Goal: Task Accomplishment & Management: Manage account settings

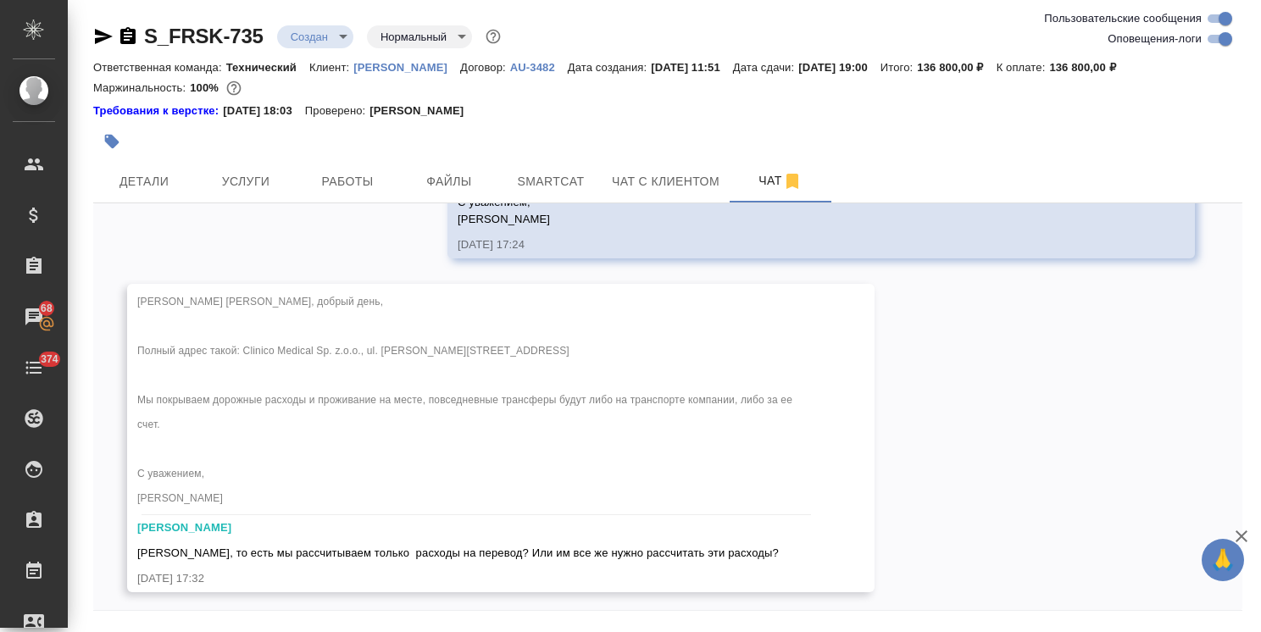
scroll to position [2355, 0]
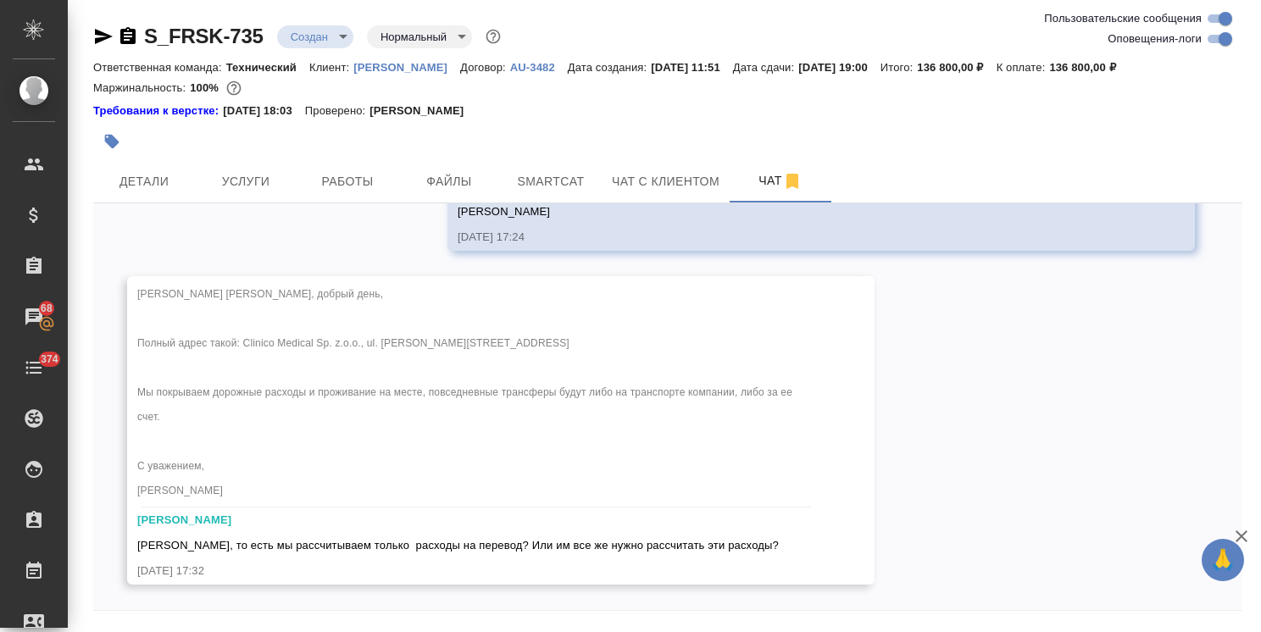
click at [1237, 535] on icon "button" at bounding box center [1241, 536] width 20 height 20
click at [1244, 572] on div "S_FRSK-735 Создан new Нормальный normal Ответственная команда: Технический Клие…" at bounding box center [668, 343] width 1168 height 687
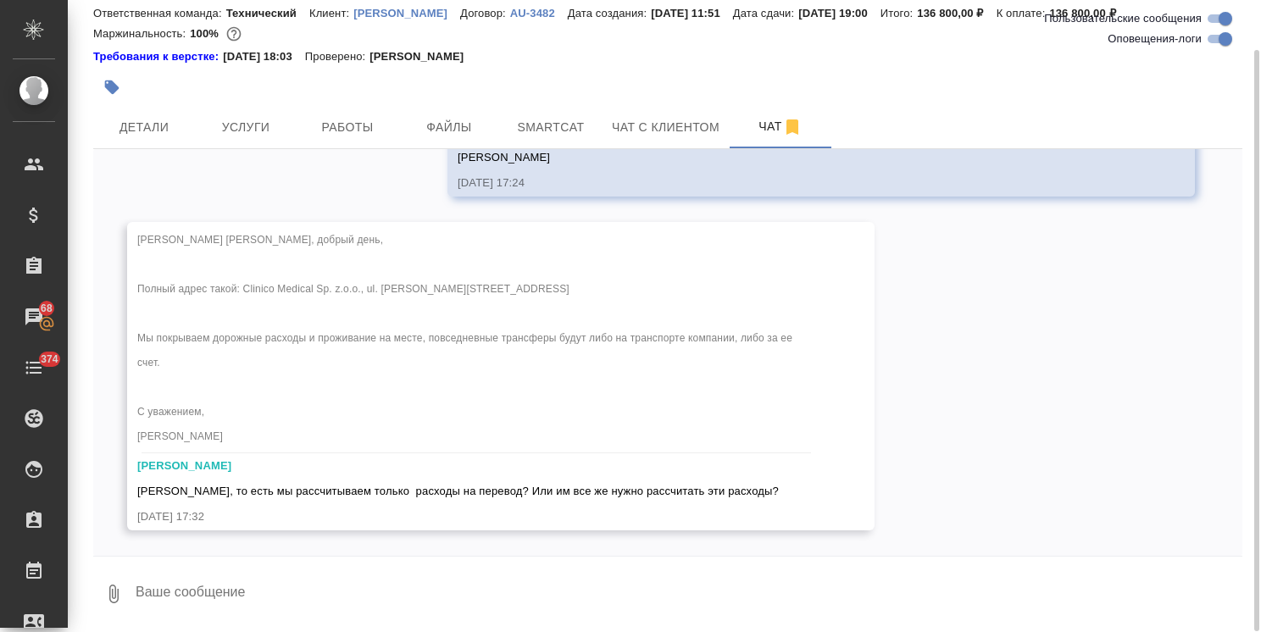
click at [430, 580] on textarea at bounding box center [688, 594] width 1108 height 58
type textarea "все же нужно"
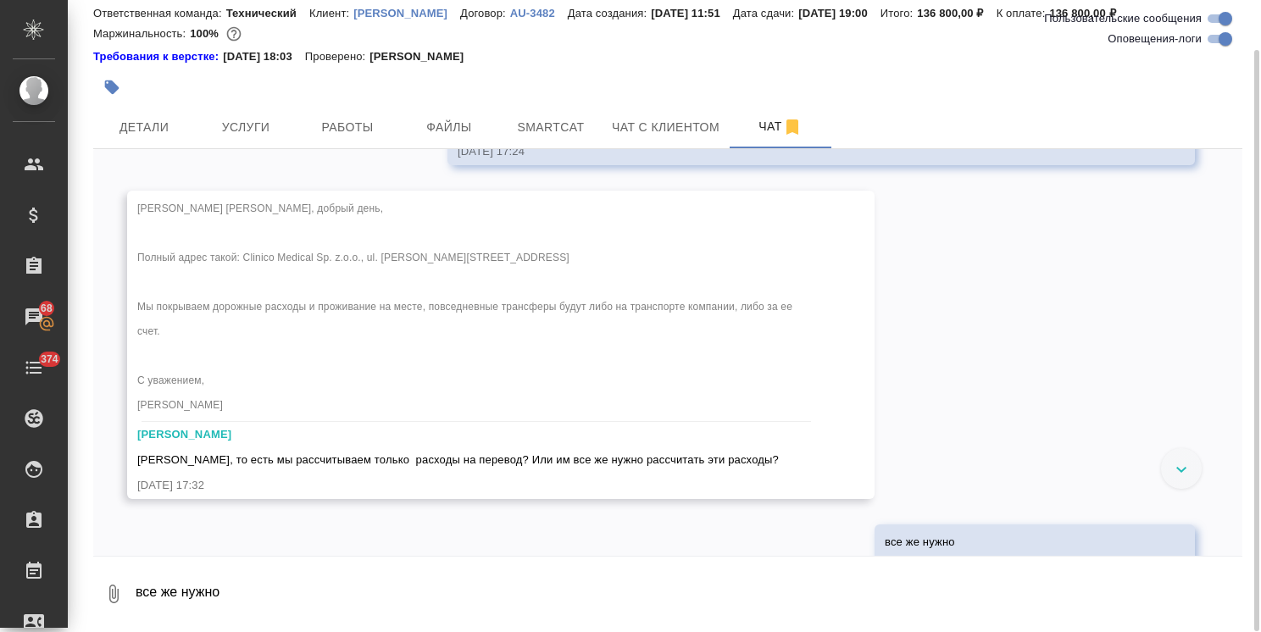
scroll to position [2438, 0]
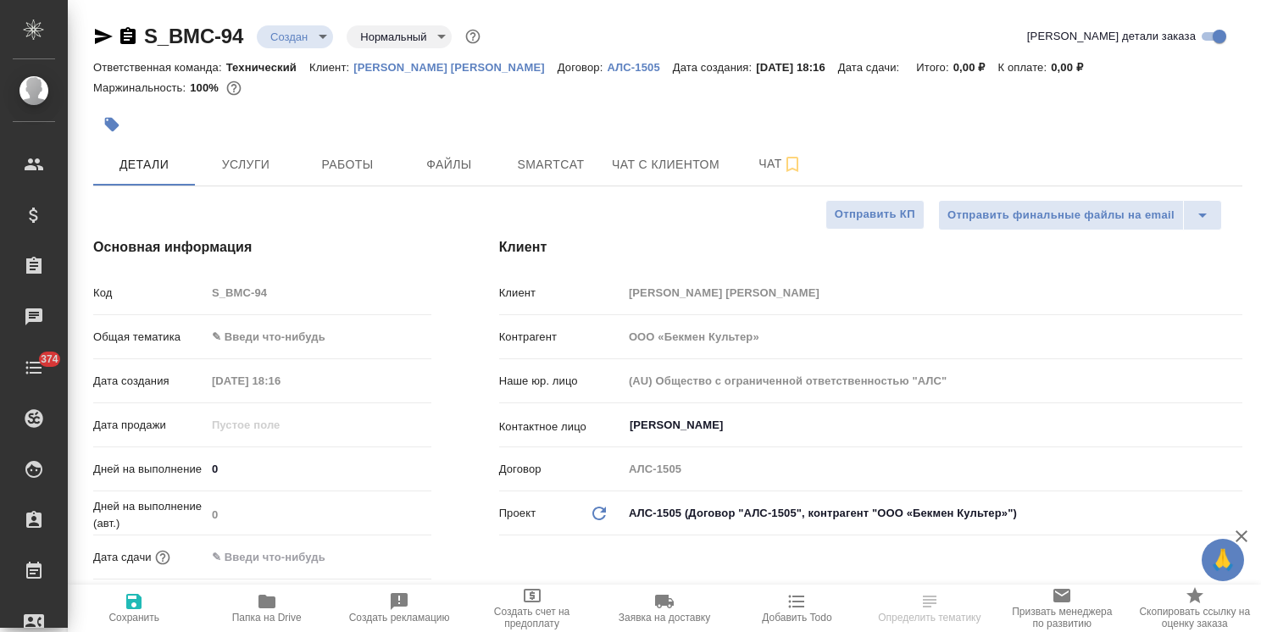
select select "RU"
type textarea "x"
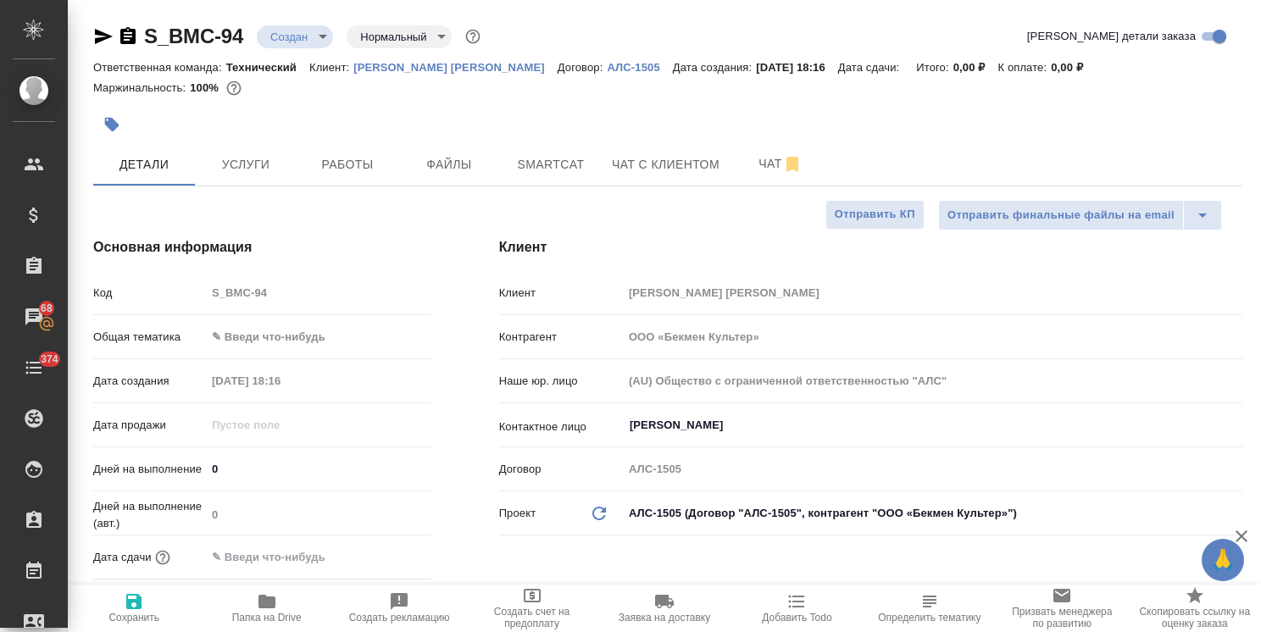
type textarea "x"
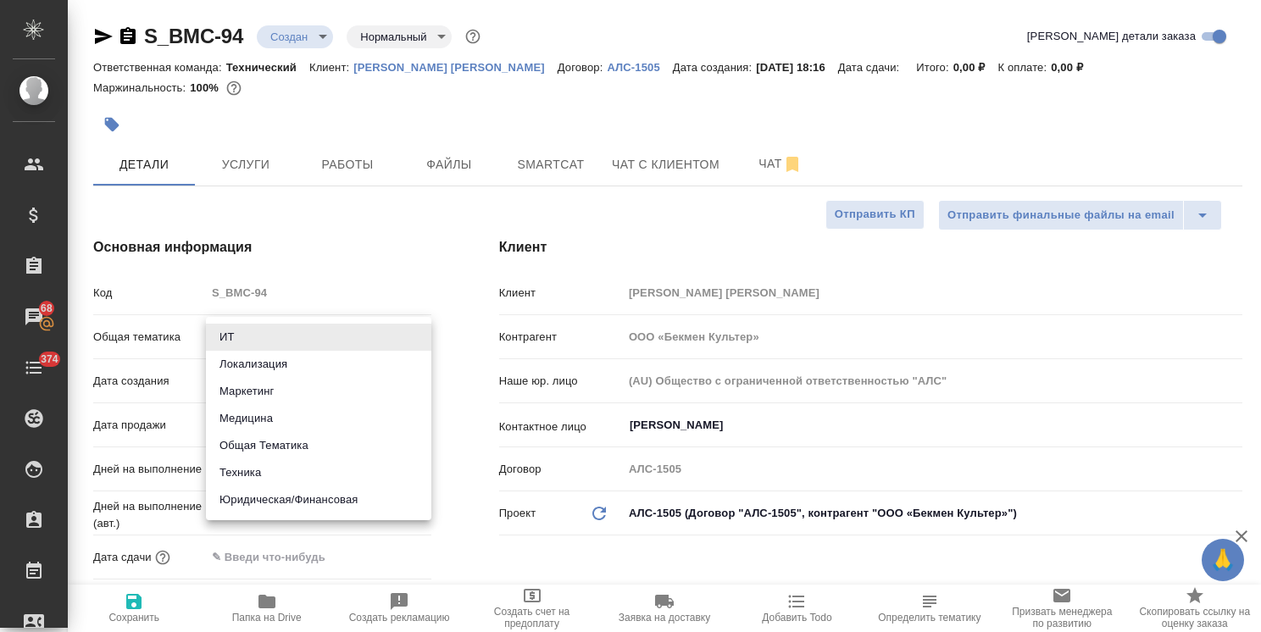
click at [312, 341] on body "🙏 .cls-1 fill:#fff; AWATERA [PERSON_NAME] Спецификации Заказы 68 Чаты 374 Todo …" at bounding box center [630, 316] width 1261 height 632
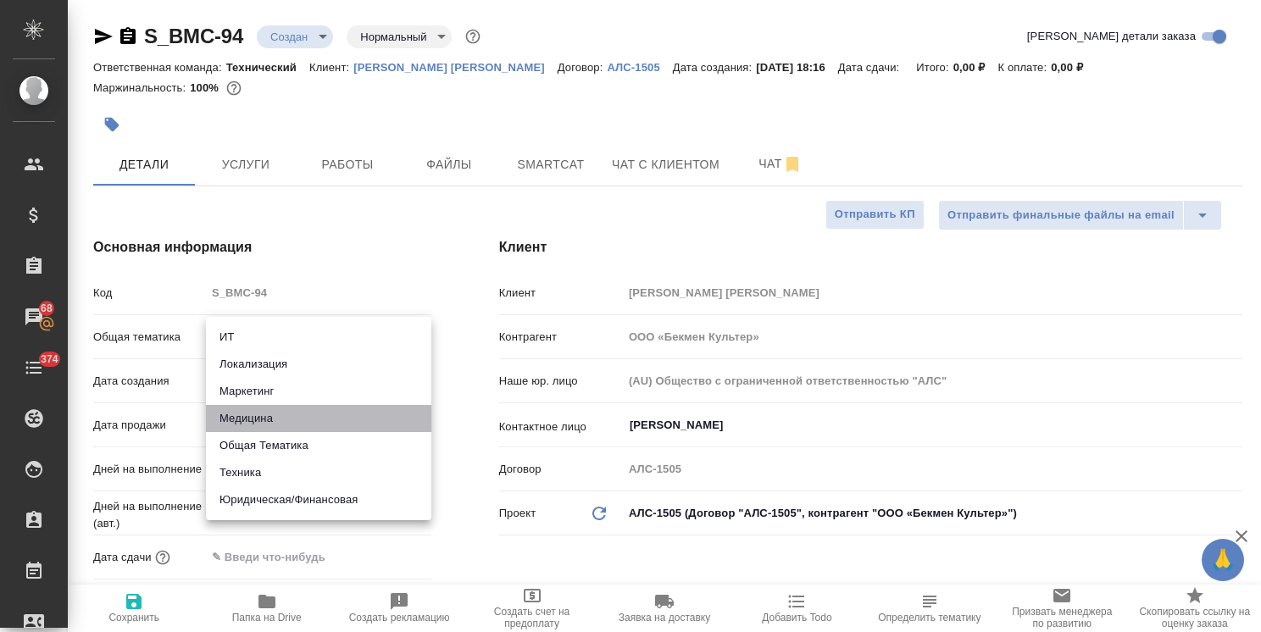
click at [275, 422] on li "Медицина" at bounding box center [318, 418] width 225 height 27
type input "med"
type textarea "x"
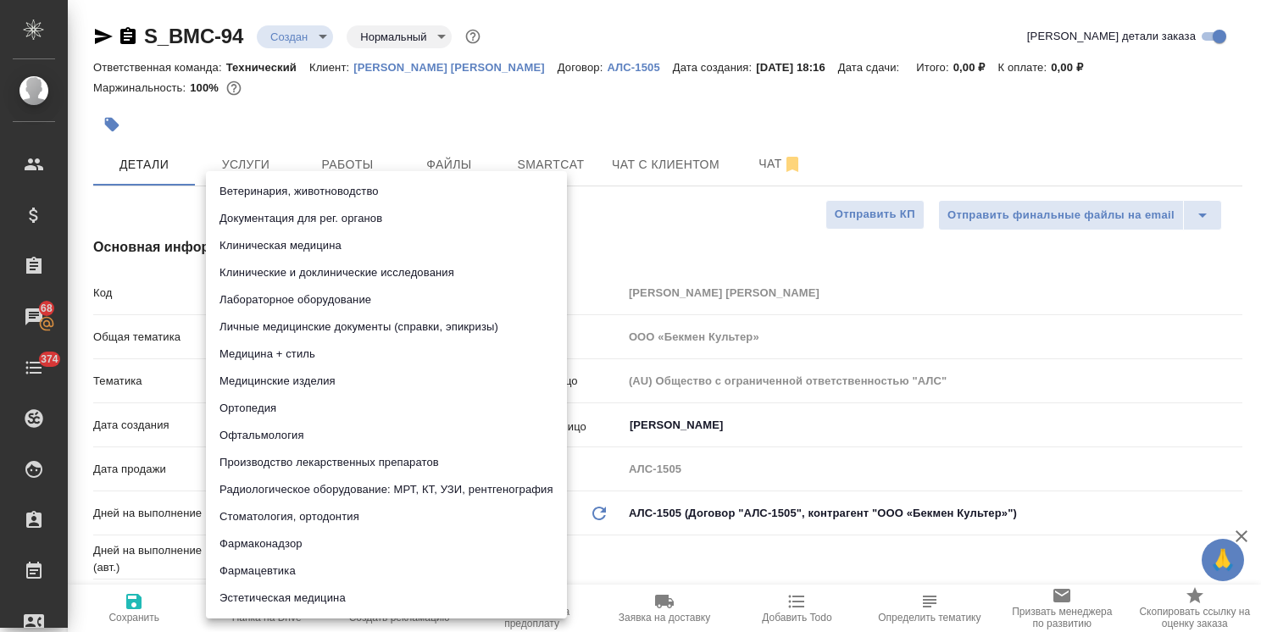
click at [286, 384] on body "🙏 .cls-1 fill:#fff; AWATERA [PERSON_NAME] Спецификации Заказы 68 Чаты 374 Todo …" at bounding box center [630, 316] width 1261 height 632
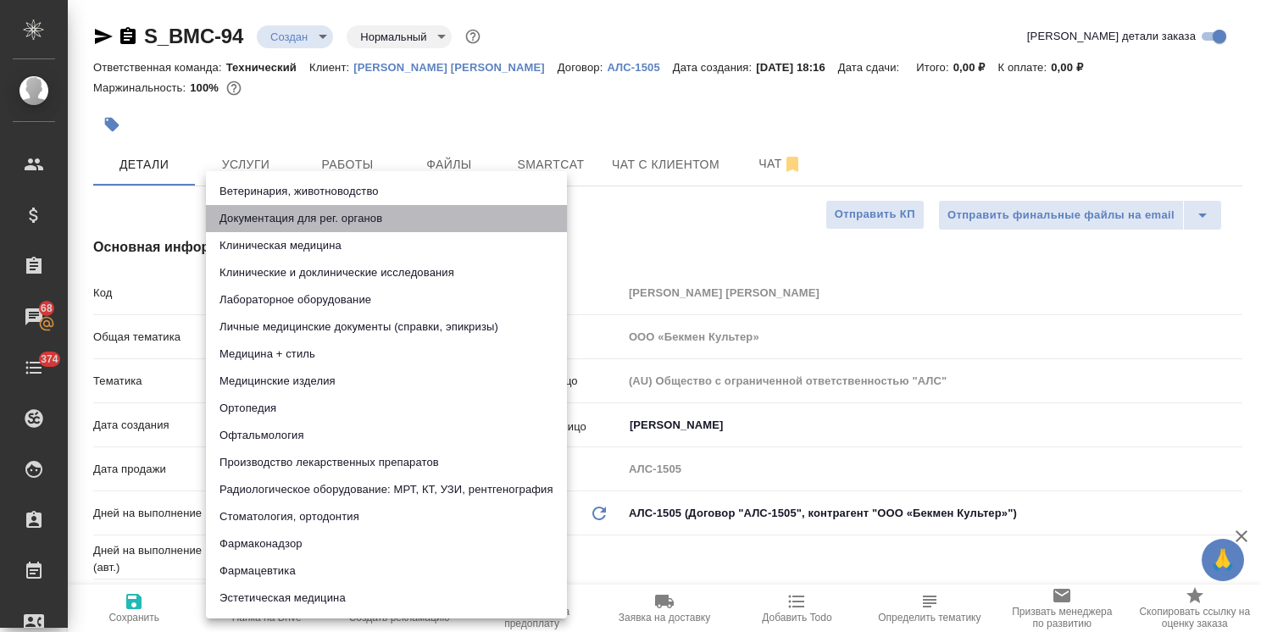
click at [352, 219] on li "Документация для рег. органов" at bounding box center [386, 218] width 361 height 27
type textarea "x"
type input "5f647205b73bc97568ca66c6"
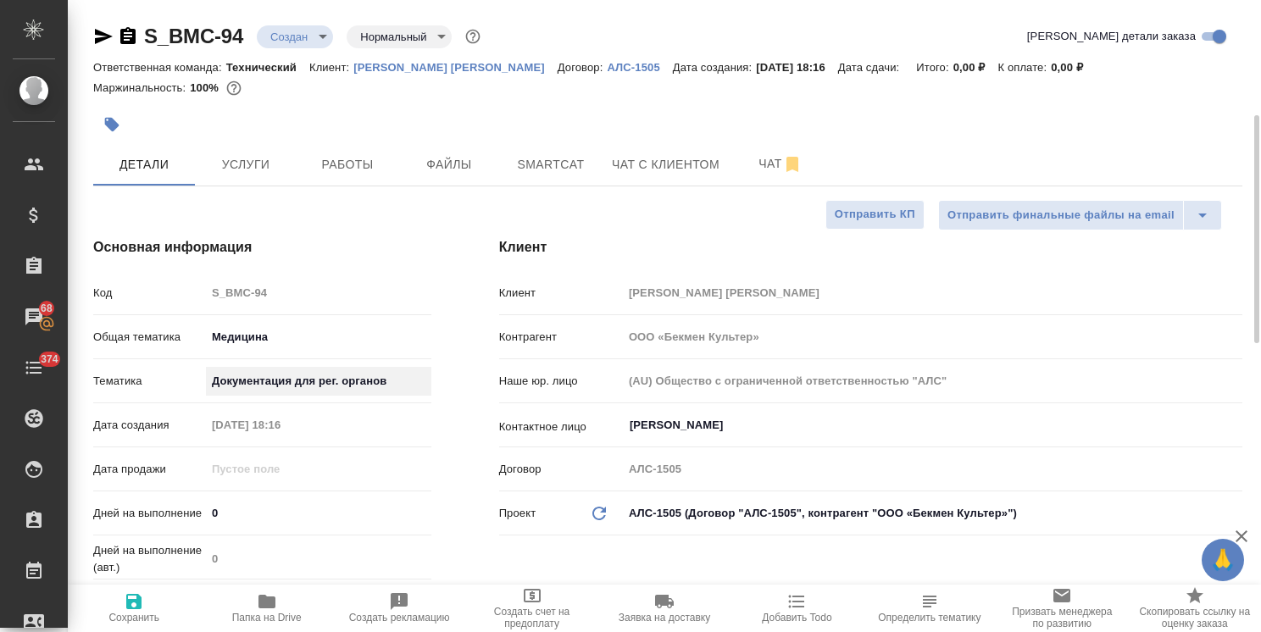
scroll to position [85, 0]
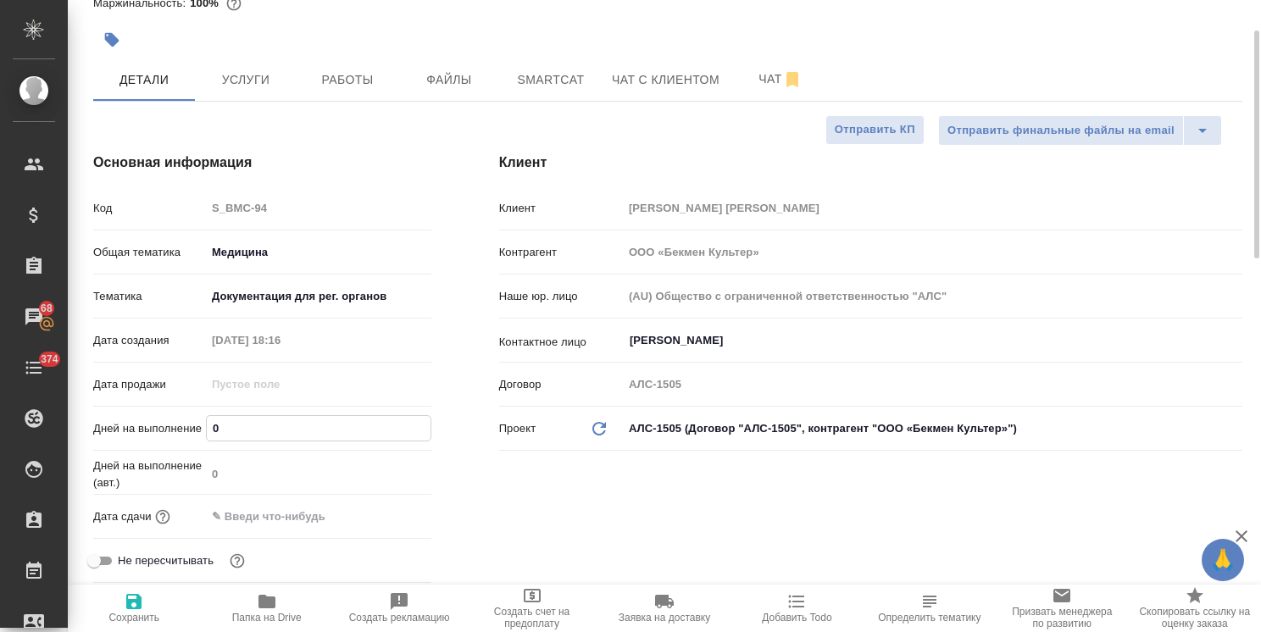
drag, startPoint x: 240, startPoint y: 430, endPoint x: 170, endPoint y: 422, distance: 69.9
click at [174, 422] on div "Дней на выполнение 0" at bounding box center [262, 428] width 338 height 30
type input "5"
type textarea "x"
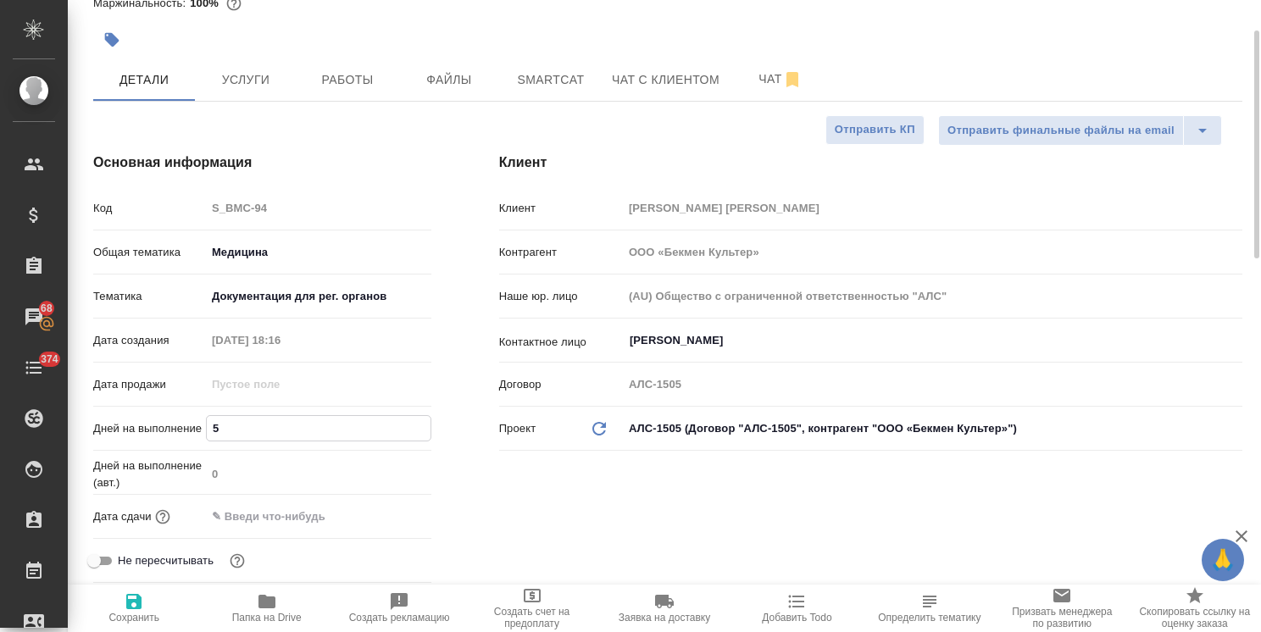
type textarea "x"
type input "5"
click at [281, 507] on input "text" at bounding box center [281, 516] width 148 height 25
click at [394, 517] on div at bounding box center [401, 515] width 59 height 20
click at [390, 520] on icon "button" at bounding box center [382, 516] width 20 height 20
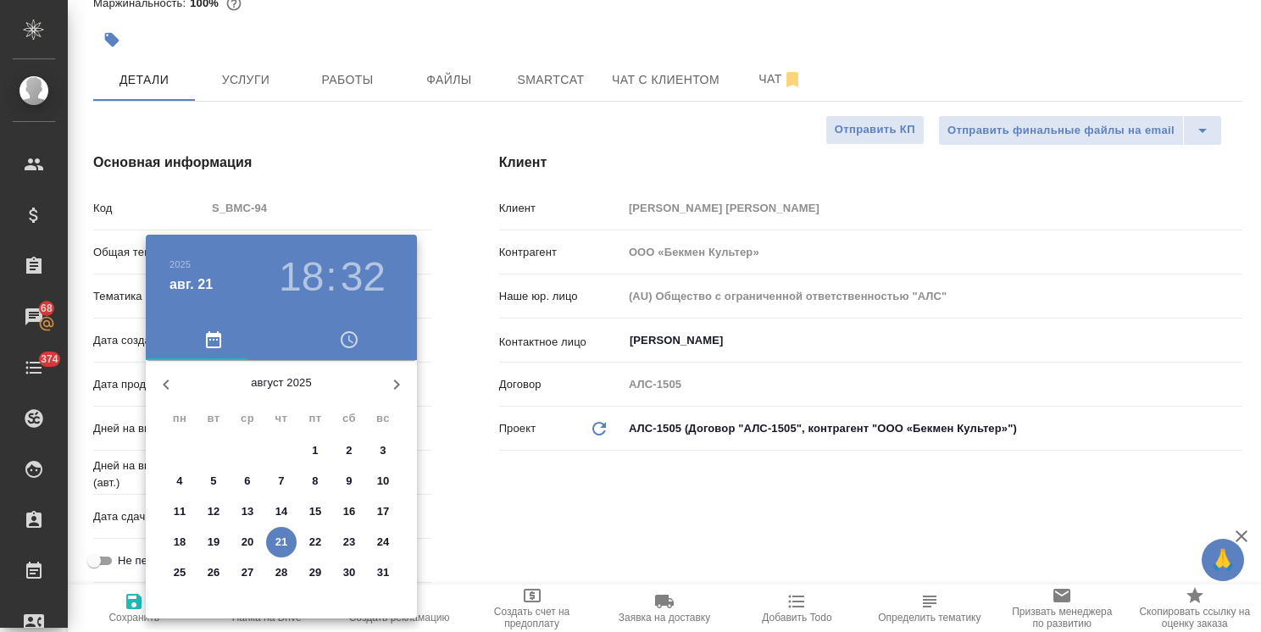
click at [282, 574] on p "28" at bounding box center [281, 572] width 13 height 17
type input "[DATE] 18:32"
type textarea "x"
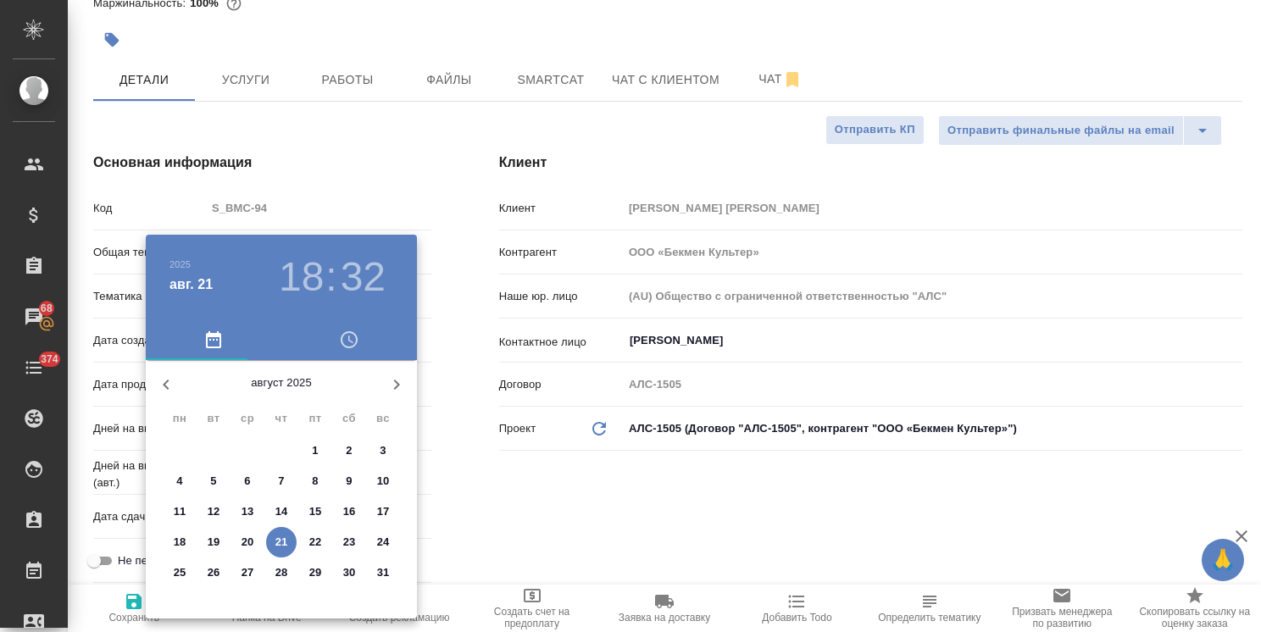
click at [468, 536] on div at bounding box center [630, 316] width 1261 height 632
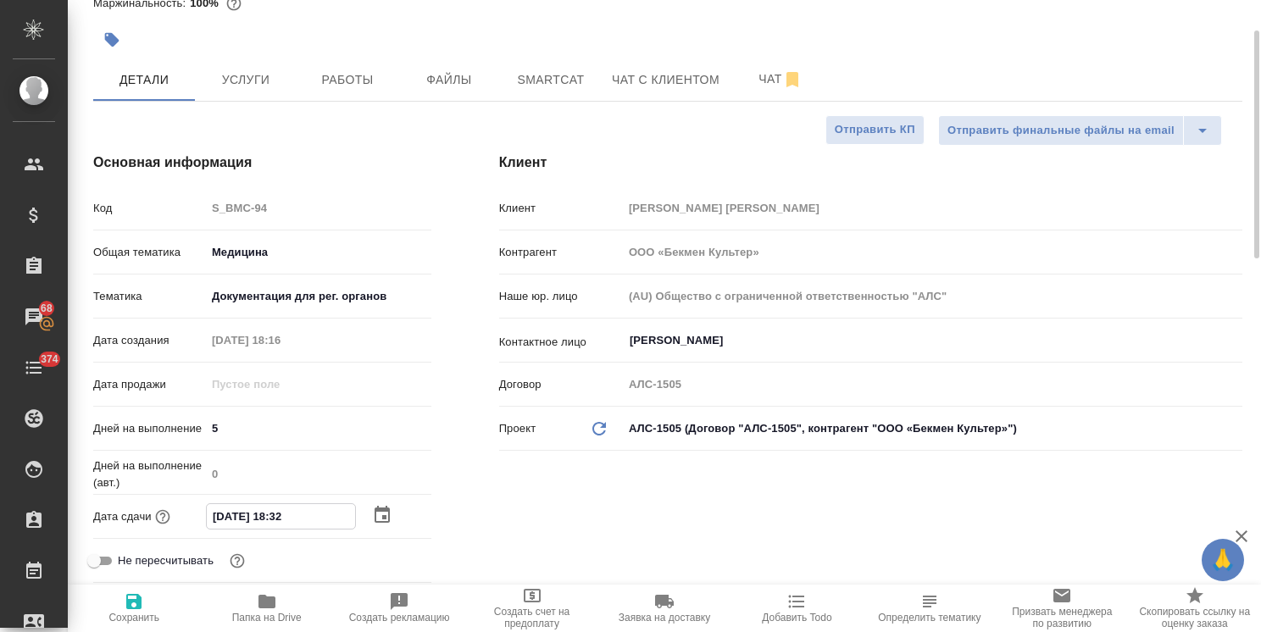
click at [280, 522] on input "[DATE] 18:32" at bounding box center [281, 516] width 148 height 25
type input "[DATE] 17:32"
type textarea "x"
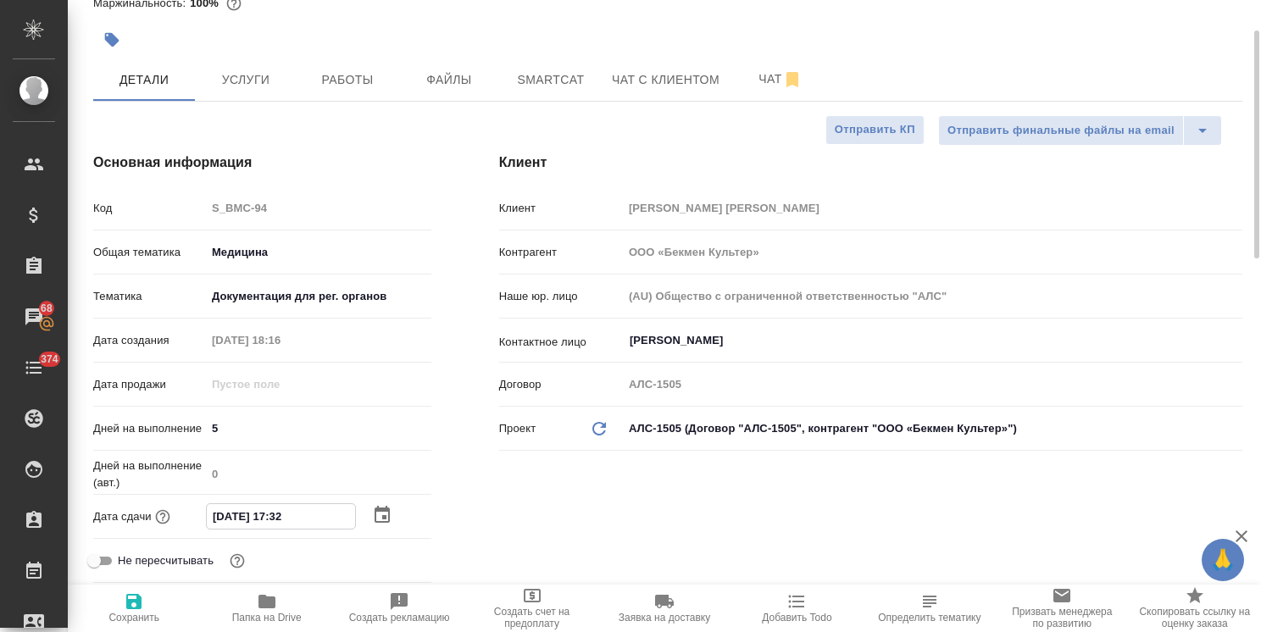
drag, startPoint x: 310, startPoint y: 514, endPoint x: 288, endPoint y: 524, distance: 23.9
click at [288, 524] on input "[DATE] 17:32" at bounding box center [281, 516] width 148 height 25
type input "[DATE] 17:0_"
type textarea "x"
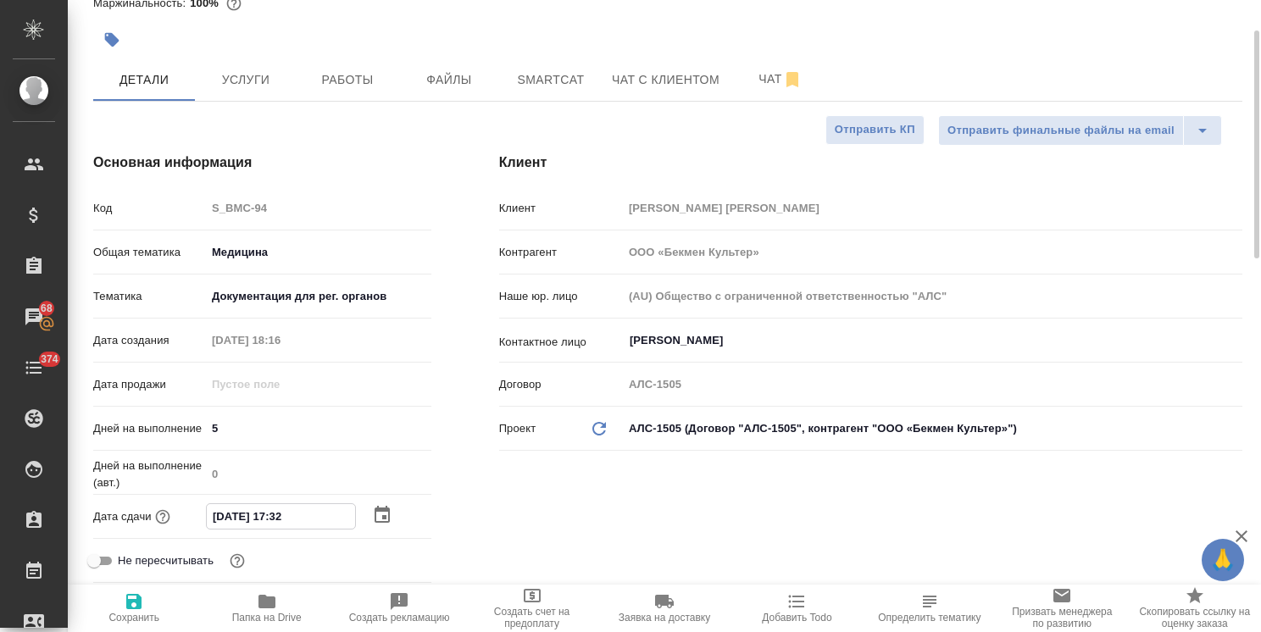
type textarea "x"
type input "[DATE] 17:00"
type textarea "x"
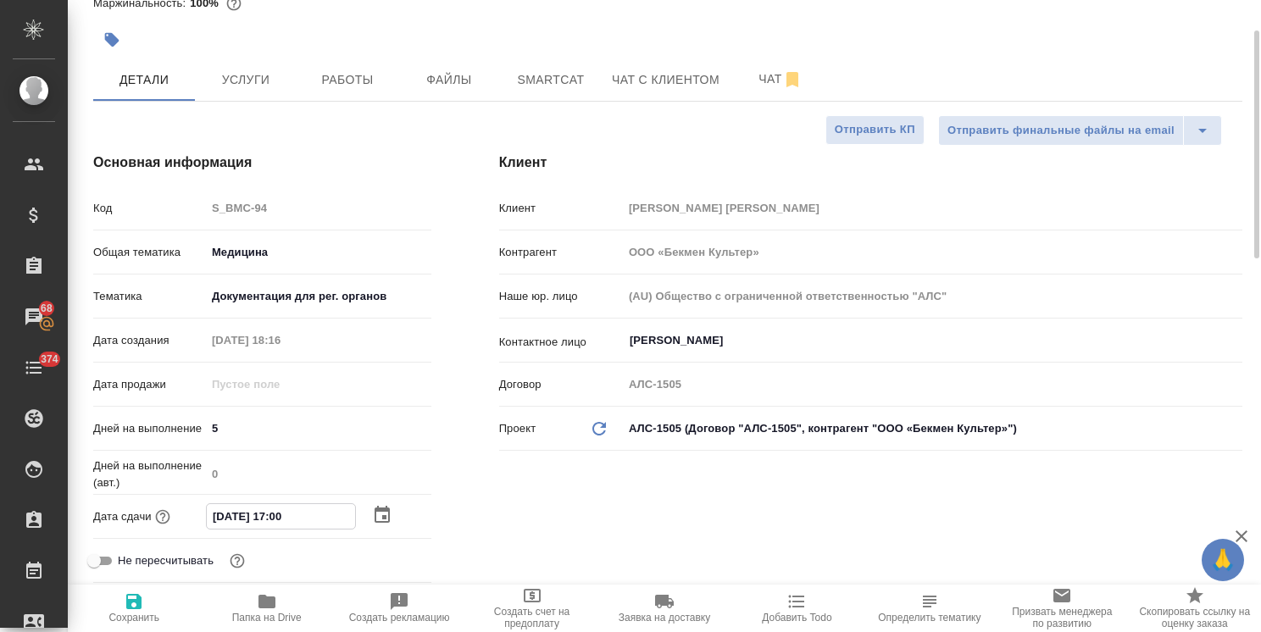
type input "[DATE] 17:00"
click at [130, 608] on icon "button" at bounding box center [133, 601] width 15 height 15
type textarea "x"
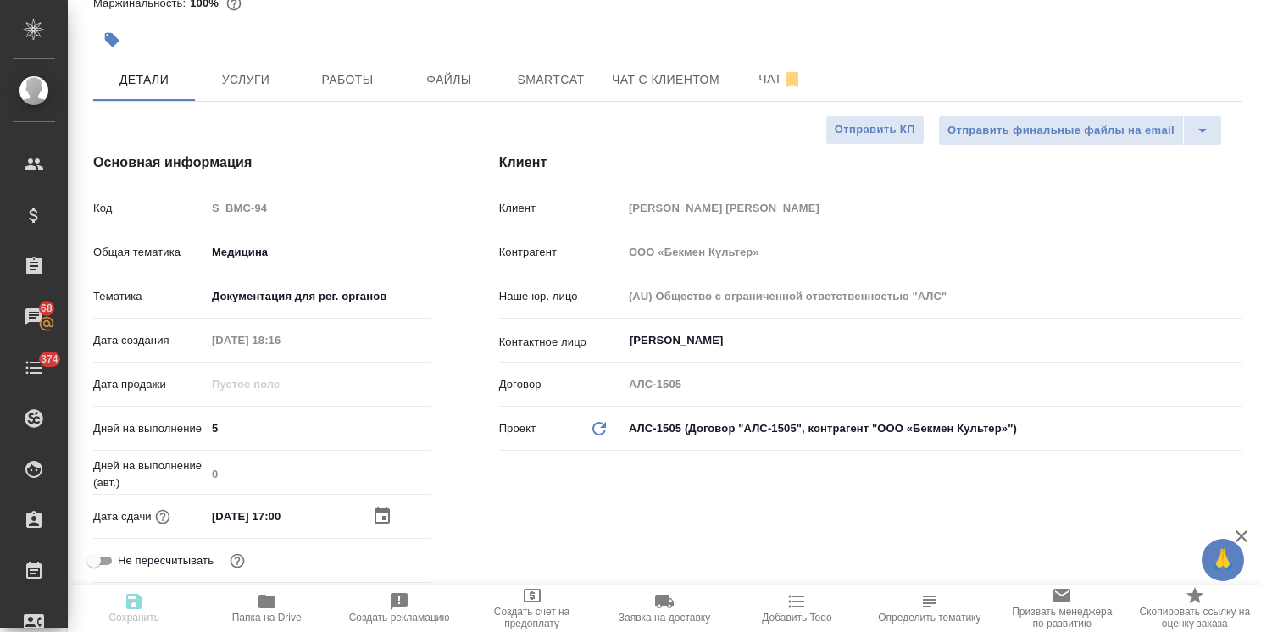
type textarea "x"
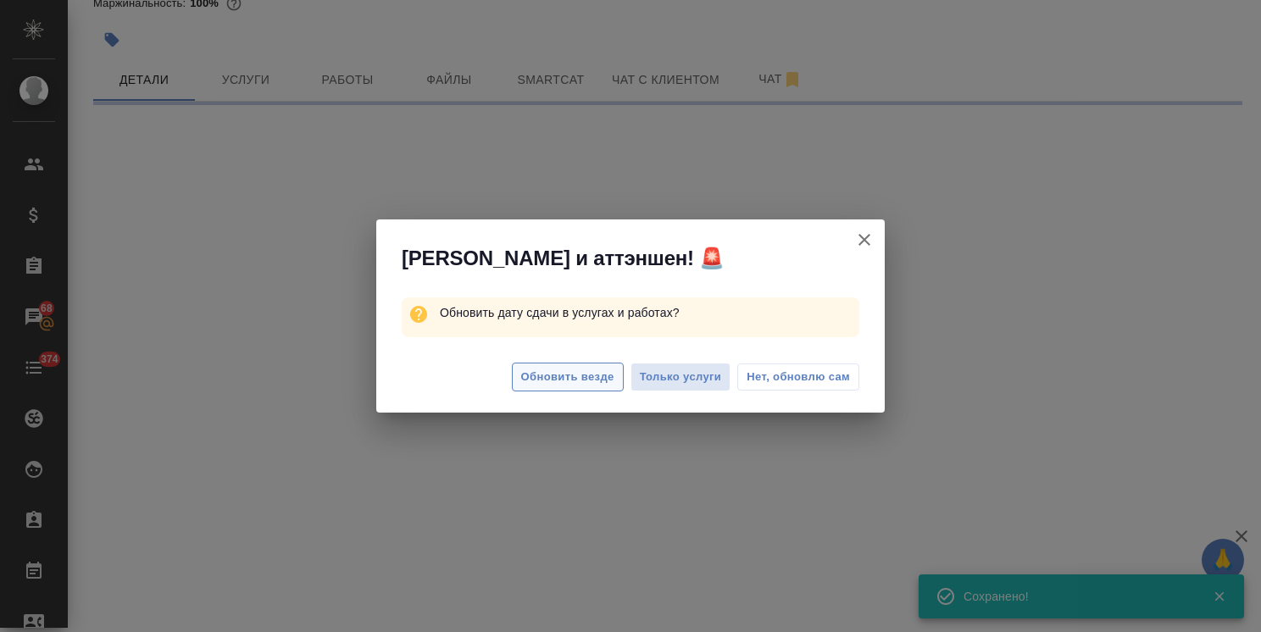
select select "RU"
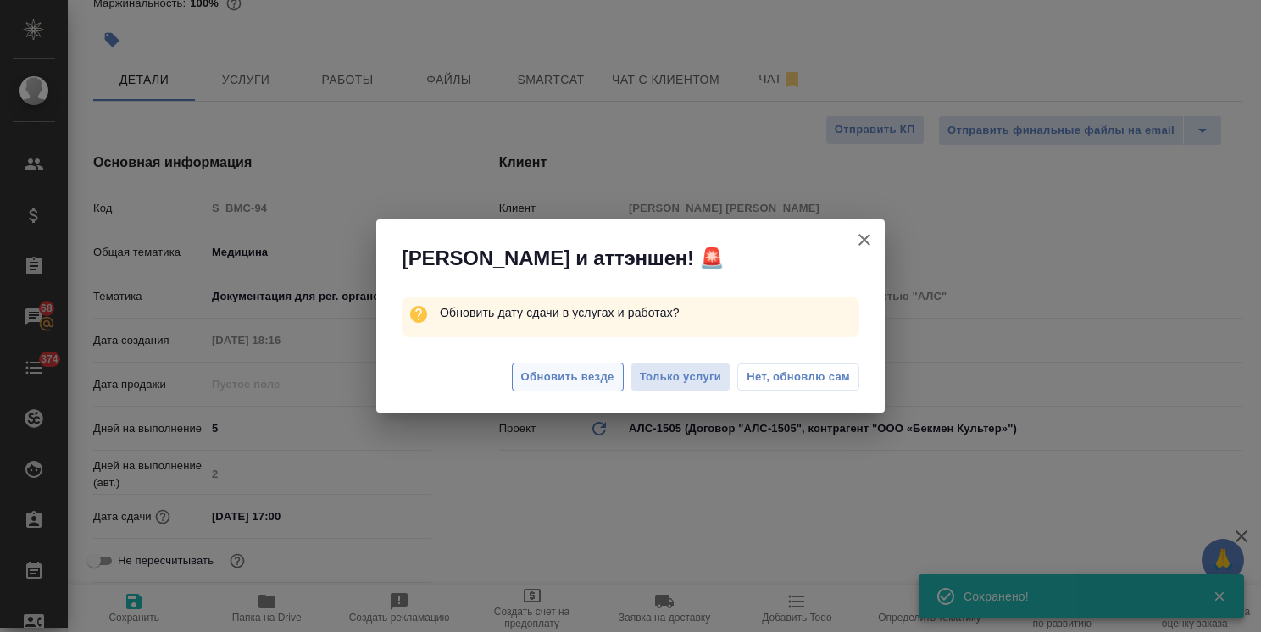
click at [582, 385] on span "Обновить везде" at bounding box center [567, 377] width 93 height 19
type textarea "x"
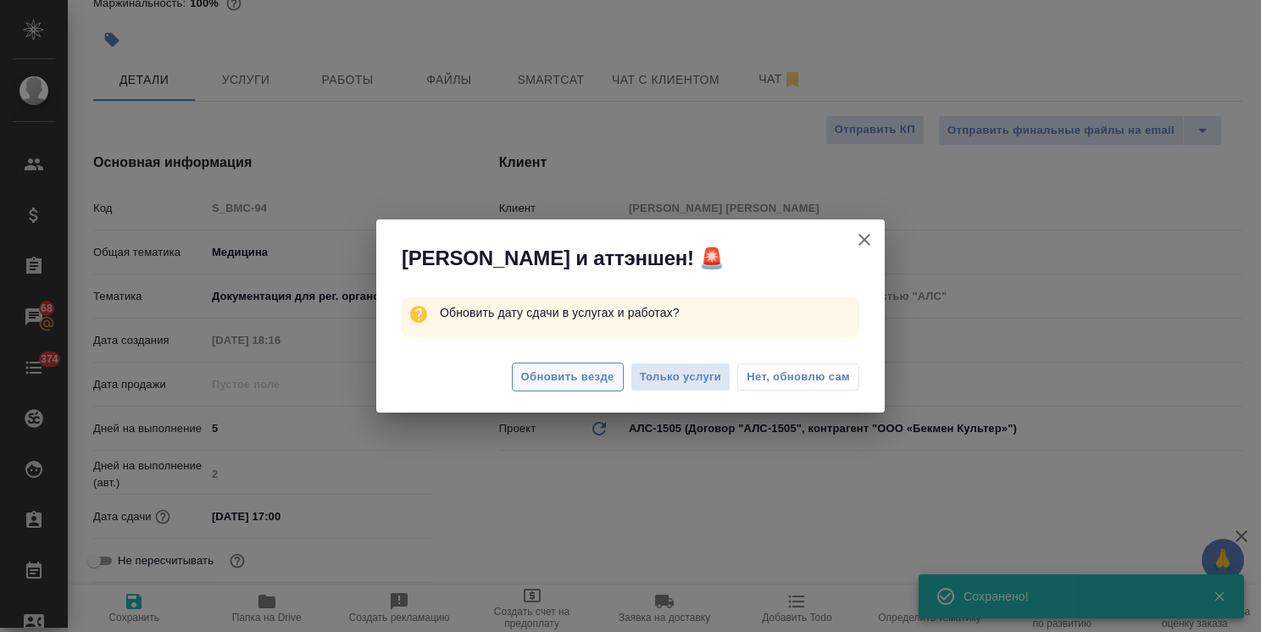
type textarea "x"
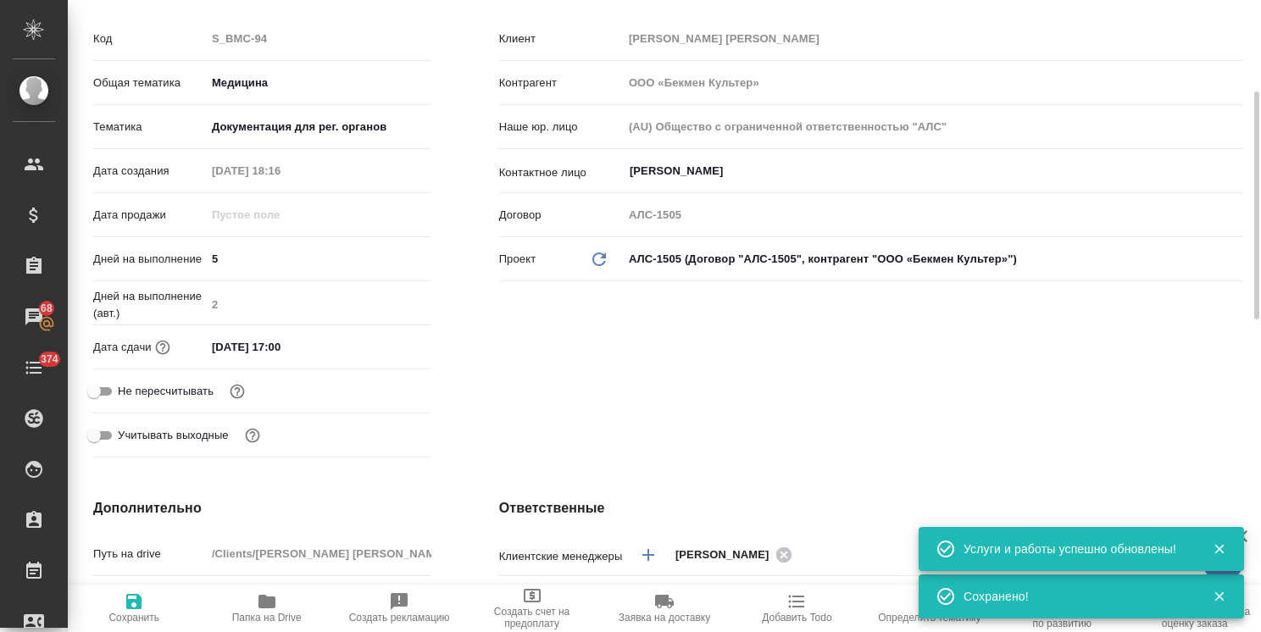
scroll to position [339, 0]
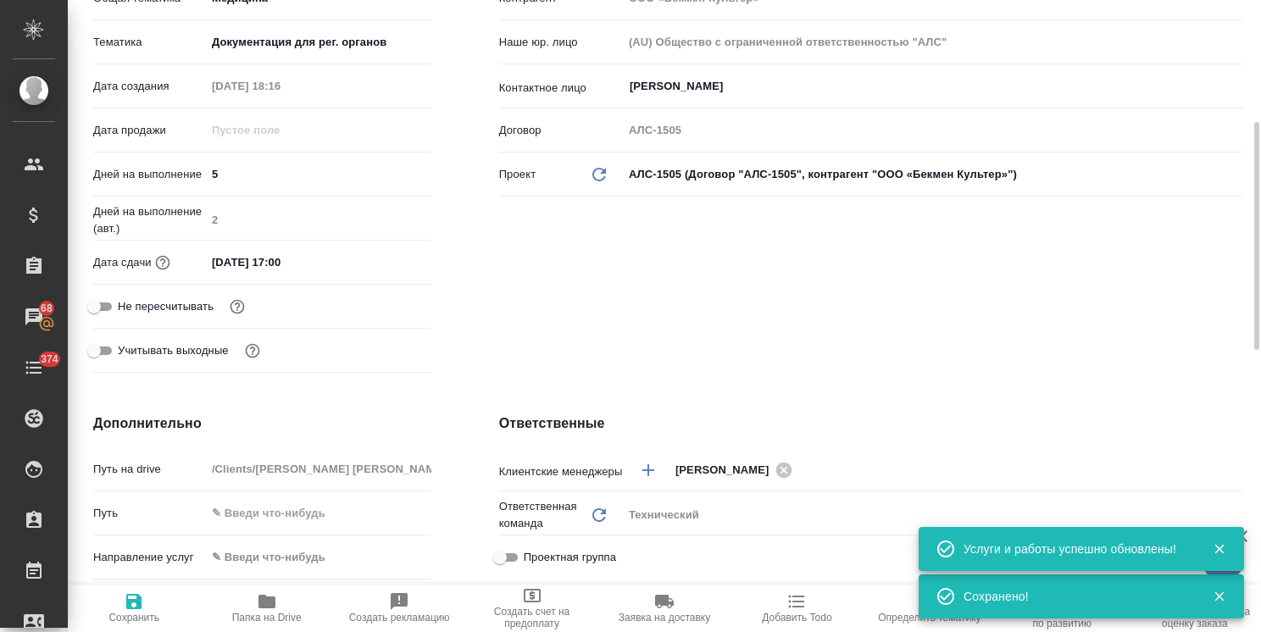
type textarea "x"
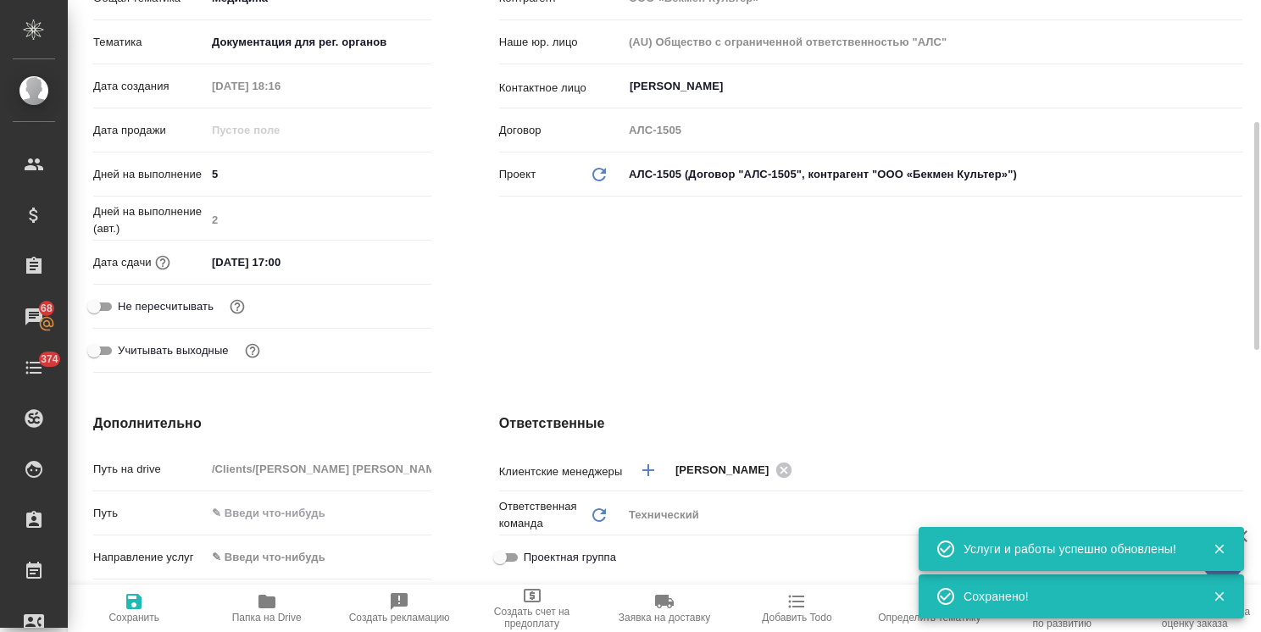
type textarea "x"
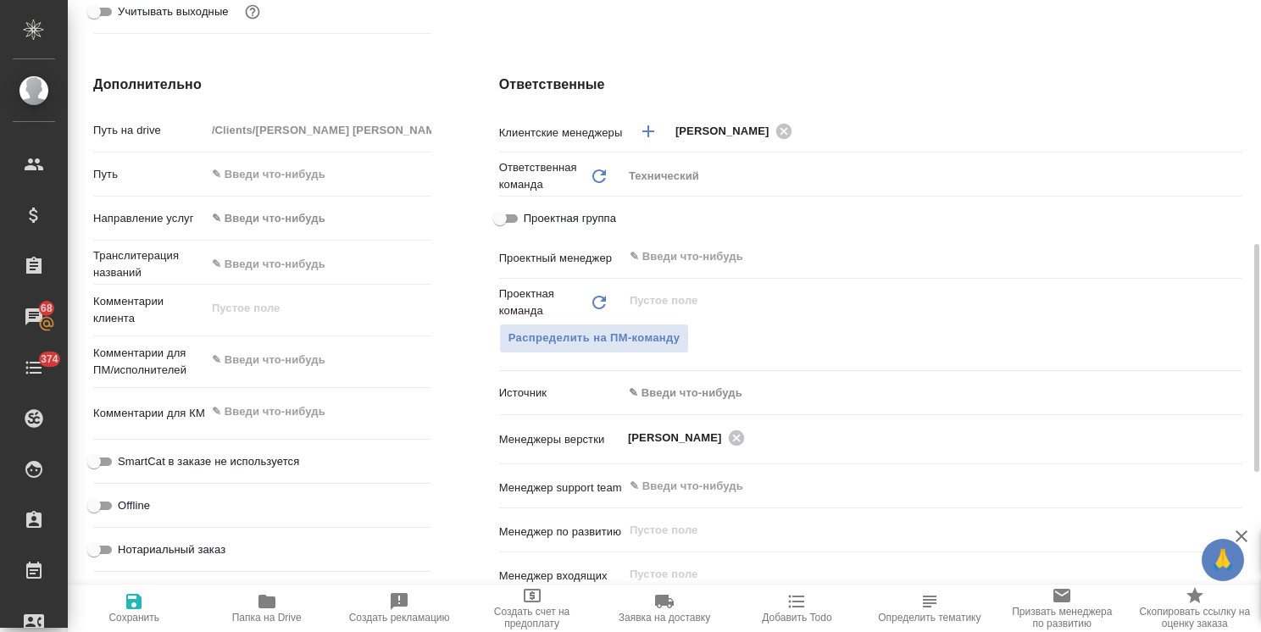
type textarea "x"
click at [266, 359] on textarea at bounding box center [318, 360] width 225 height 29
paste textarea "1 из 10 заказов от БД: запрос на тот самый дешевый перевод: прошу рассчитать ст…"
type textarea "1 из 10 заказов от БД: запрос на тот самый дешевый перевод: прошу рассчитать ст…"
type textarea "x"
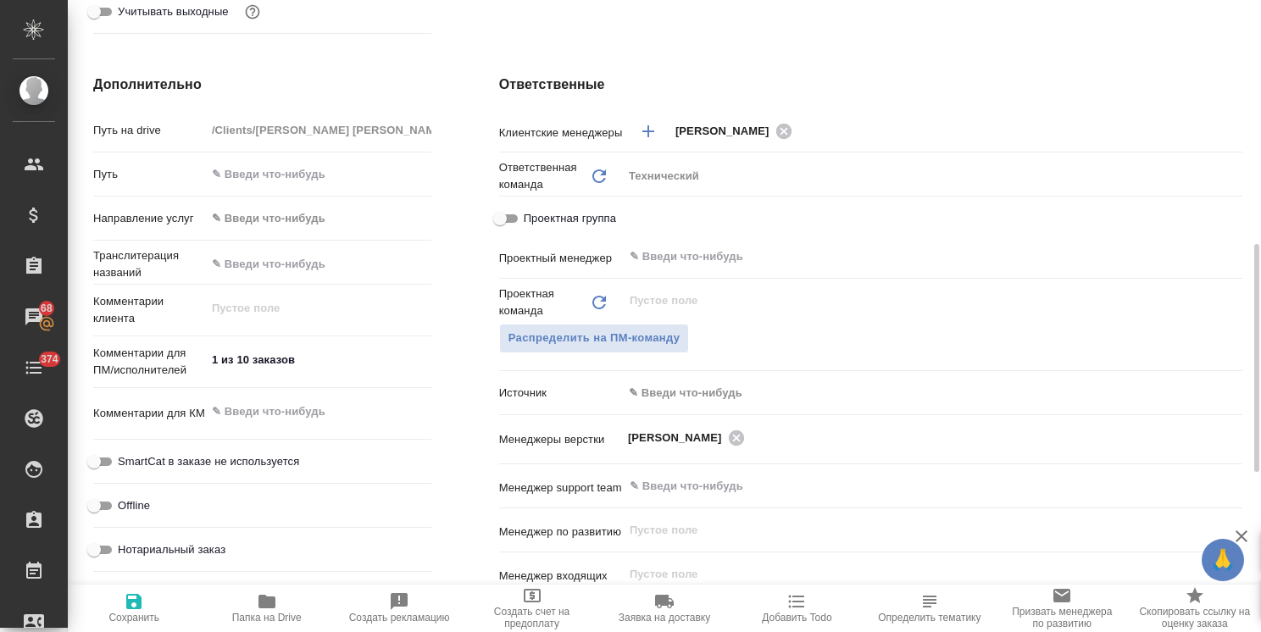
type textarea "x"
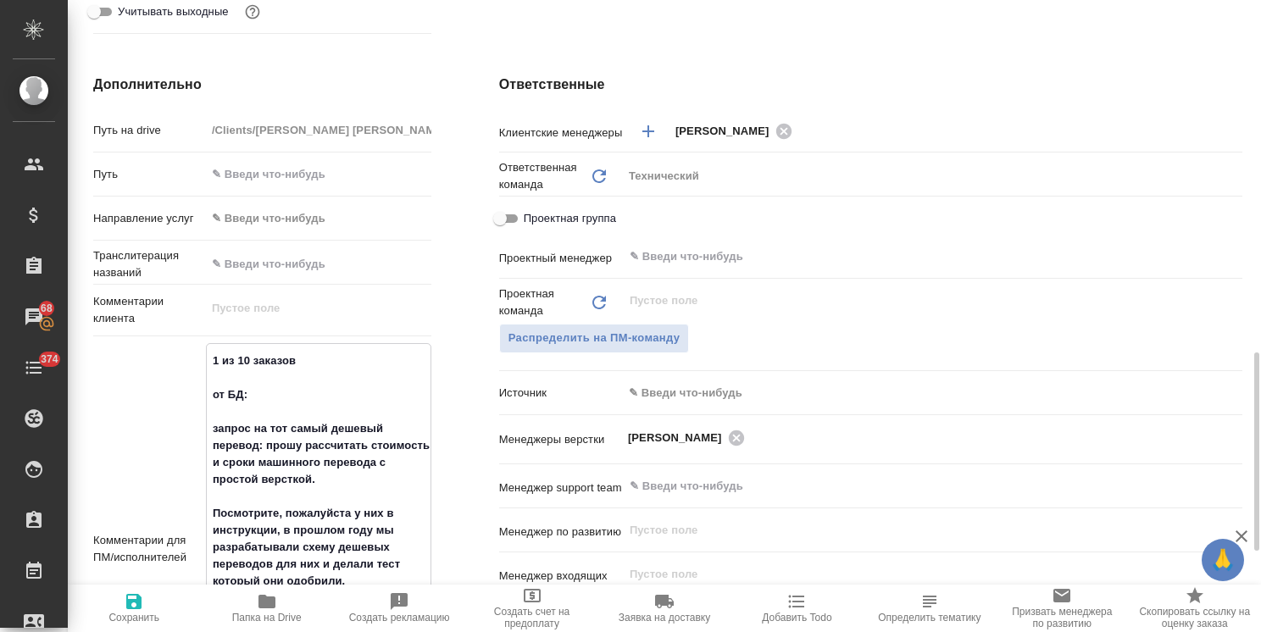
scroll to position [785, 0]
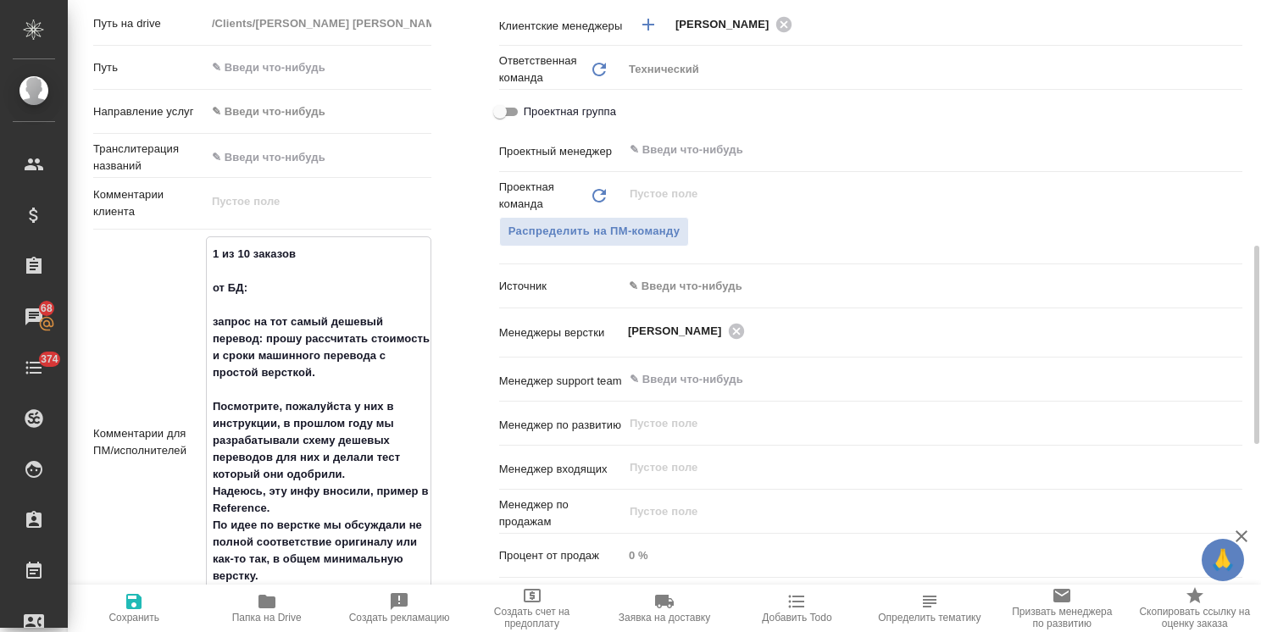
drag, startPoint x: 219, startPoint y: 255, endPoint x: 204, endPoint y: 252, distance: 14.6
click at [204, 252] on div "Комментарии для ПМ/исполнителей 1 из 10 заказов от БД: запрос на тот самый деше…" at bounding box center [262, 442] width 338 height 412
type textarea "x"
type textarea "4 из 10 заказов от БД: запрос на тот самый дешевый перевод: прошу рассчитать ст…"
type textarea "x"
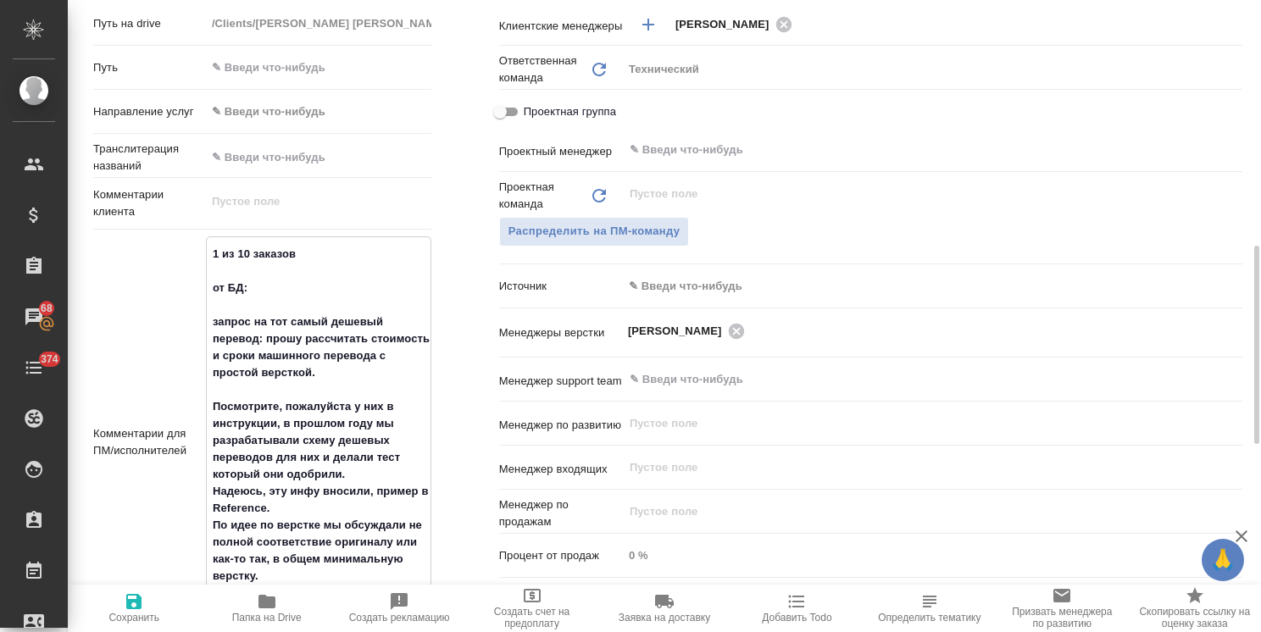
type textarea "x"
type textarea "4 из 10 заказов от БД: запрос на тот самый дешевый перевод: прошу рассчитать ст…"
type textarea "x"
click at [133, 612] on span "Сохранить" at bounding box center [133, 618] width 51 height 12
type textarea "x"
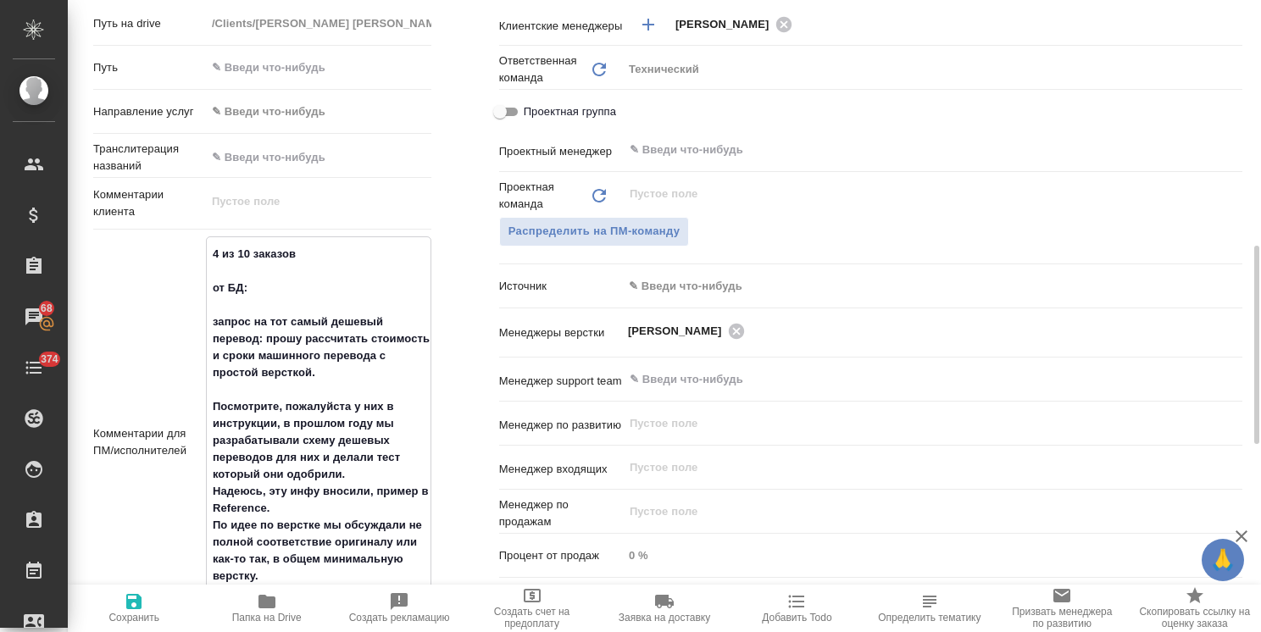
type textarea "x"
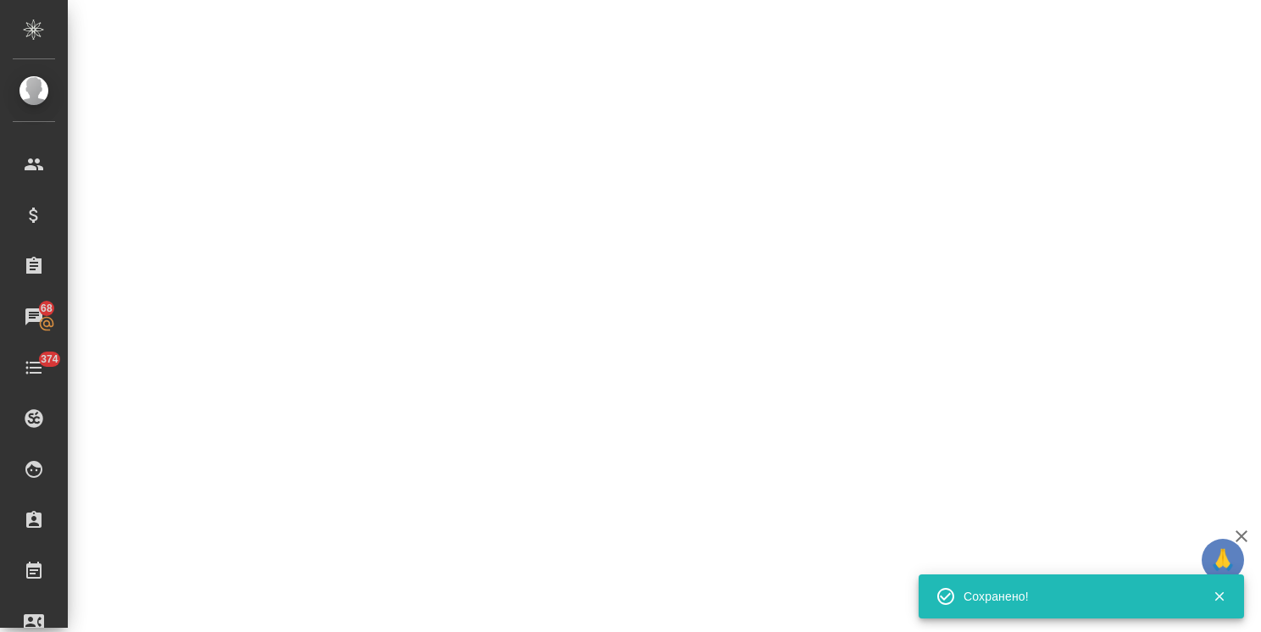
select select "RU"
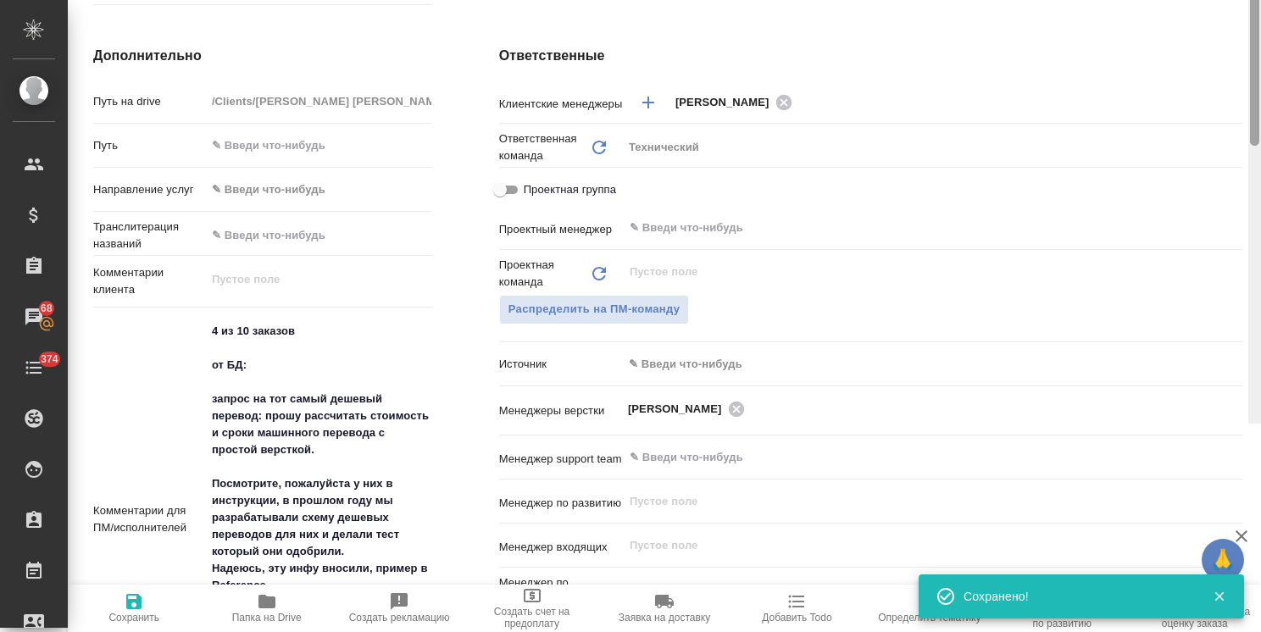
scroll to position [5, 0]
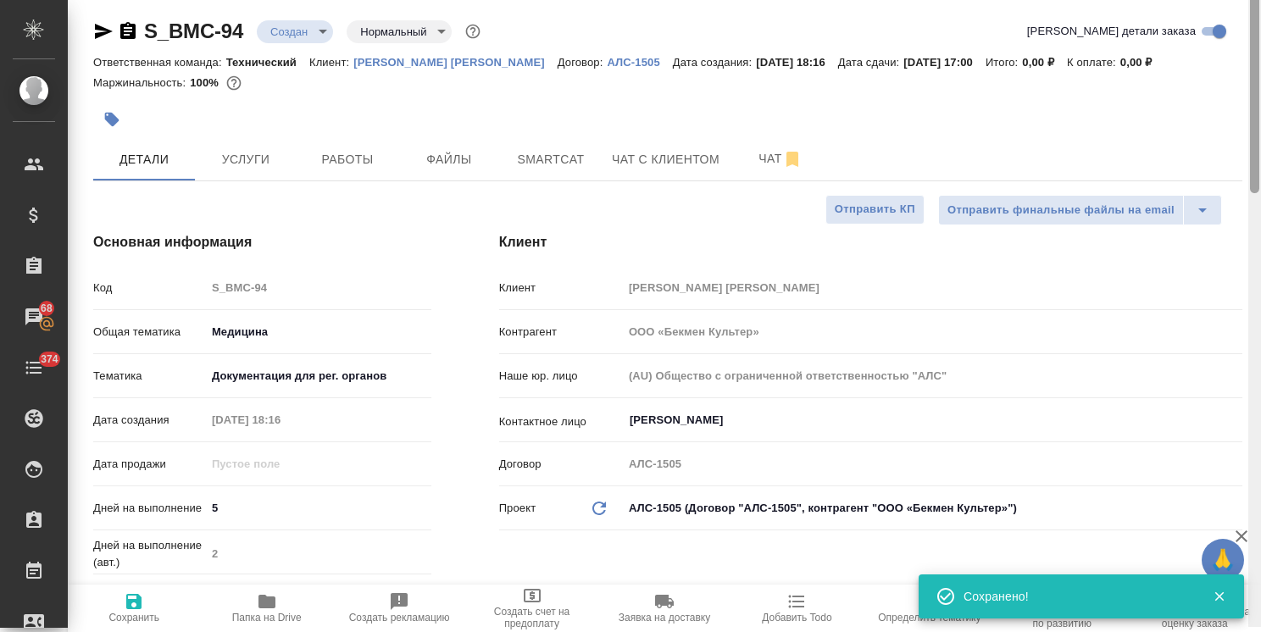
drag, startPoint x: 1253, startPoint y: 436, endPoint x: 1068, endPoint y: 124, distance: 363.1
click at [1239, 153] on div "S_BMC-94 Создан new Нормальный normal Кратко детали заказа Ответственная команд…" at bounding box center [664, 316] width 1193 height 632
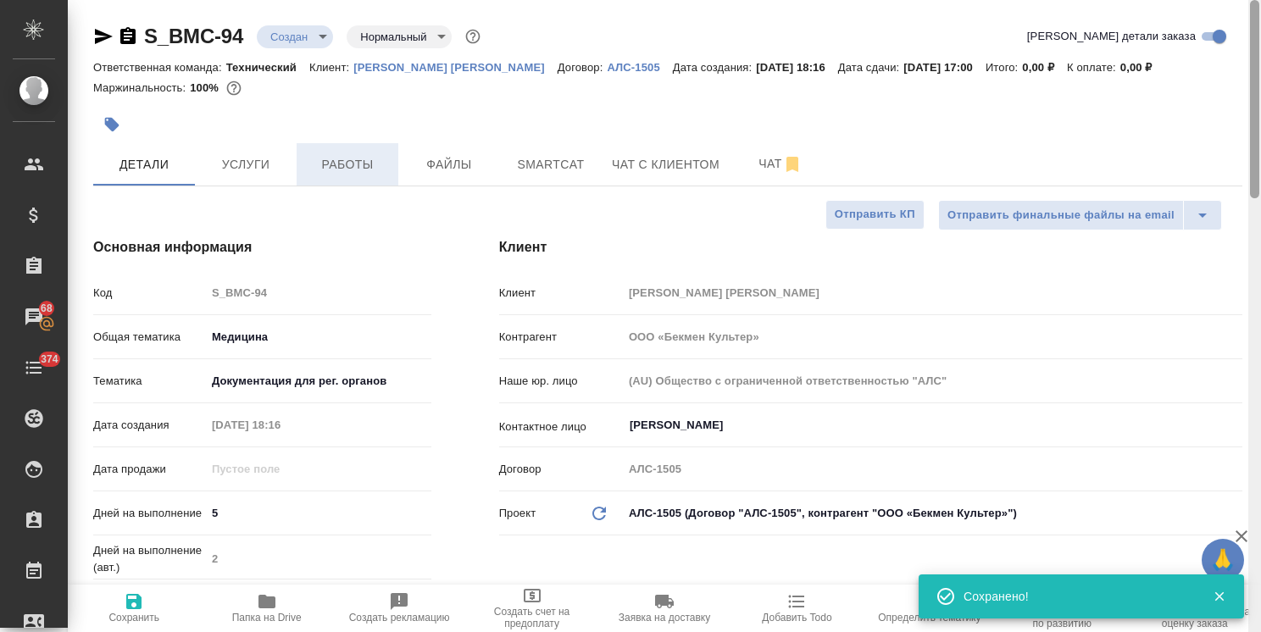
type textarea "x"
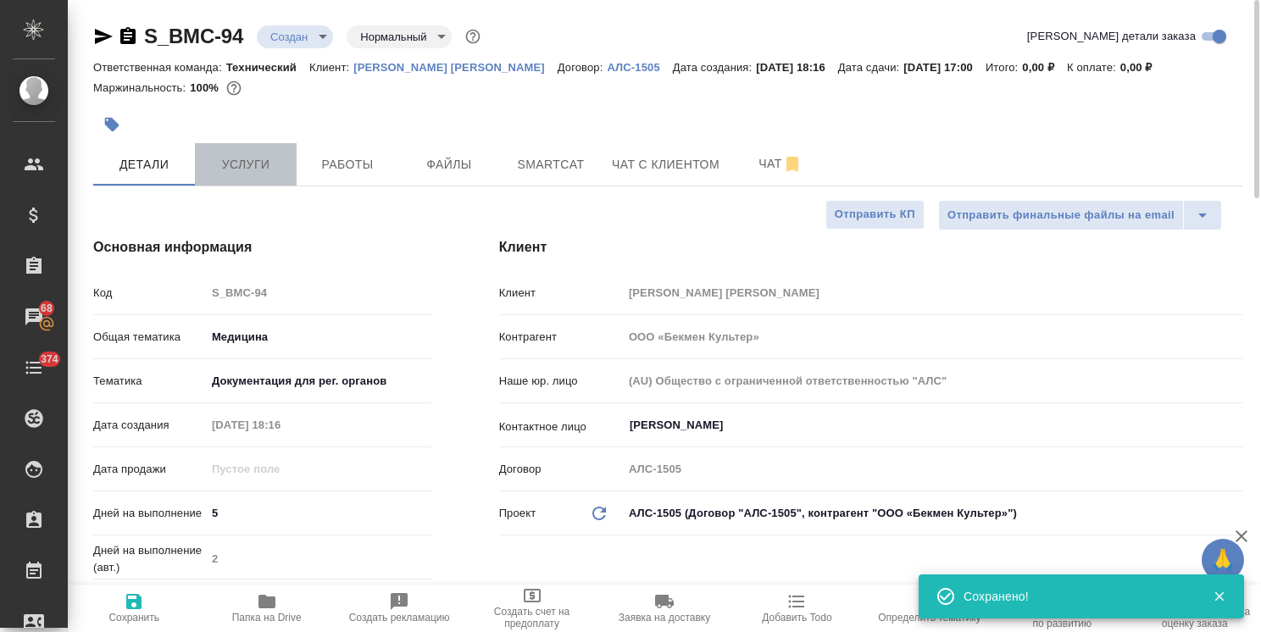
click at [260, 158] on span "Услуги" at bounding box center [245, 164] width 81 height 21
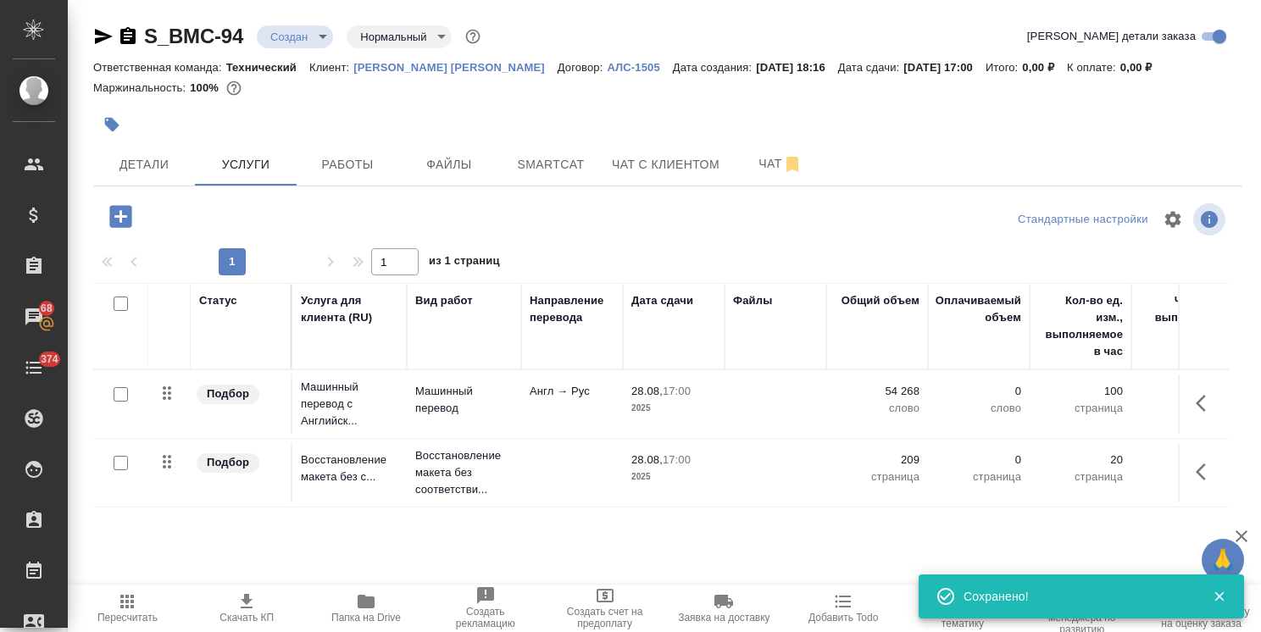
click at [702, 470] on p "2025" at bounding box center [673, 477] width 85 height 17
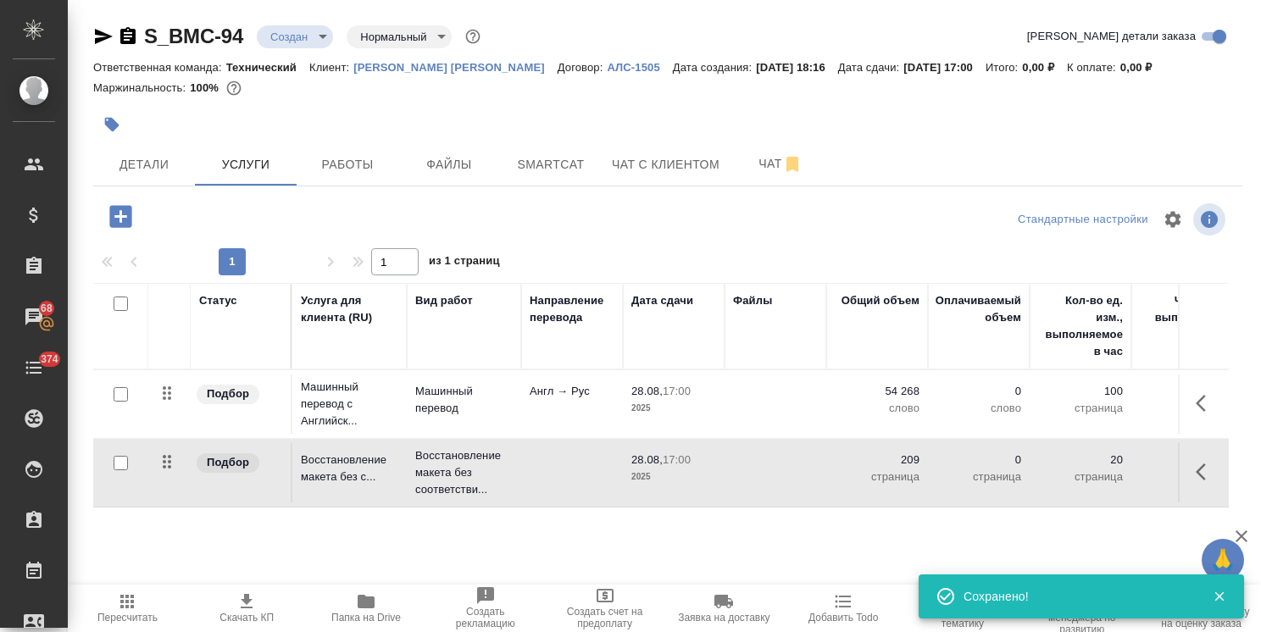
click at [702, 470] on p "2025" at bounding box center [673, 477] width 85 height 17
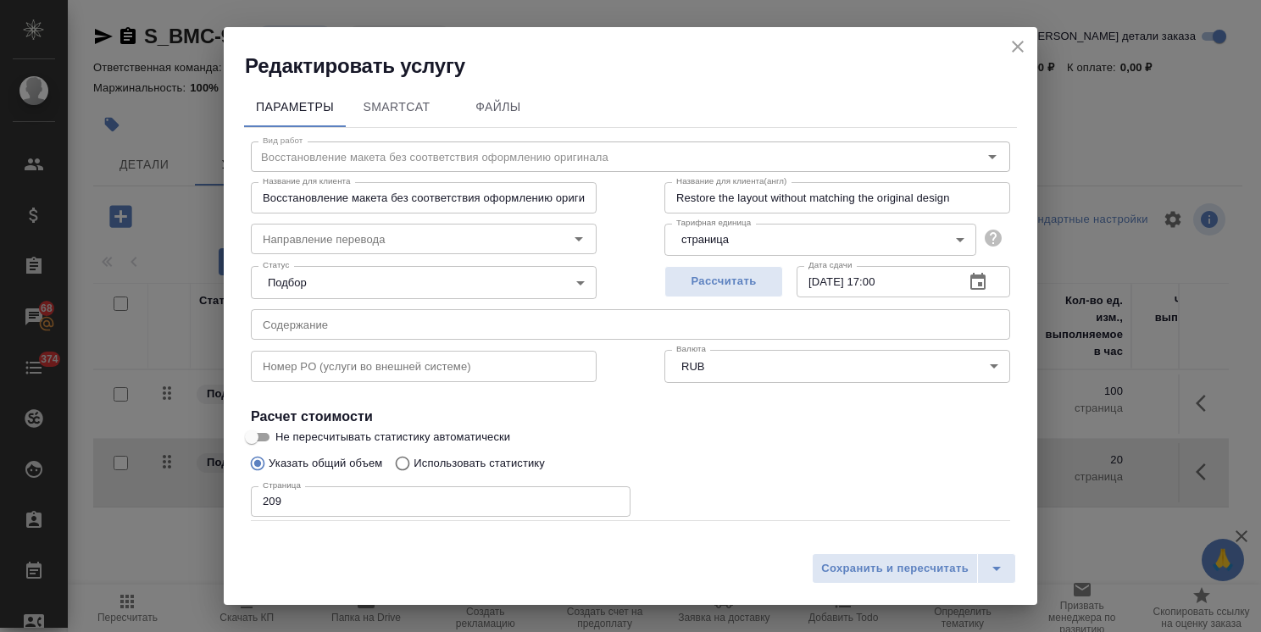
drag, startPoint x: 255, startPoint y: 492, endPoint x: 152, endPoint y: 497, distance: 103.5
click at [162, 494] on div "Редактировать услугу Параметры SmartCat Файлы Вид работ Восстановление макета б…" at bounding box center [630, 316] width 1261 height 632
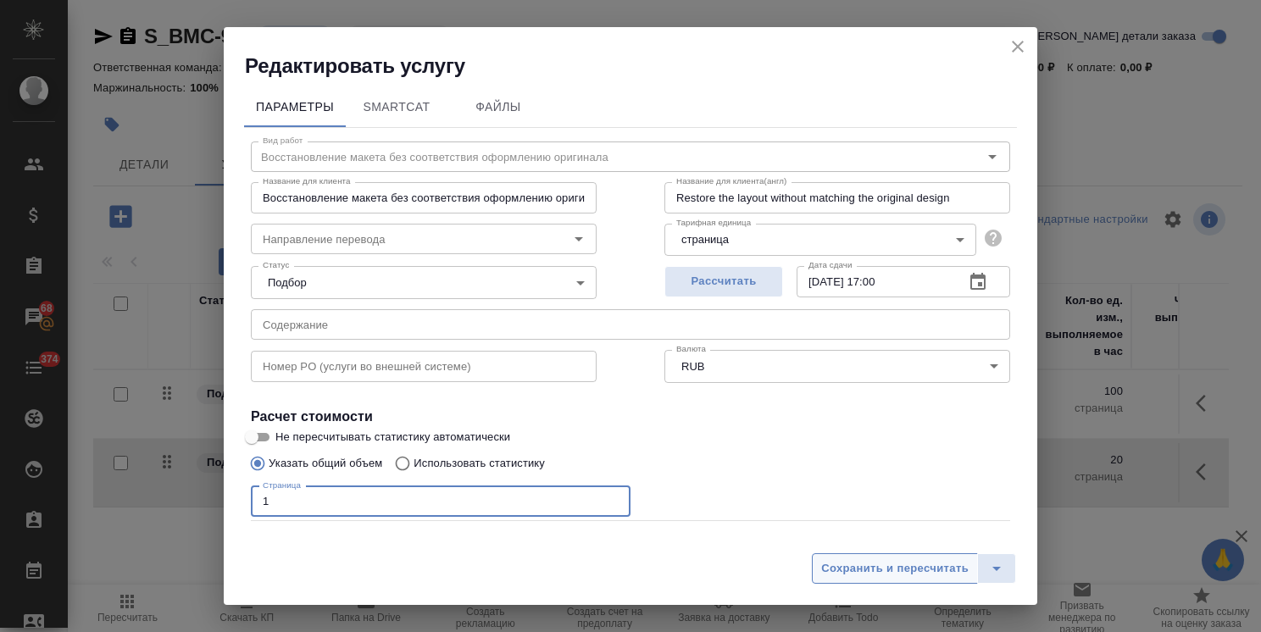
type input "1"
click at [841, 581] on button "Сохранить и пересчитать" at bounding box center [895, 568] width 166 height 31
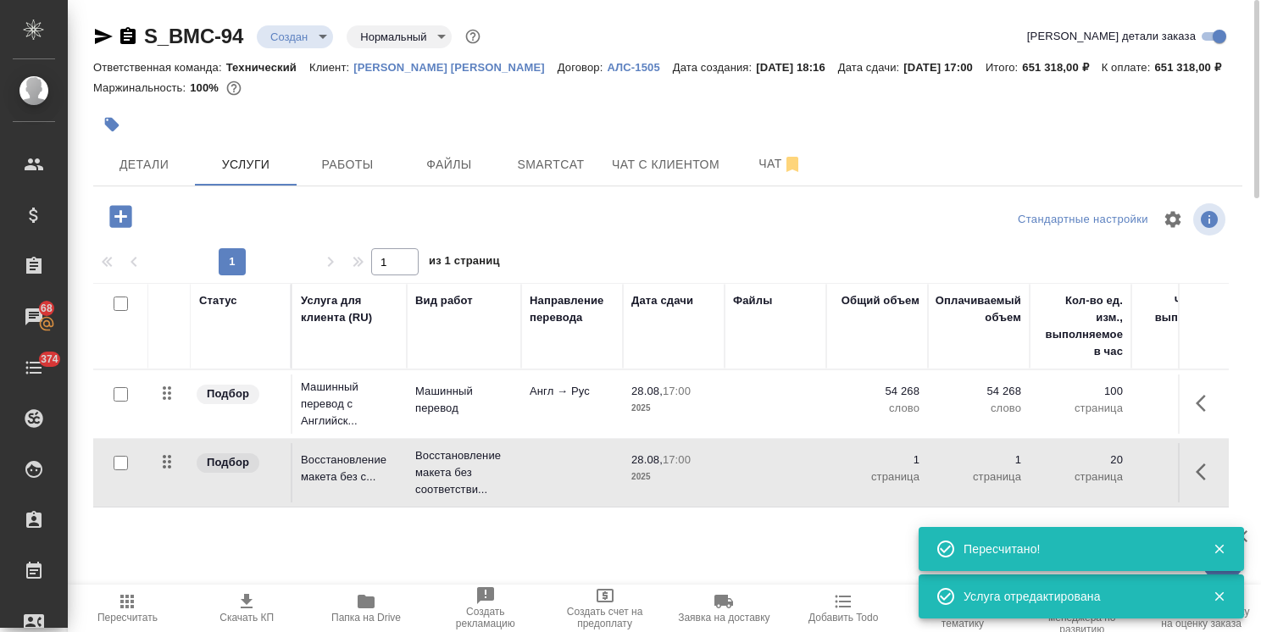
click at [125, 395] on input "checkbox" at bounding box center [121, 394] width 14 height 14
checkbox input "true"
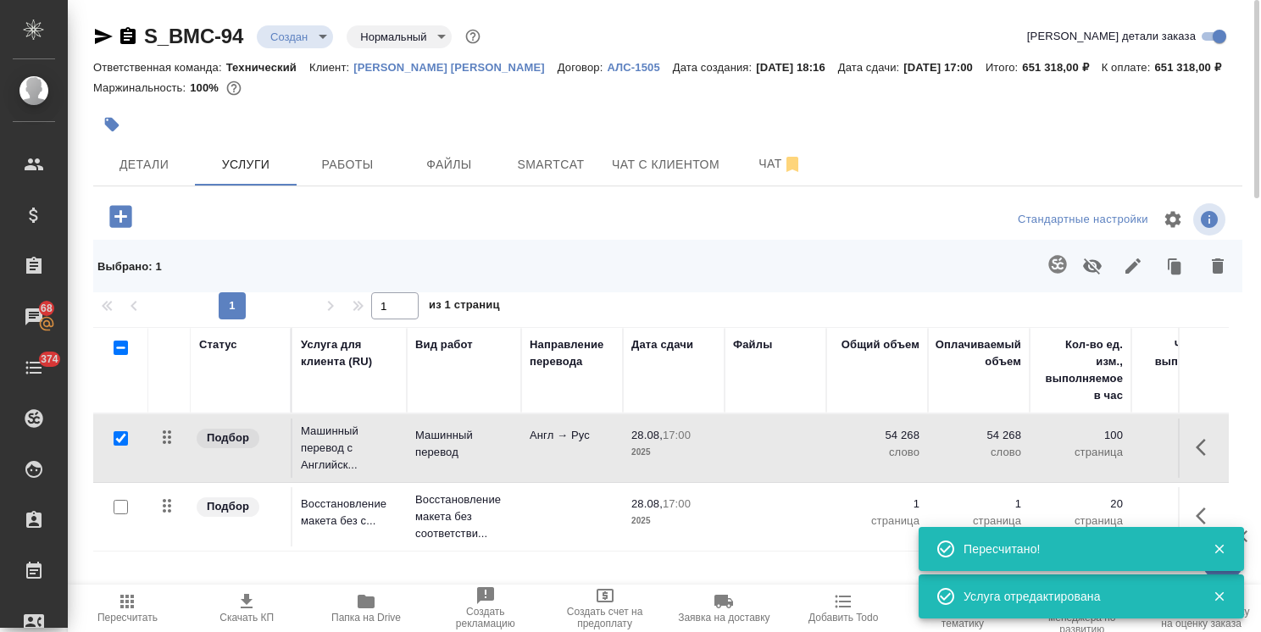
click at [1216, 275] on icon "button" at bounding box center [1217, 266] width 20 height 20
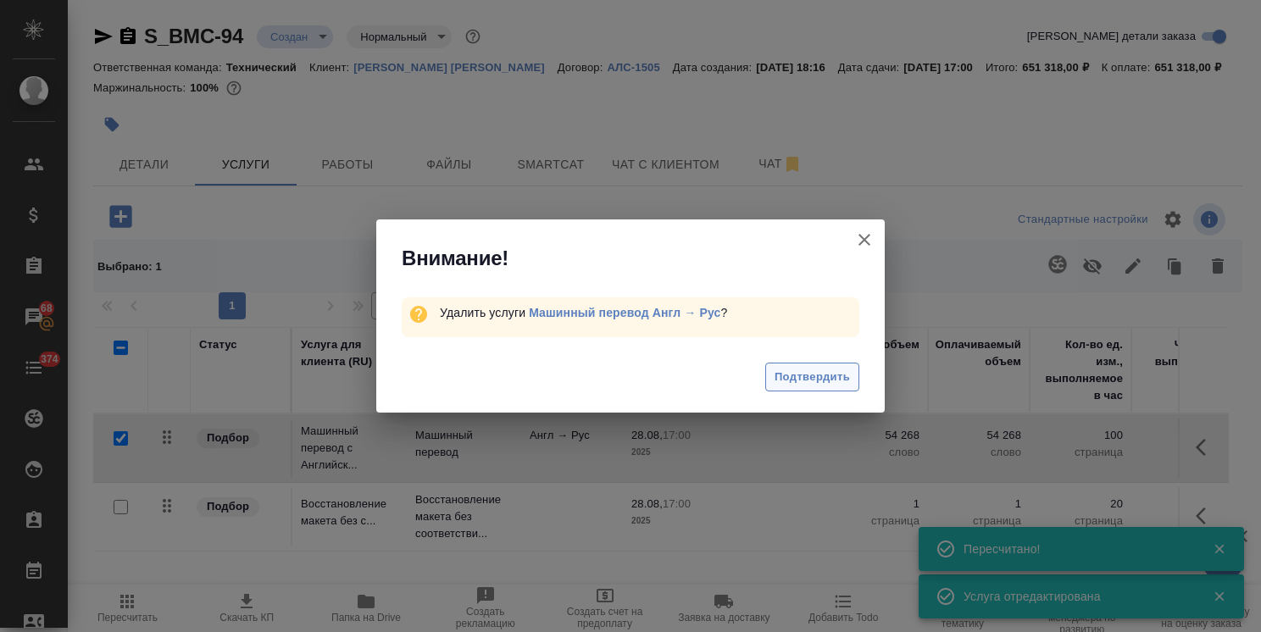
click at [817, 379] on span "Подтвердить" at bounding box center [811, 377] width 75 height 19
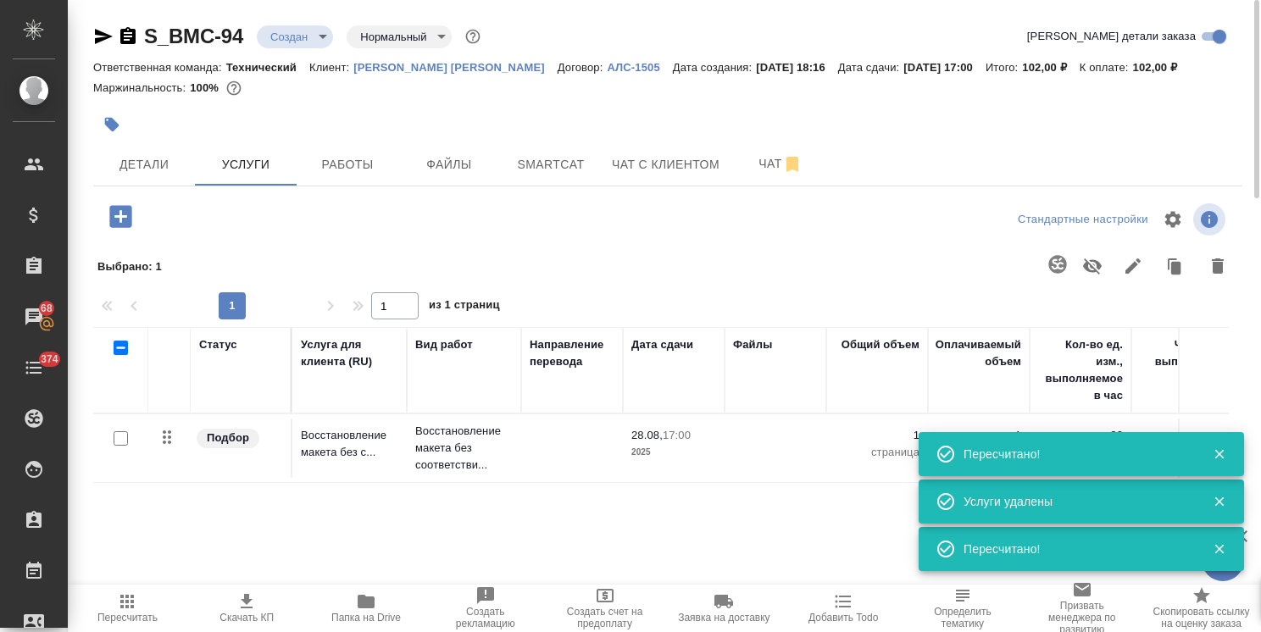
click at [121, 216] on icon "button" at bounding box center [121, 217] width 30 height 30
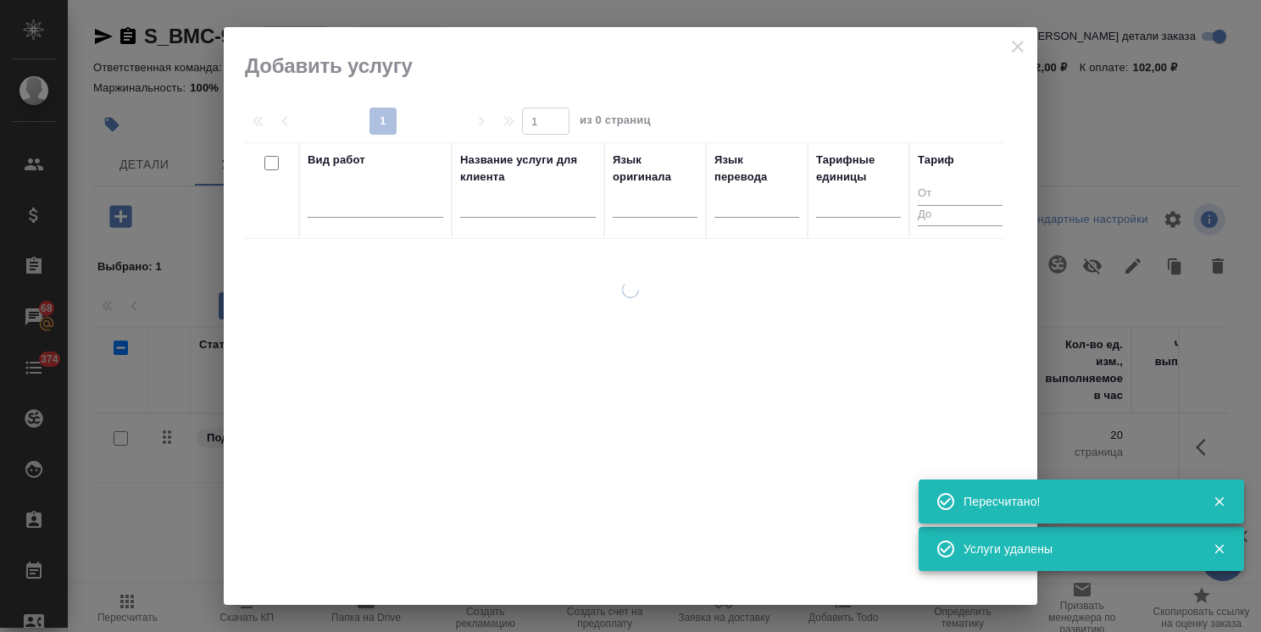
click at [549, 208] on input "text" at bounding box center [528, 207] width 136 height 21
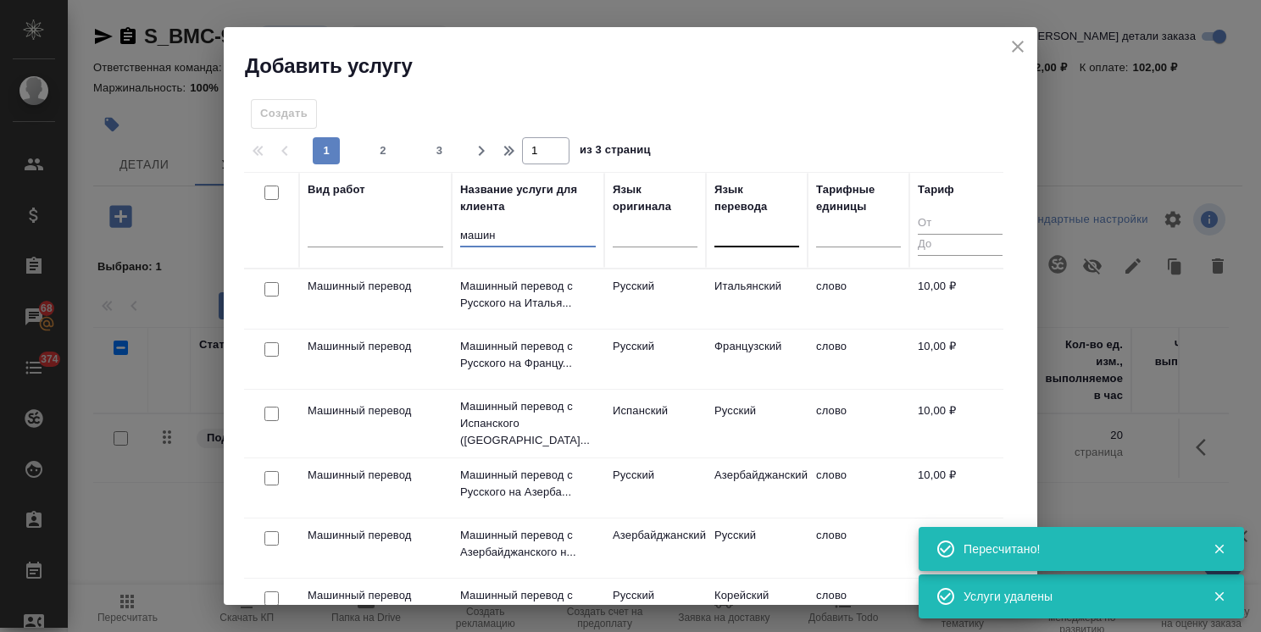
type input "машин"
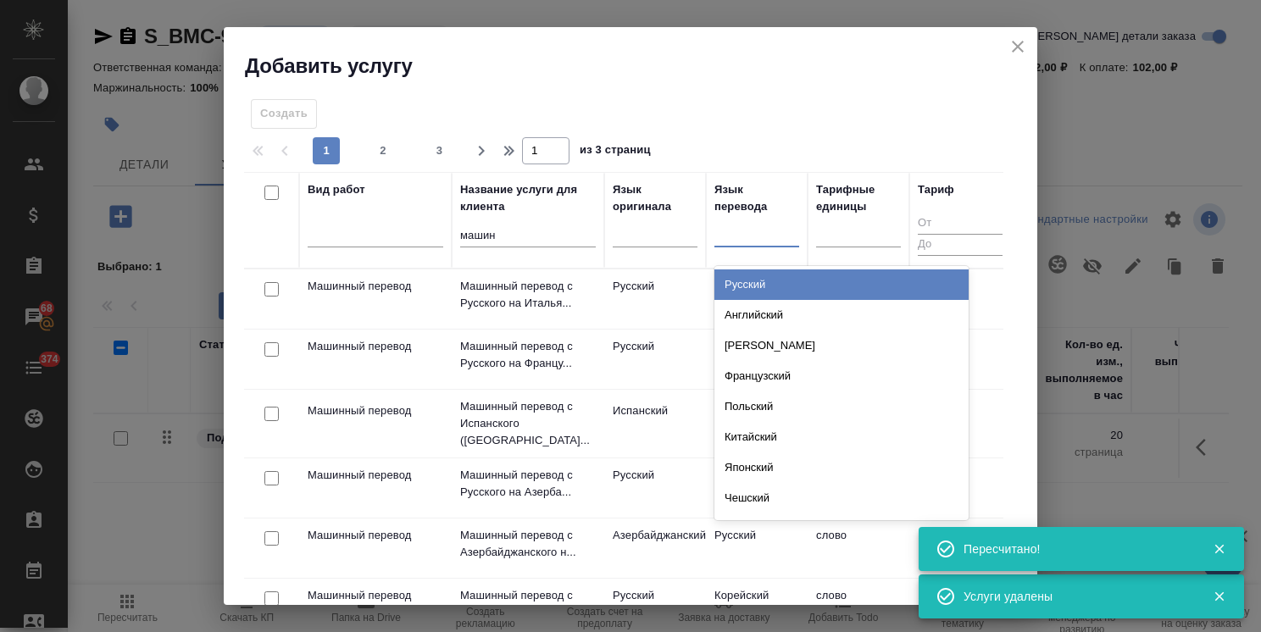
click at [750, 241] on div at bounding box center [756, 230] width 85 height 25
type input "рус"
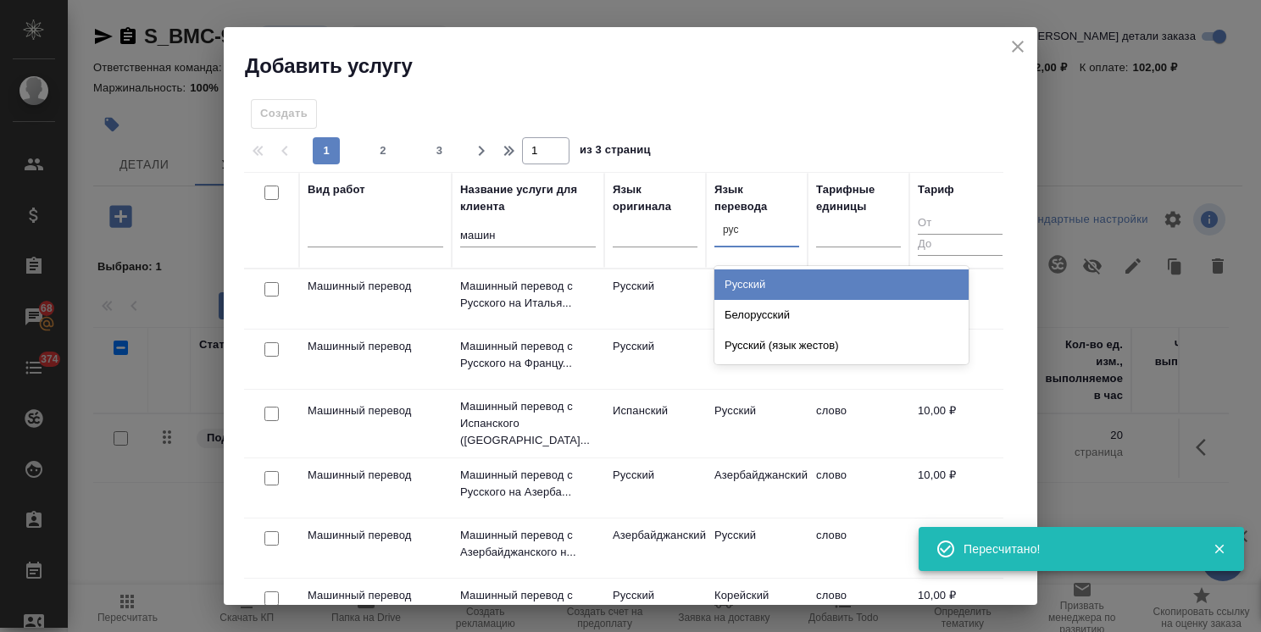
click at [723, 295] on div "Русский" at bounding box center [841, 284] width 254 height 31
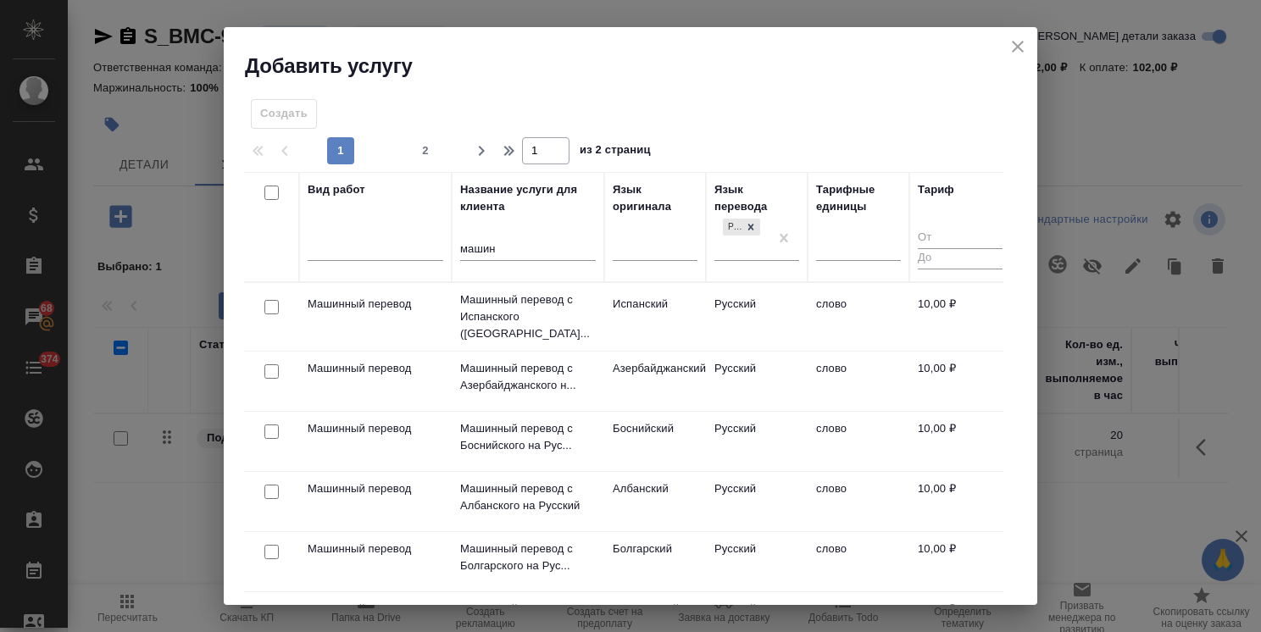
click at [270, 306] on input "checkbox" at bounding box center [271, 307] width 14 height 14
checkbox input "true"
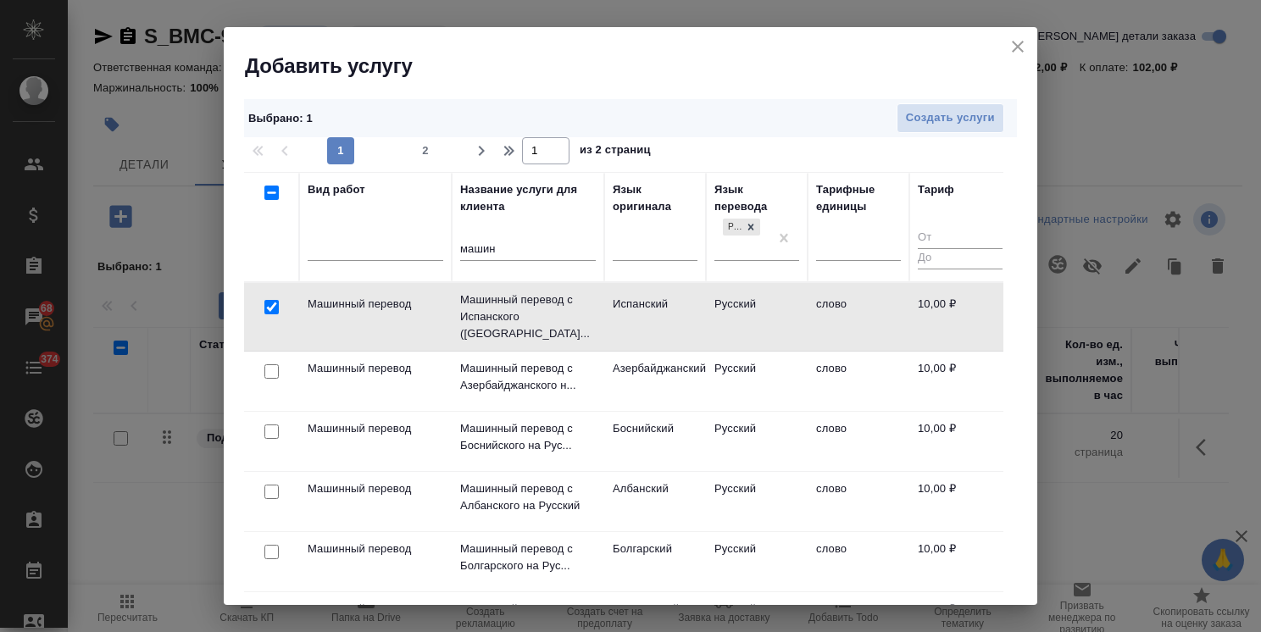
click at [942, 97] on div "Выбрано : 1 Создать услуги 1 2 1 из 2 страниц Вид работ Название услуги для кли…" at bounding box center [630, 342] width 813 height 525
click at [922, 111] on span "Создать услуги" at bounding box center [950, 117] width 89 height 19
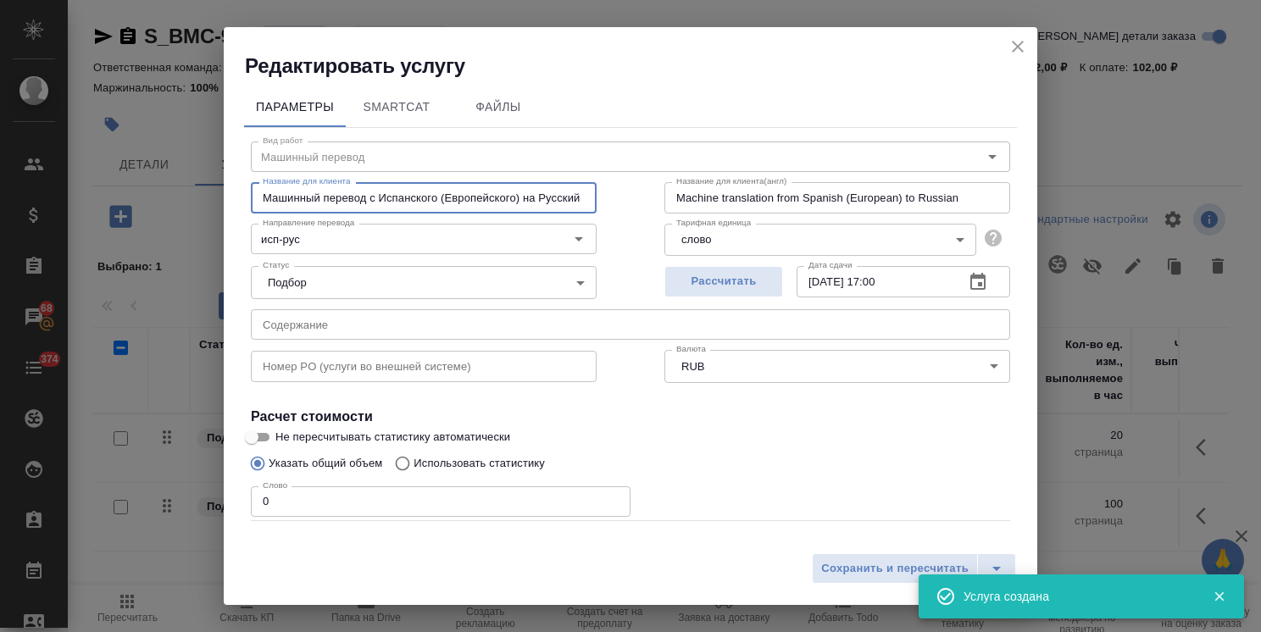
drag, startPoint x: 379, startPoint y: 198, endPoint x: 519, endPoint y: 201, distance: 140.7
click at [519, 201] on input "Машинный перевод с Испанского (Европейского) на Русский" at bounding box center [424, 197] width 346 height 31
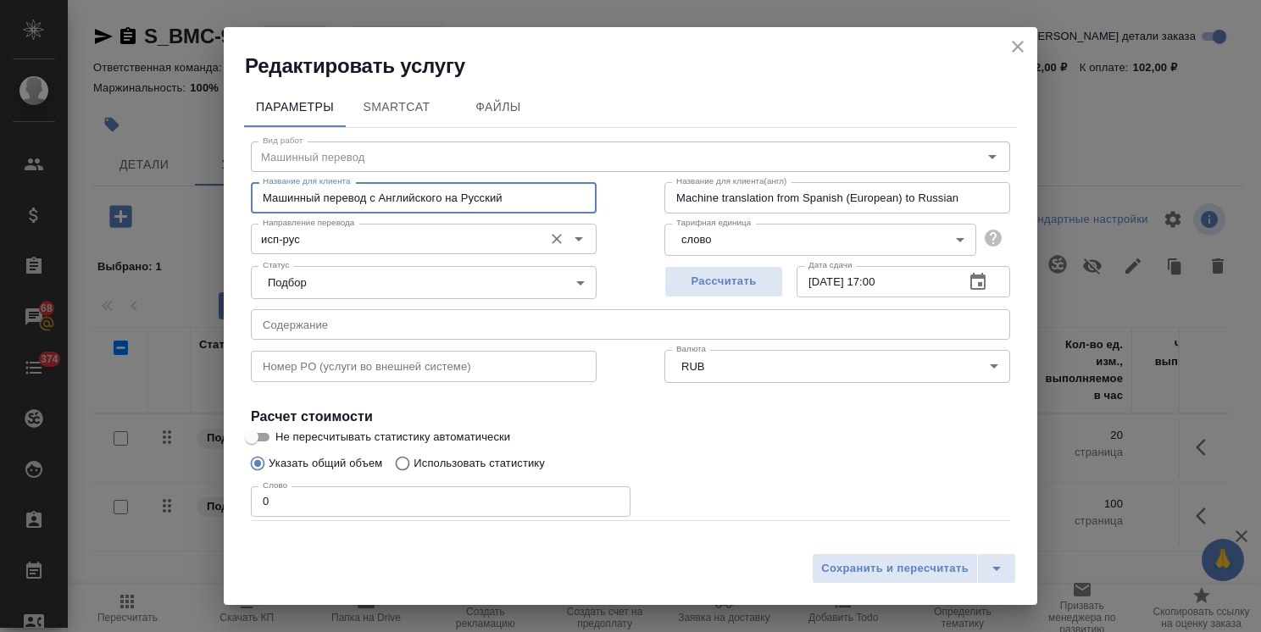
type input "Машинный перевод с Английского на Русский"
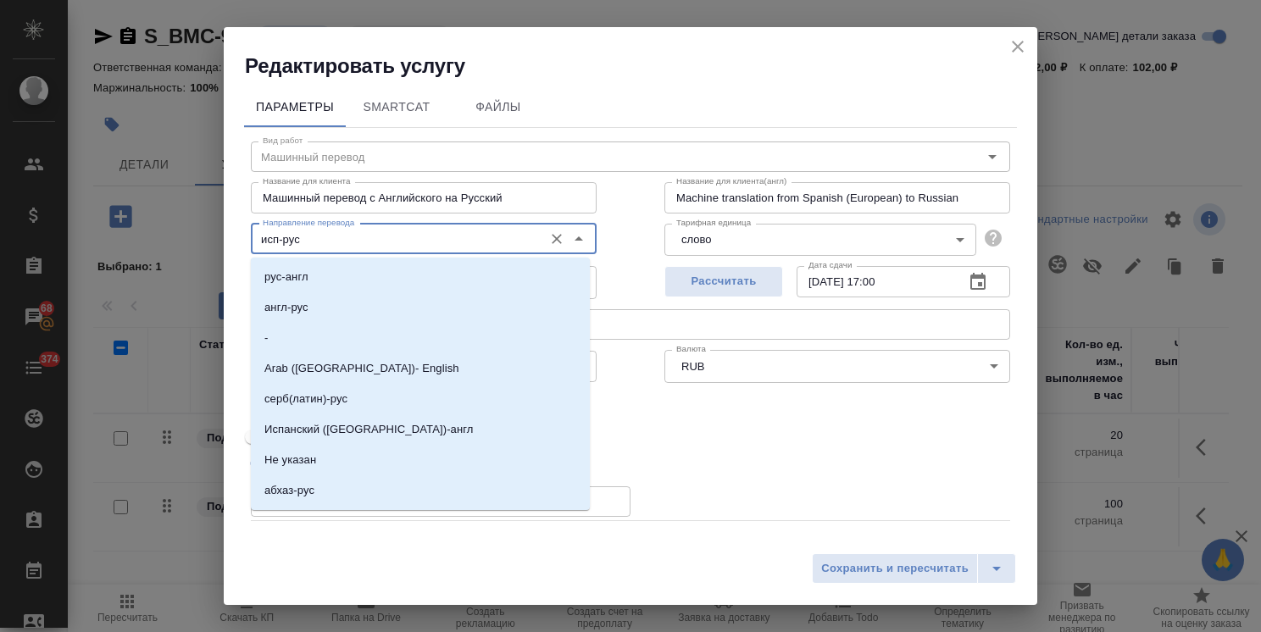
click at [363, 235] on input "исп-рус" at bounding box center [395, 239] width 279 height 20
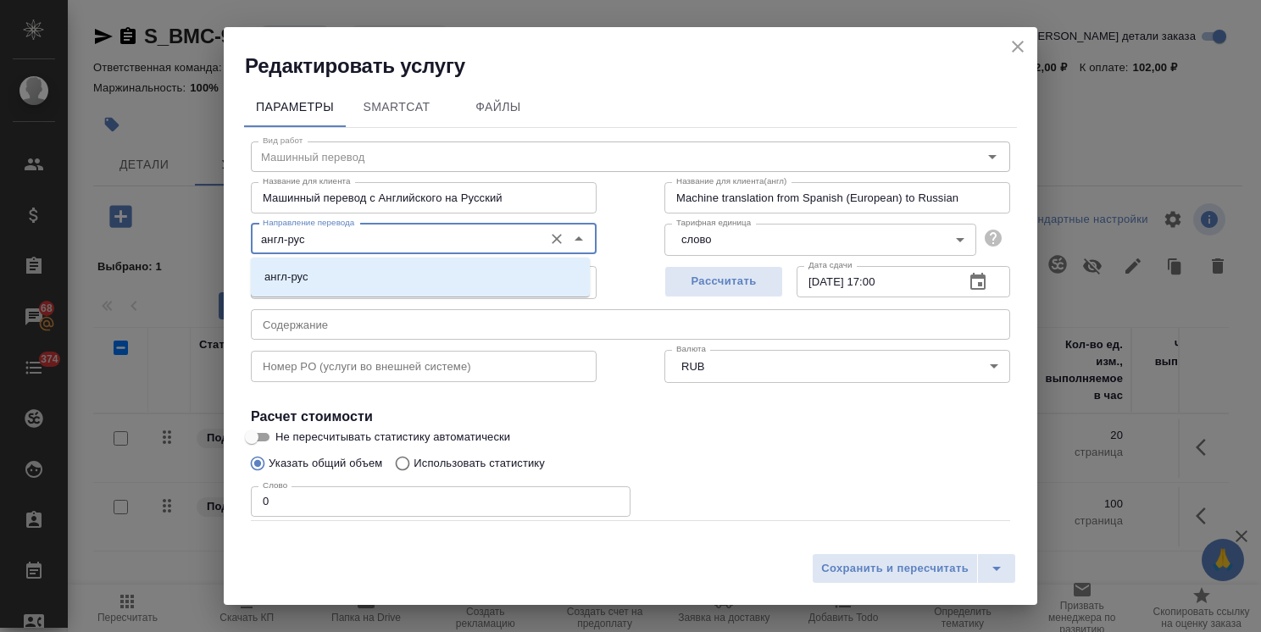
click at [410, 276] on li "англ-рус" at bounding box center [420, 277] width 339 height 31
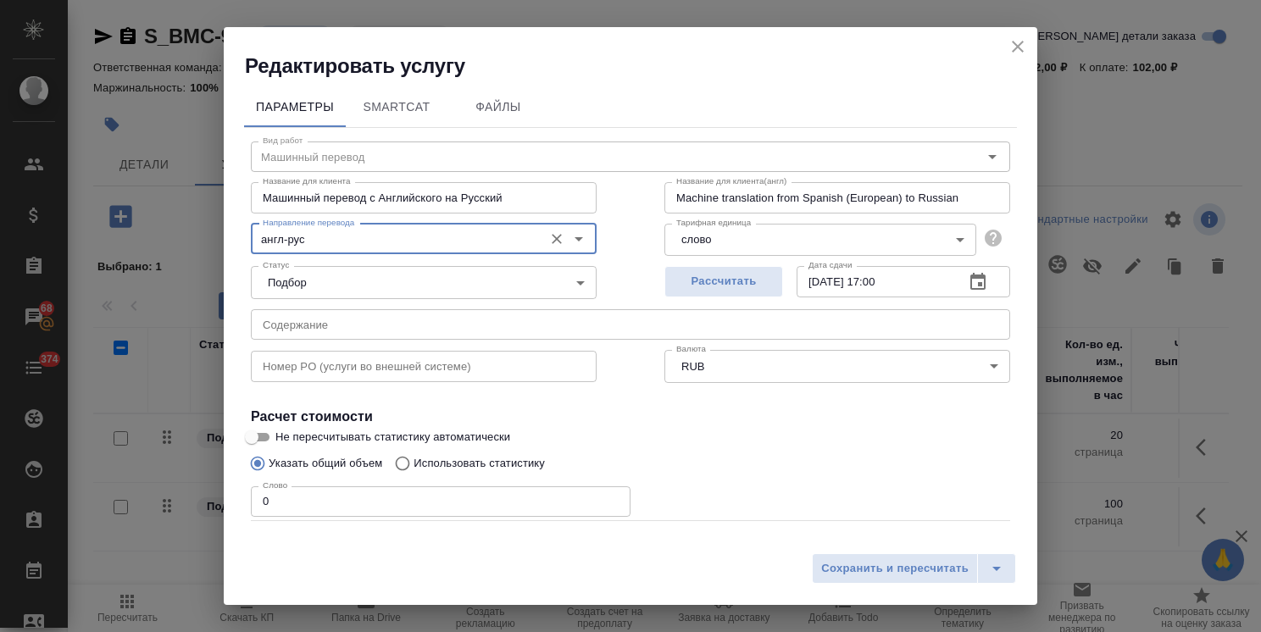
scroll to position [82, 0]
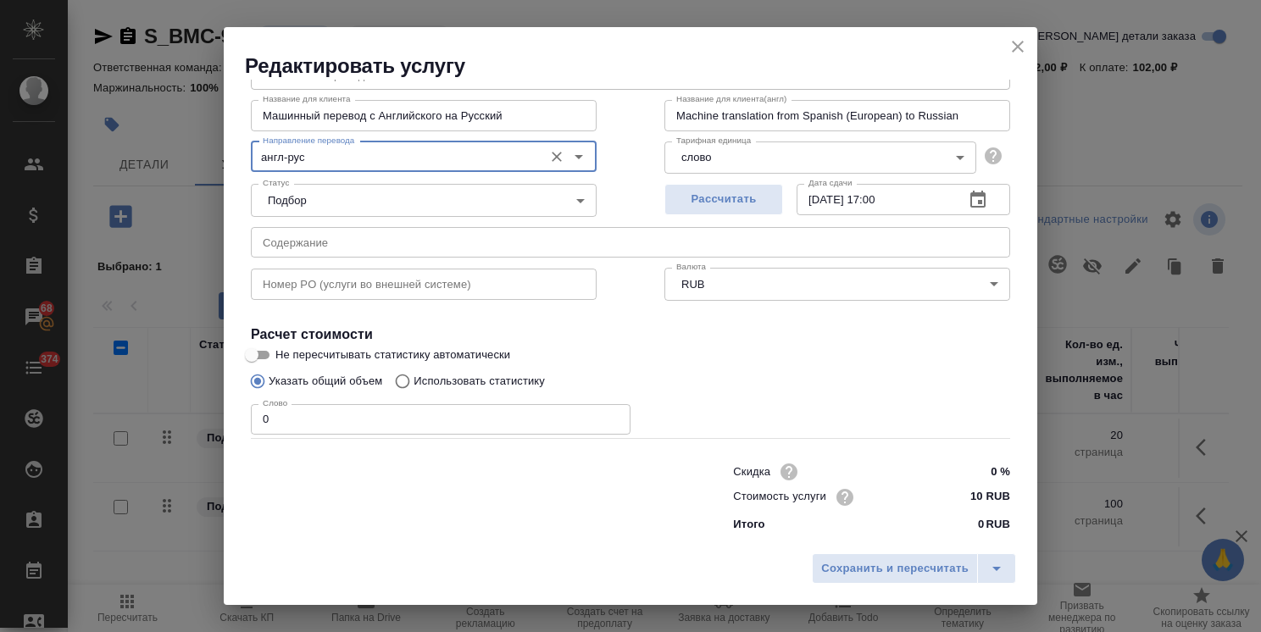
type input "англ-рус"
click at [202, 422] on div "Редактировать услугу Параметры SmartCat Файлы Вид работ Машинный перевод Вид ра…" at bounding box center [630, 316] width 1261 height 632
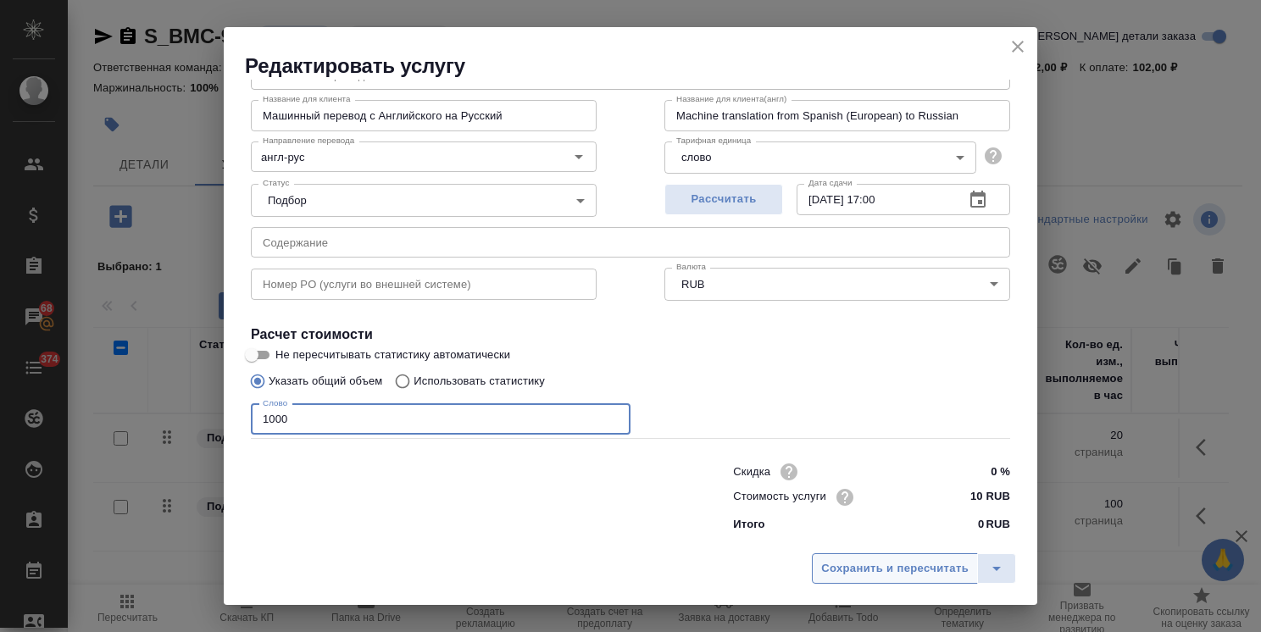
type input "1000"
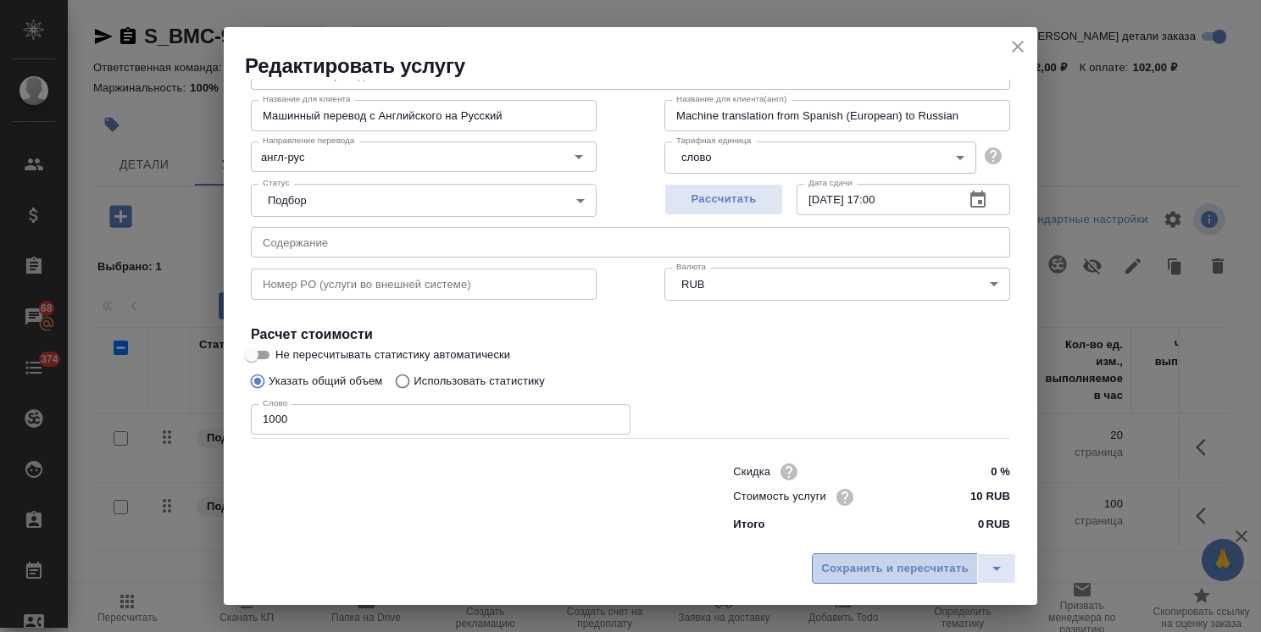
click at [893, 566] on span "Сохранить и пересчитать" at bounding box center [894, 568] width 147 height 19
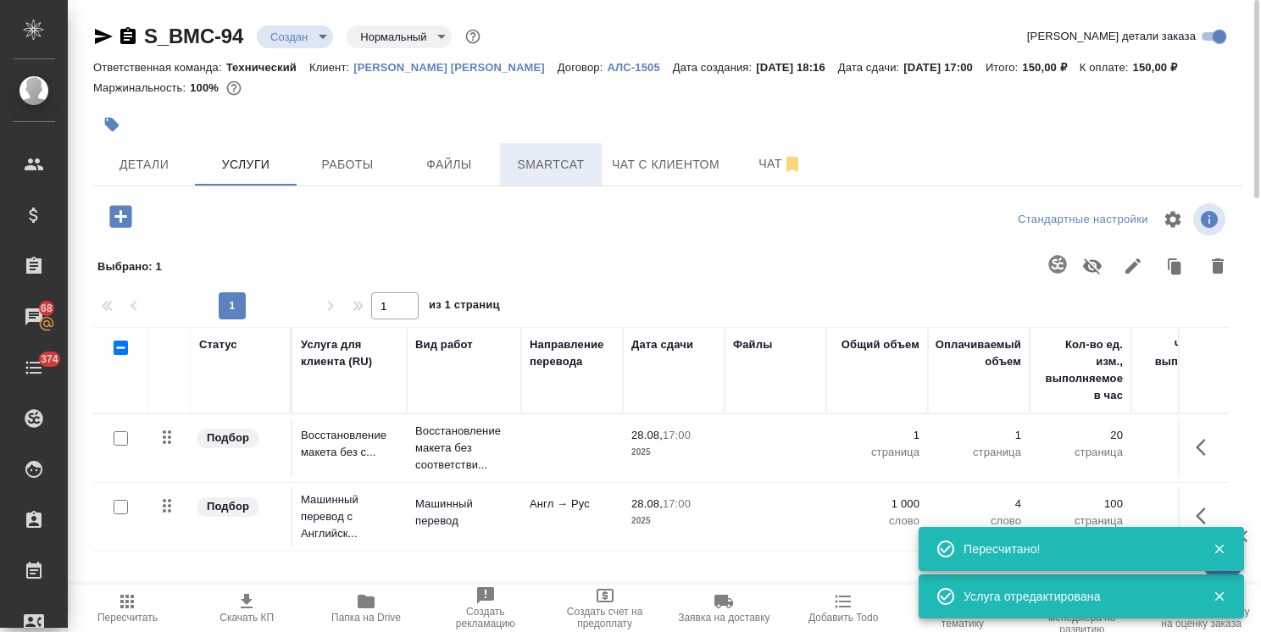
click at [541, 171] on span "Smartcat" at bounding box center [550, 164] width 81 height 21
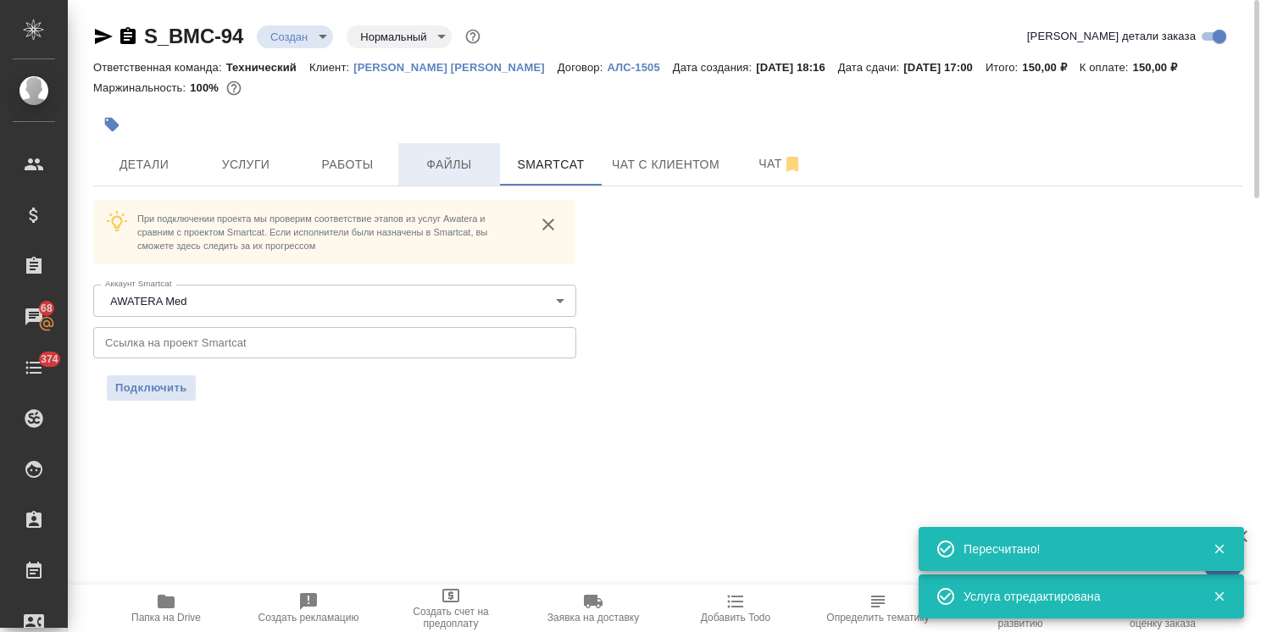
click at [435, 180] on button "Файлы" at bounding box center [449, 164] width 102 height 42
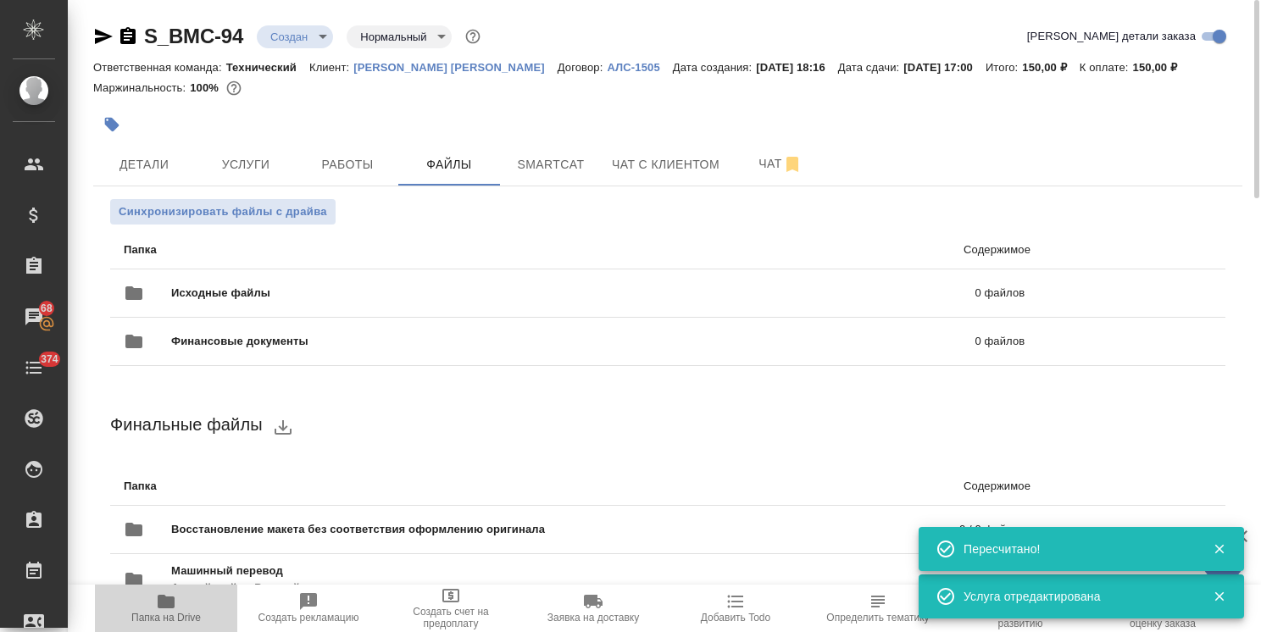
click at [163, 599] on icon "button" at bounding box center [166, 602] width 17 height 14
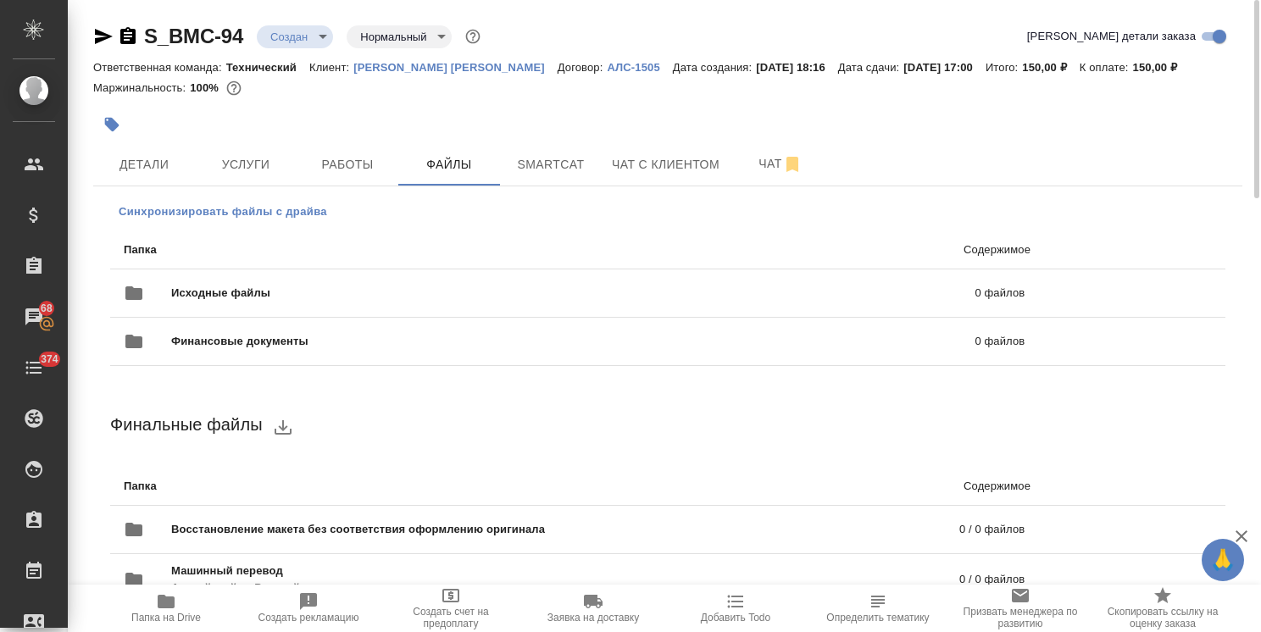
click at [275, 217] on span "Синхронизировать файлы с драйва" at bounding box center [223, 211] width 208 height 17
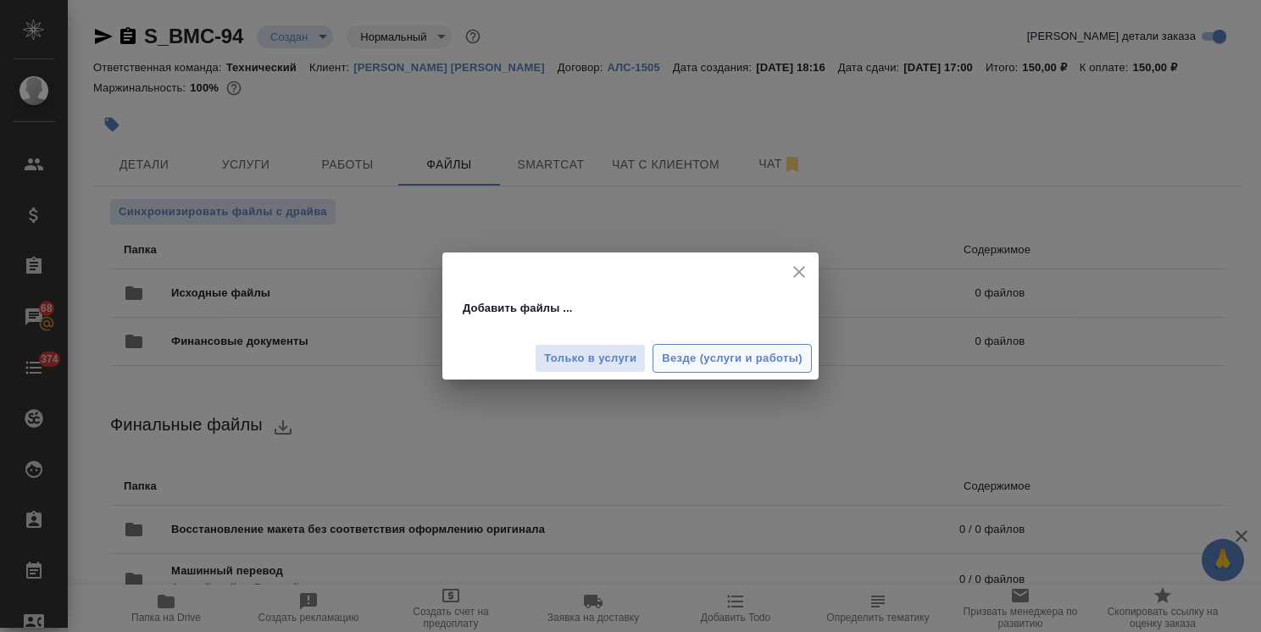
click at [766, 345] on button "Везде (услуги и работы)" at bounding box center [731, 359] width 159 height 30
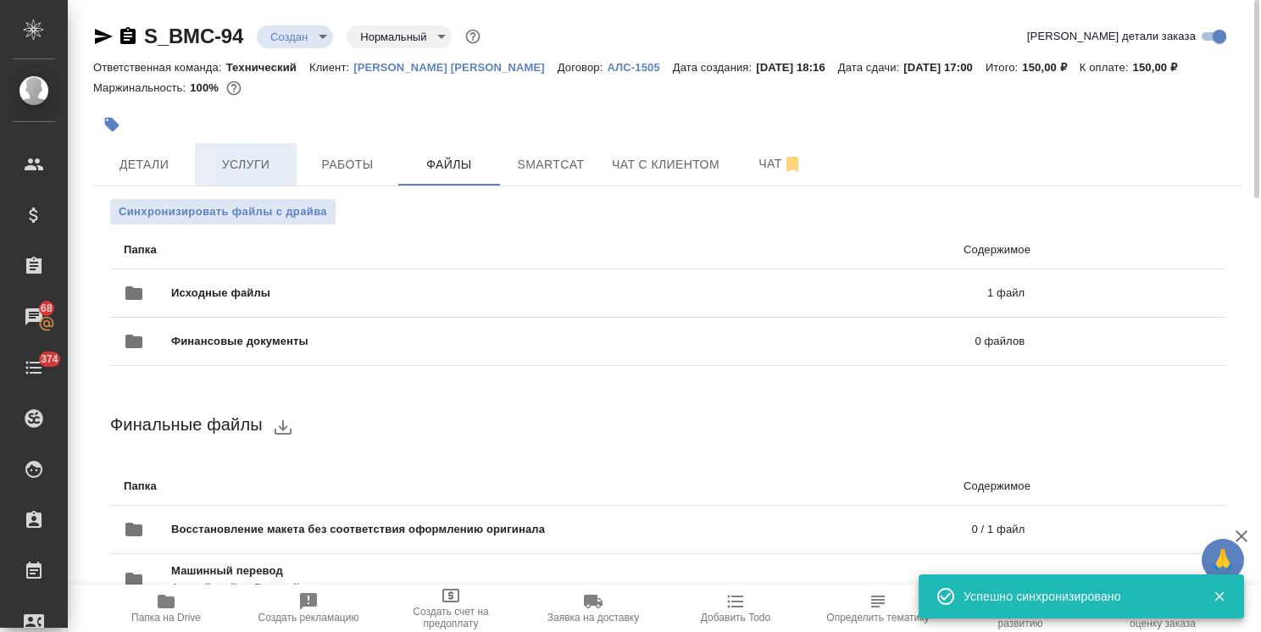
click at [265, 166] on span "Услуги" at bounding box center [245, 164] width 81 height 21
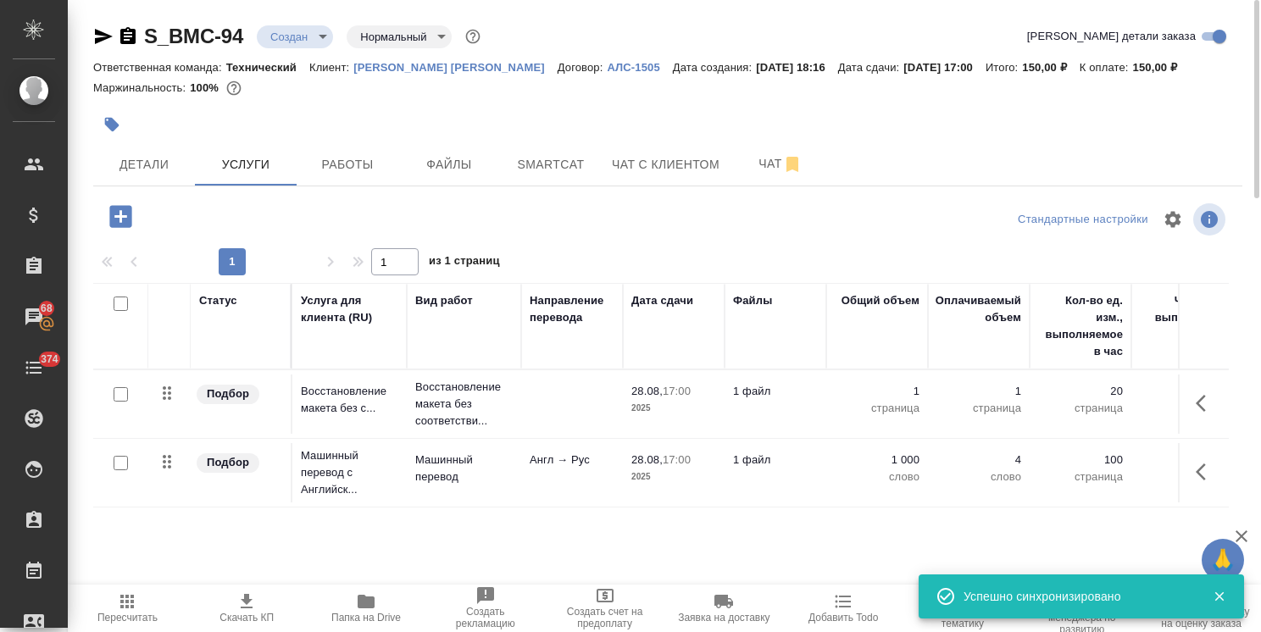
click at [521, 434] on td "Англ → Рус" at bounding box center [572, 403] width 102 height 59
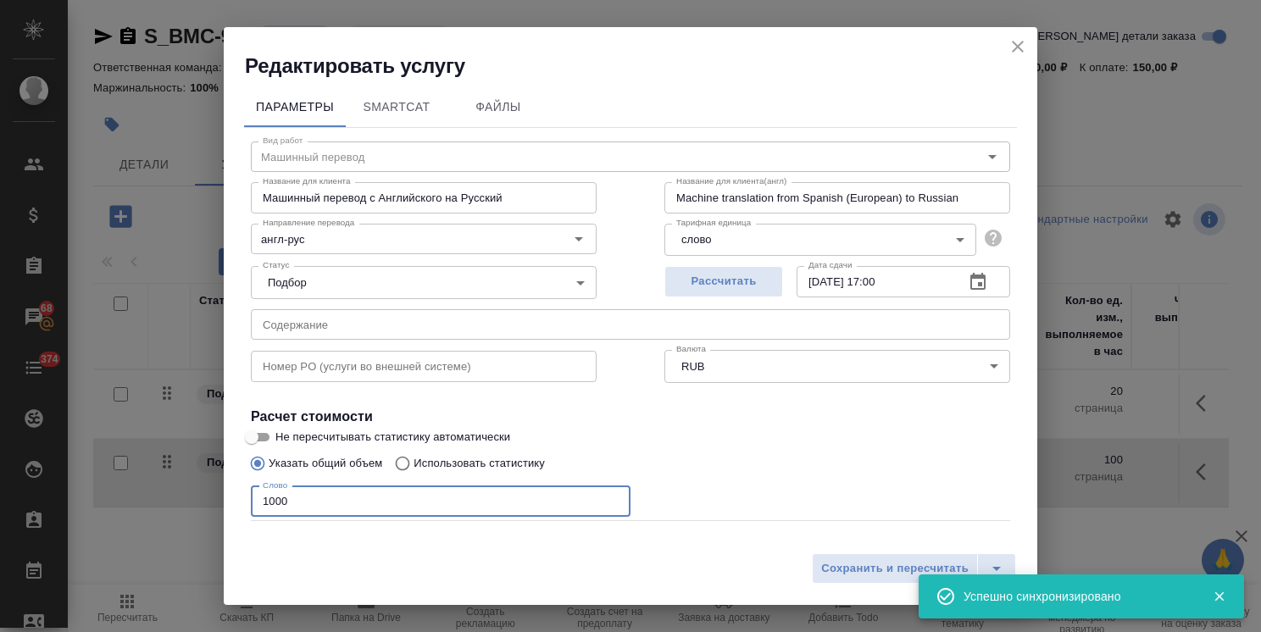
drag, startPoint x: 324, startPoint y: 502, endPoint x: 118, endPoint y: 509, distance: 206.0
click at [122, 509] on div "Редактировать услугу Параметры SmartCat Файлы Вид работ Машинный перевод Вид ра…" at bounding box center [630, 316] width 1261 height 632
paste input "41256"
type input "41256"
click at [833, 559] on span "Сохранить и пересчитать" at bounding box center [894, 568] width 147 height 19
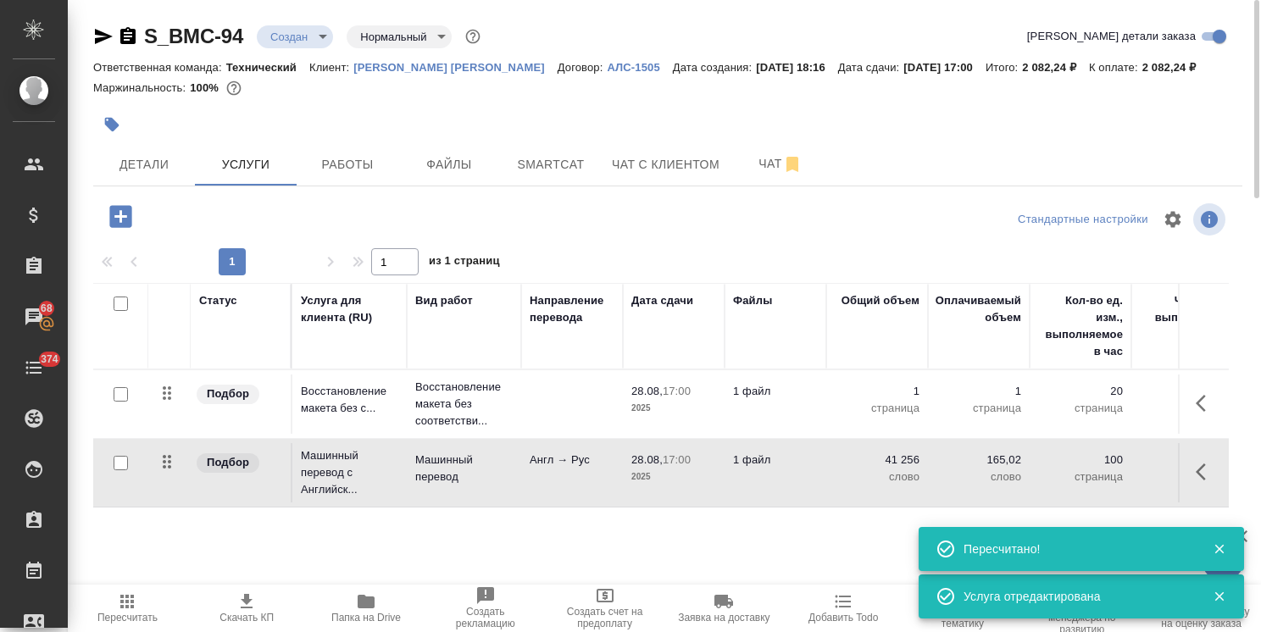
click at [298, 37] on body "🙏 .cls-1 fill:#fff; AWATERA [PERSON_NAME] Спецификации Заказы 68 Чаты 374 Todo …" at bounding box center [630, 316] width 1261 height 632
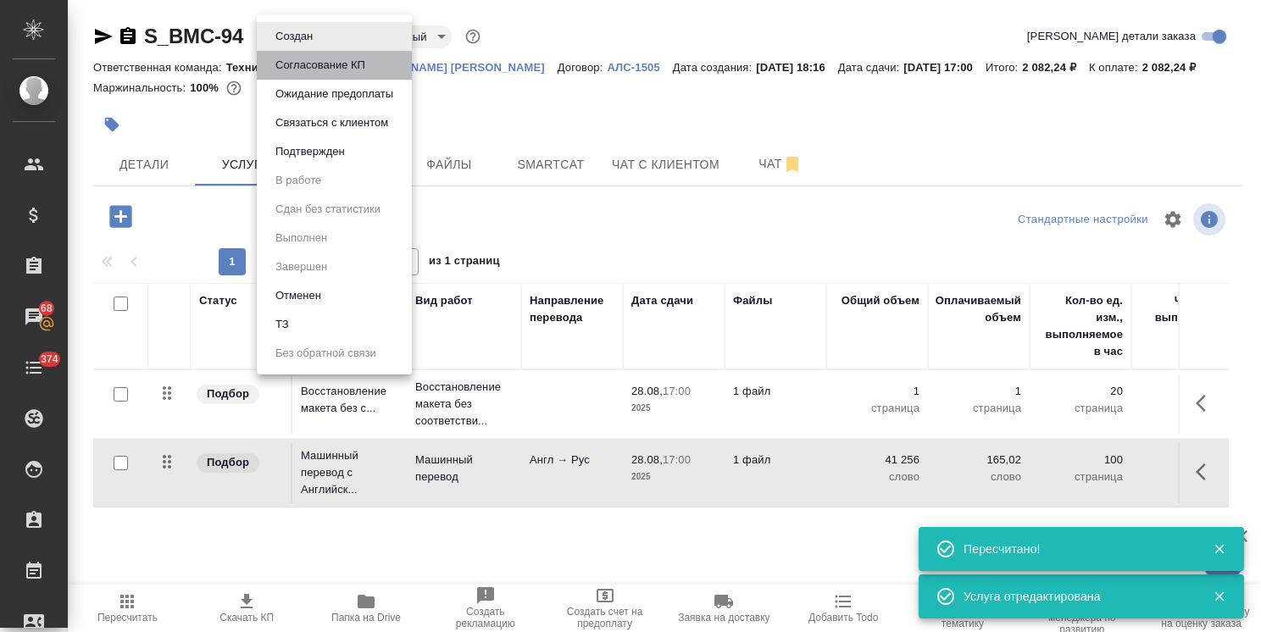
click at [318, 46] on button "Согласование КП" at bounding box center [293, 36] width 47 height 19
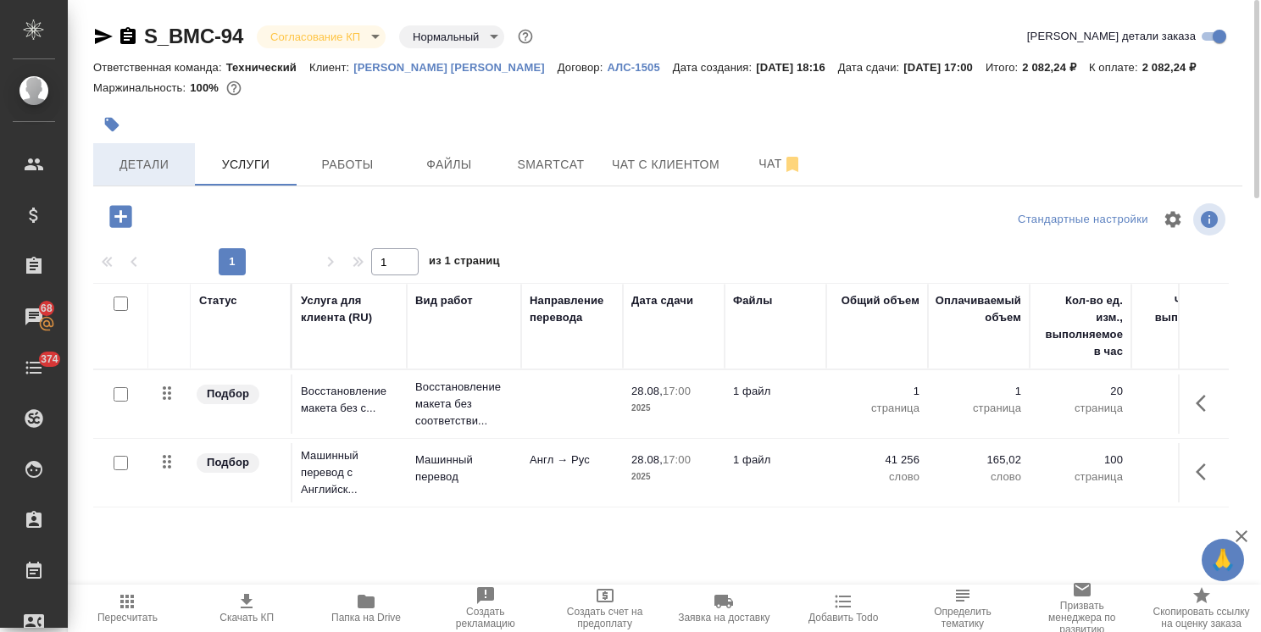
click at [150, 154] on span "Детали" at bounding box center [143, 164] width 81 height 21
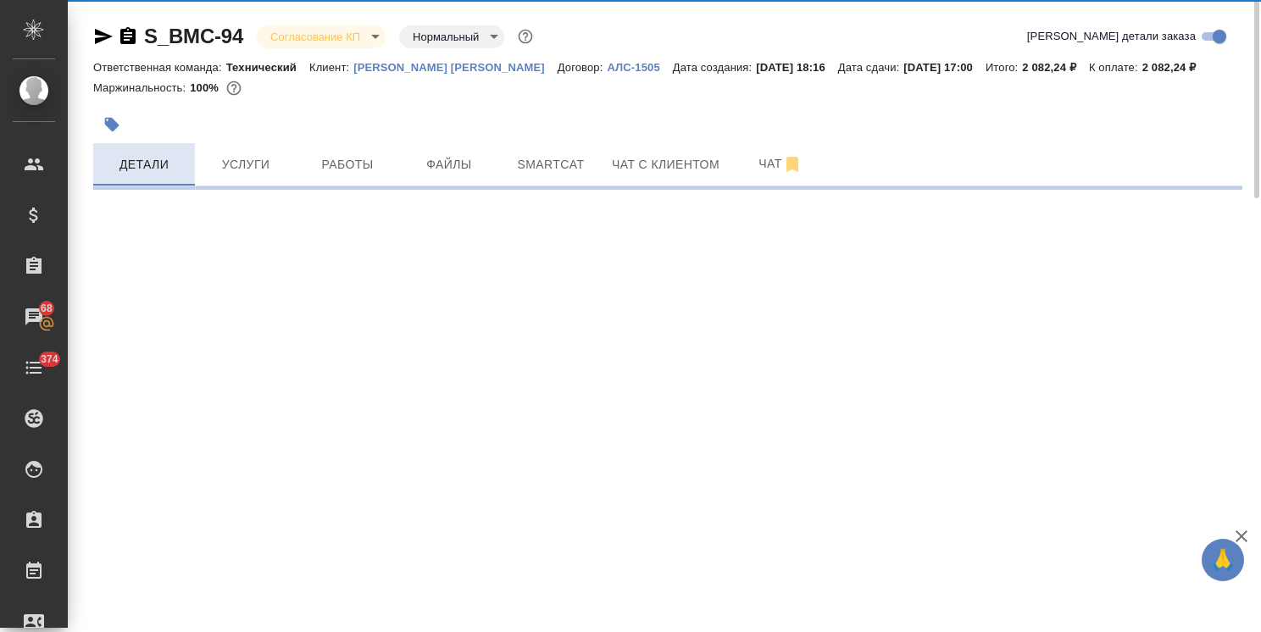
select select "RU"
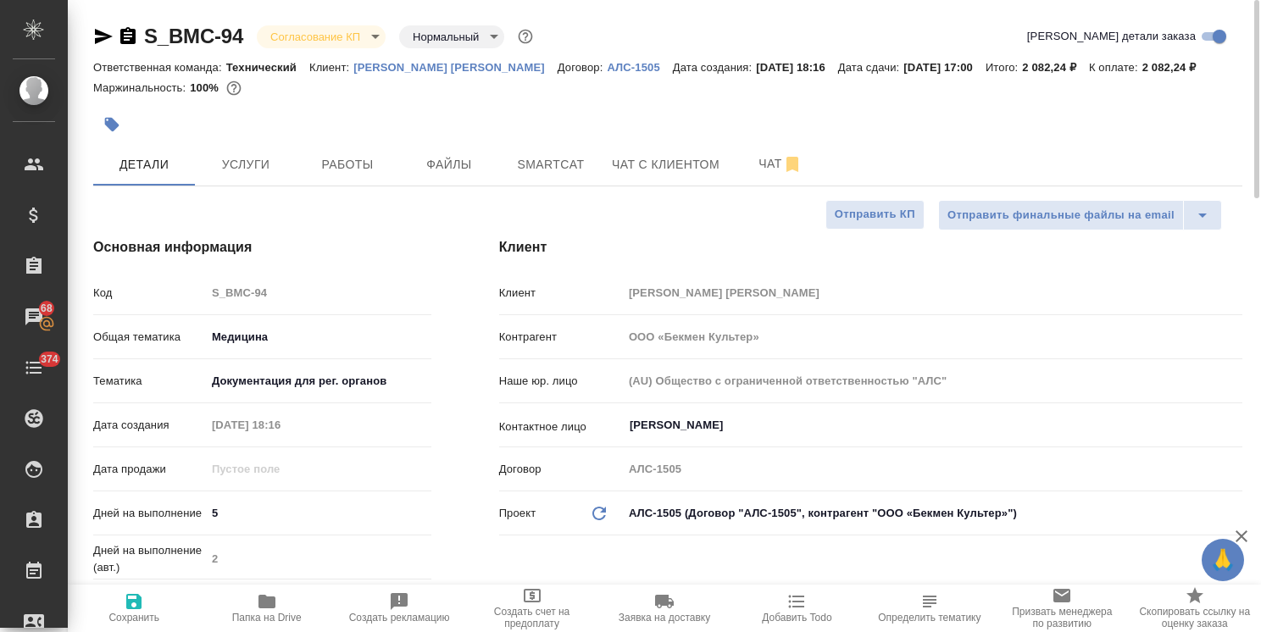
type textarea "x"
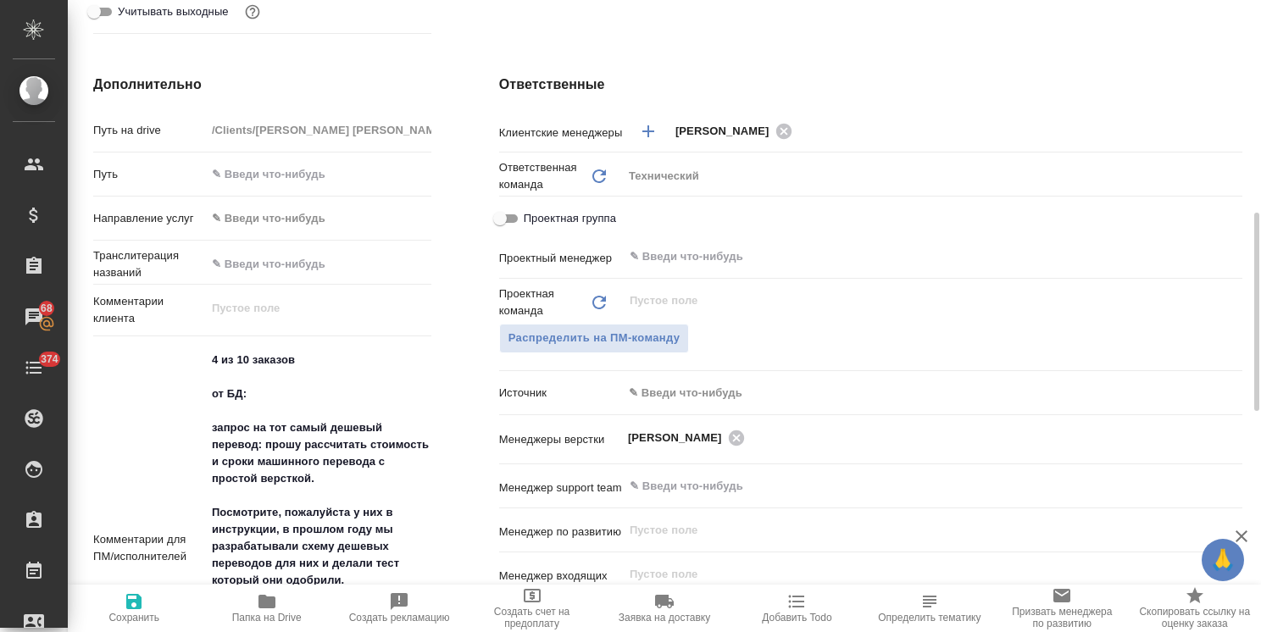
scroll to position [593, 0]
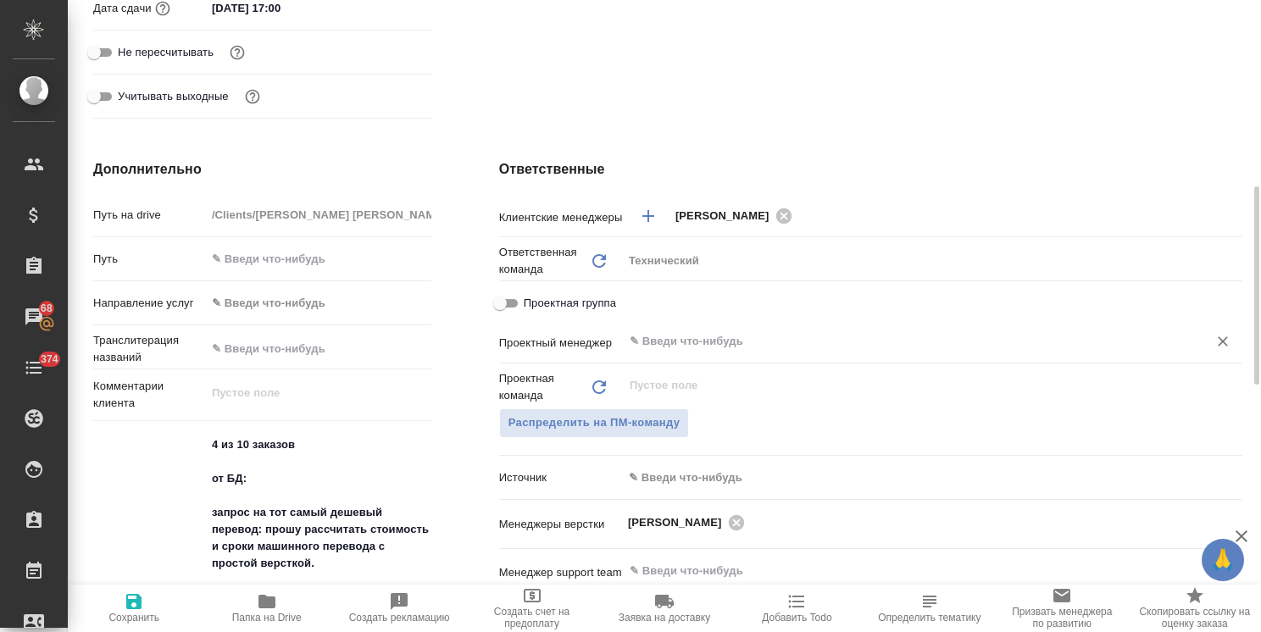
click at [691, 348] on input "text" at bounding box center [904, 341] width 552 height 20
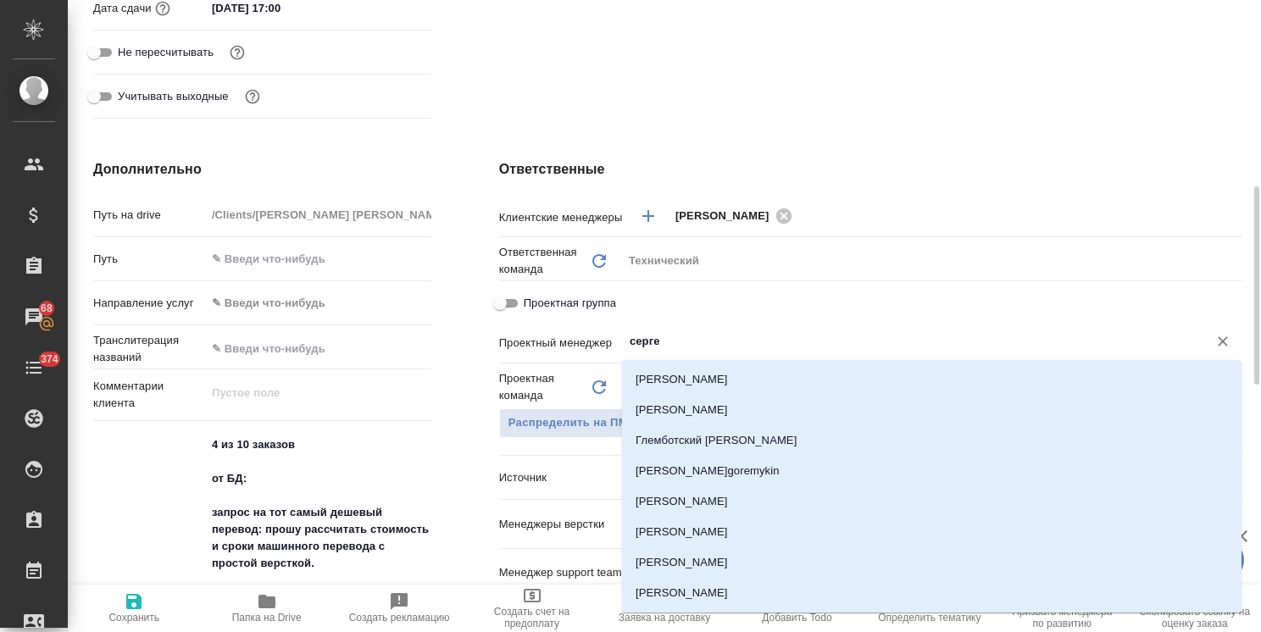
type input "сергее"
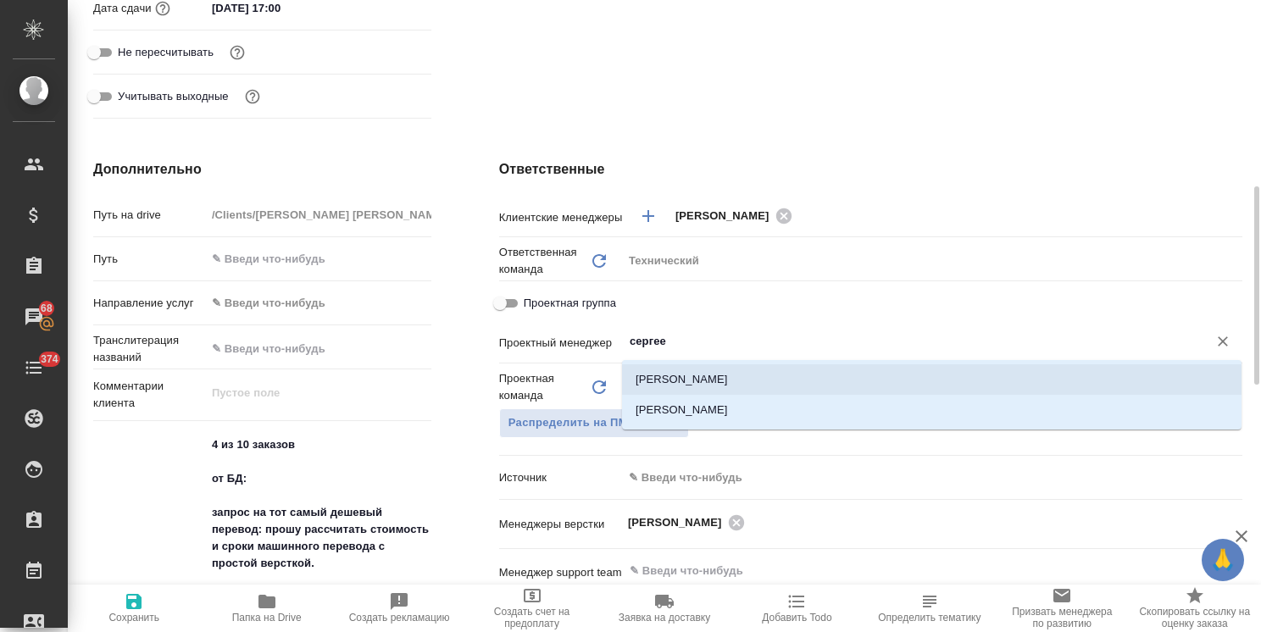
drag, startPoint x: 701, startPoint y: 374, endPoint x: 667, endPoint y: 405, distance: 45.6
click at [700, 375] on li "[PERSON_NAME]" at bounding box center [931, 379] width 619 height 31
type textarea "x"
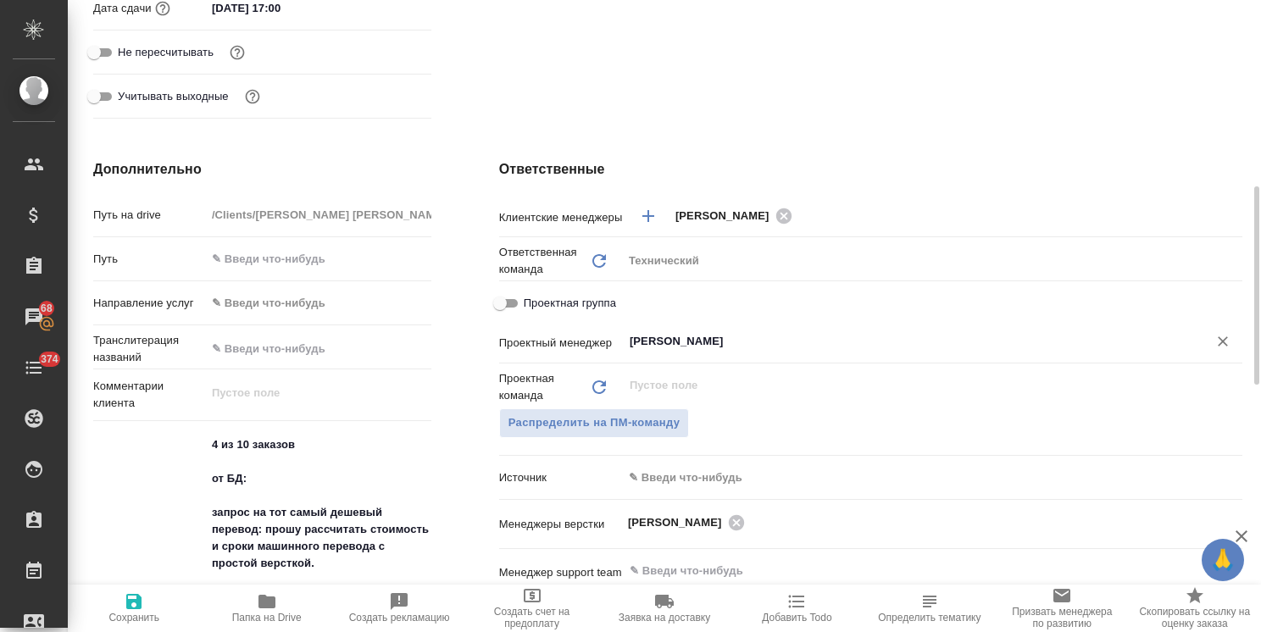
type input "[PERSON_NAME]"
click at [143, 617] on span "Сохранить" at bounding box center [133, 618] width 51 height 12
type textarea "x"
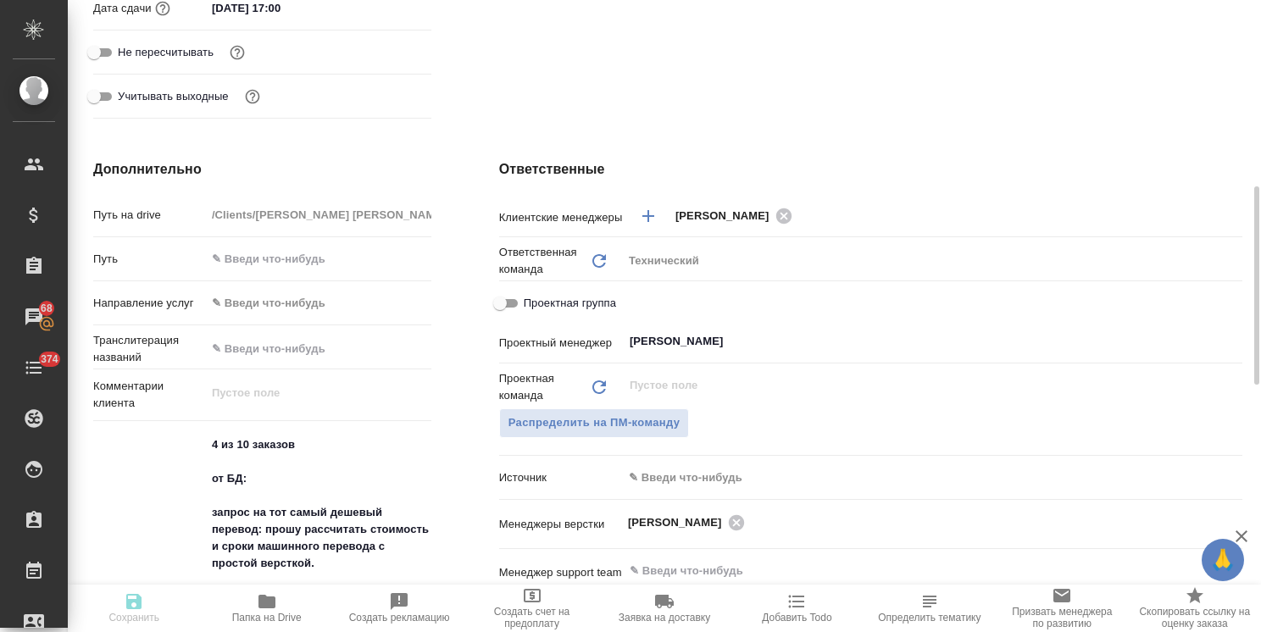
type textarea "x"
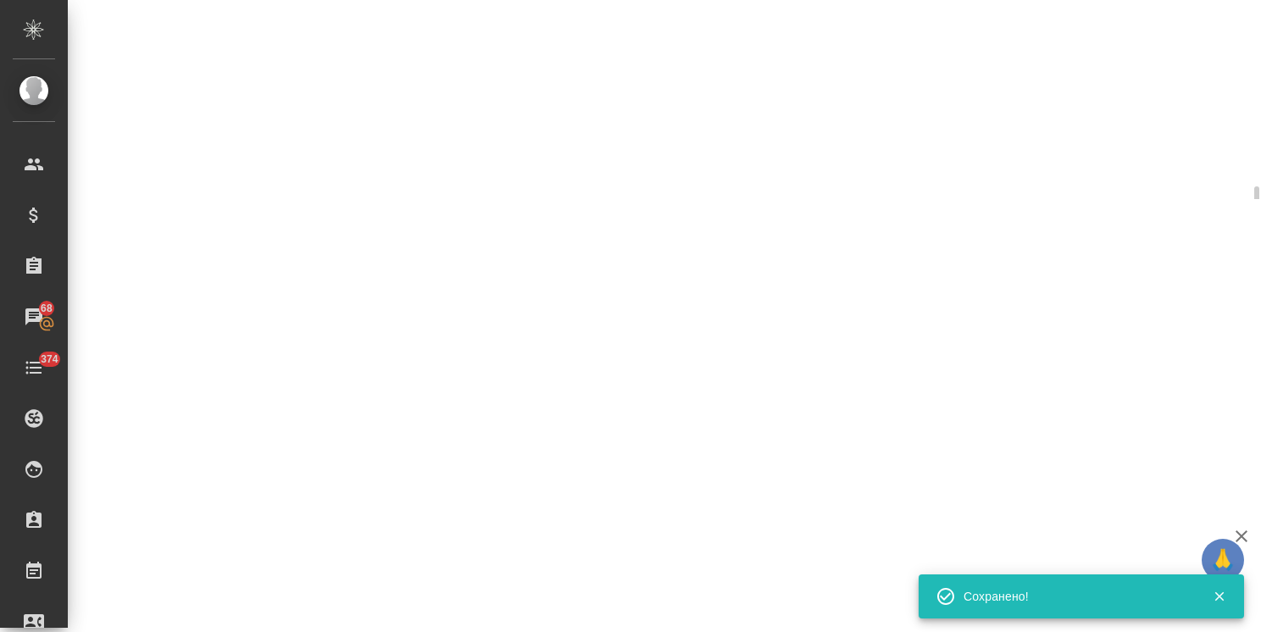
select select "RU"
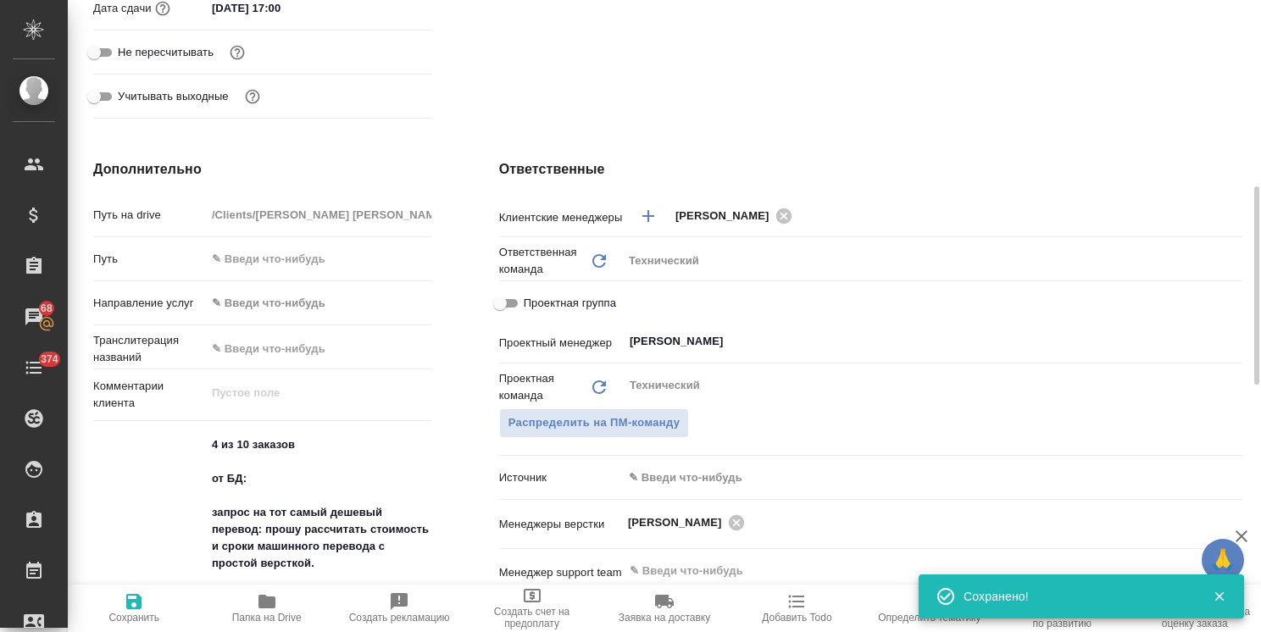
type textarea "x"
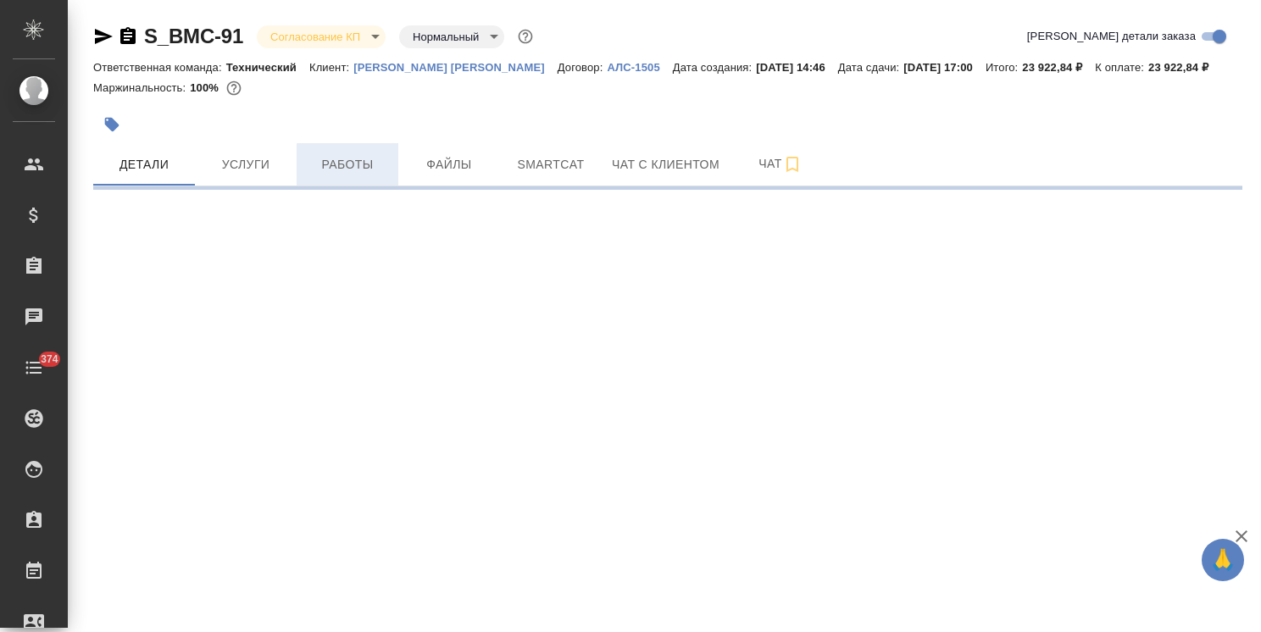
select select "RU"
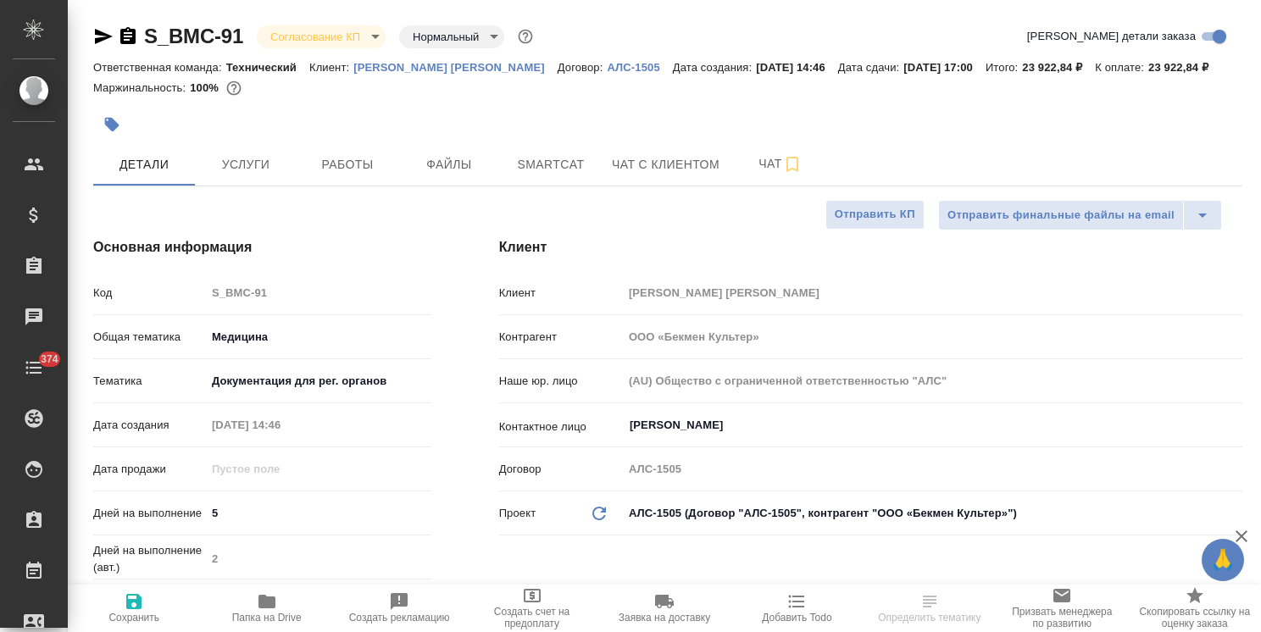
type textarea "x"
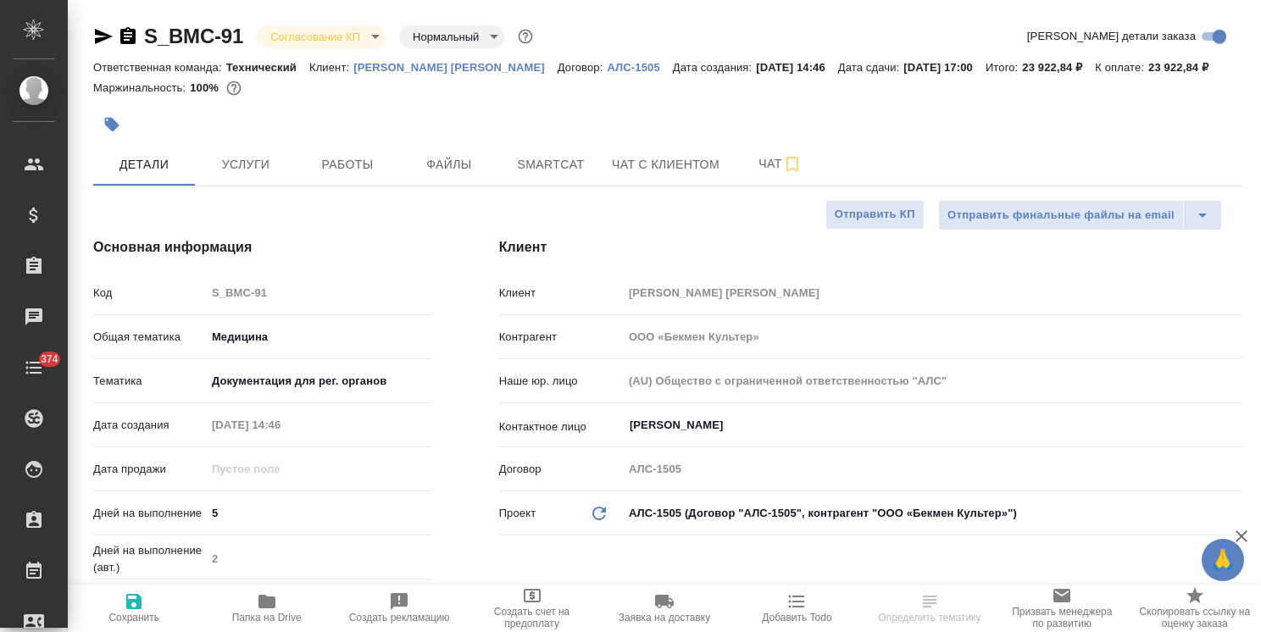
type textarea "x"
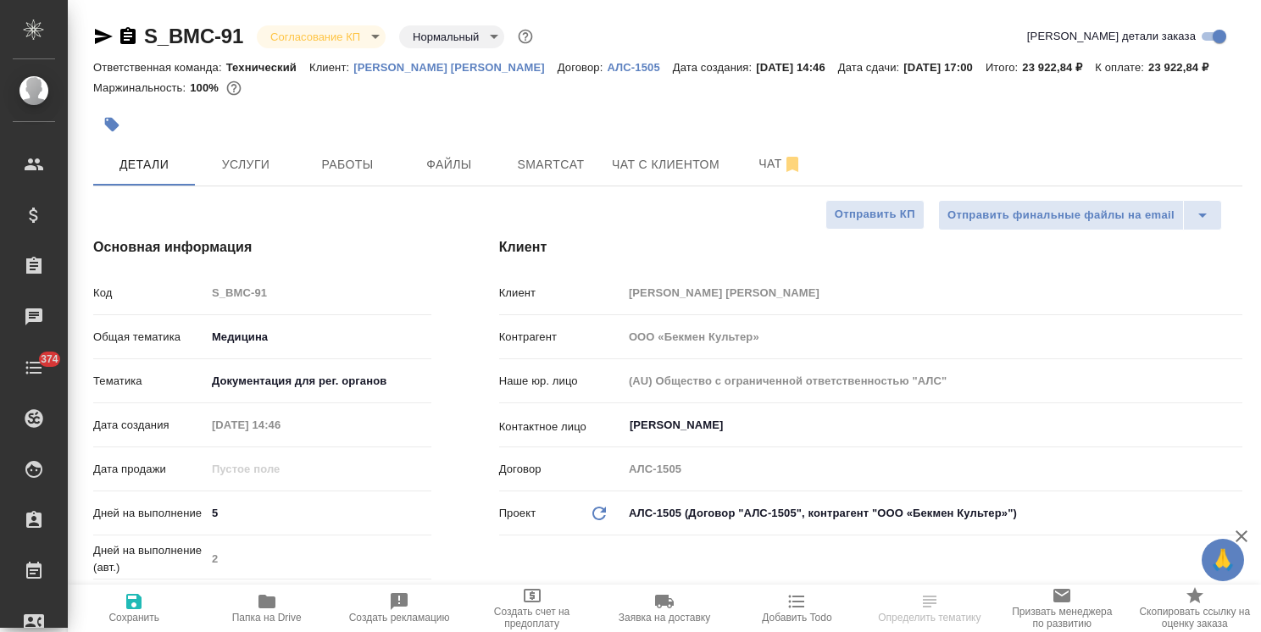
type textarea "x"
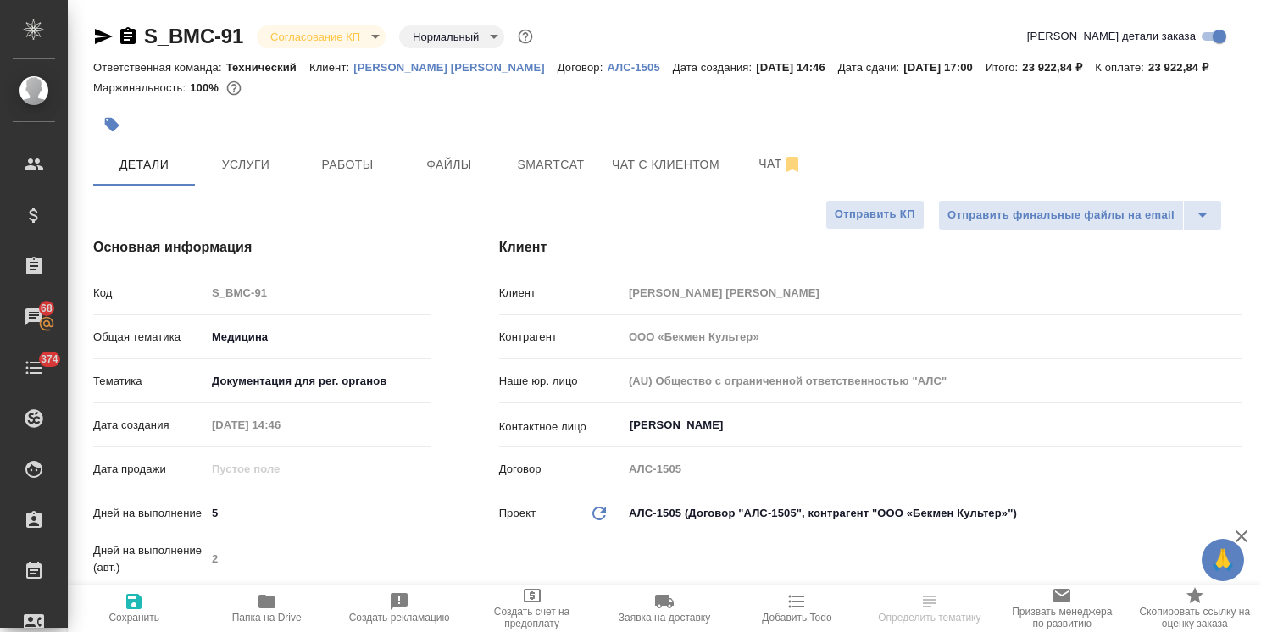
type textarea "x"
